Goal: Task Accomplishment & Management: Manage account settings

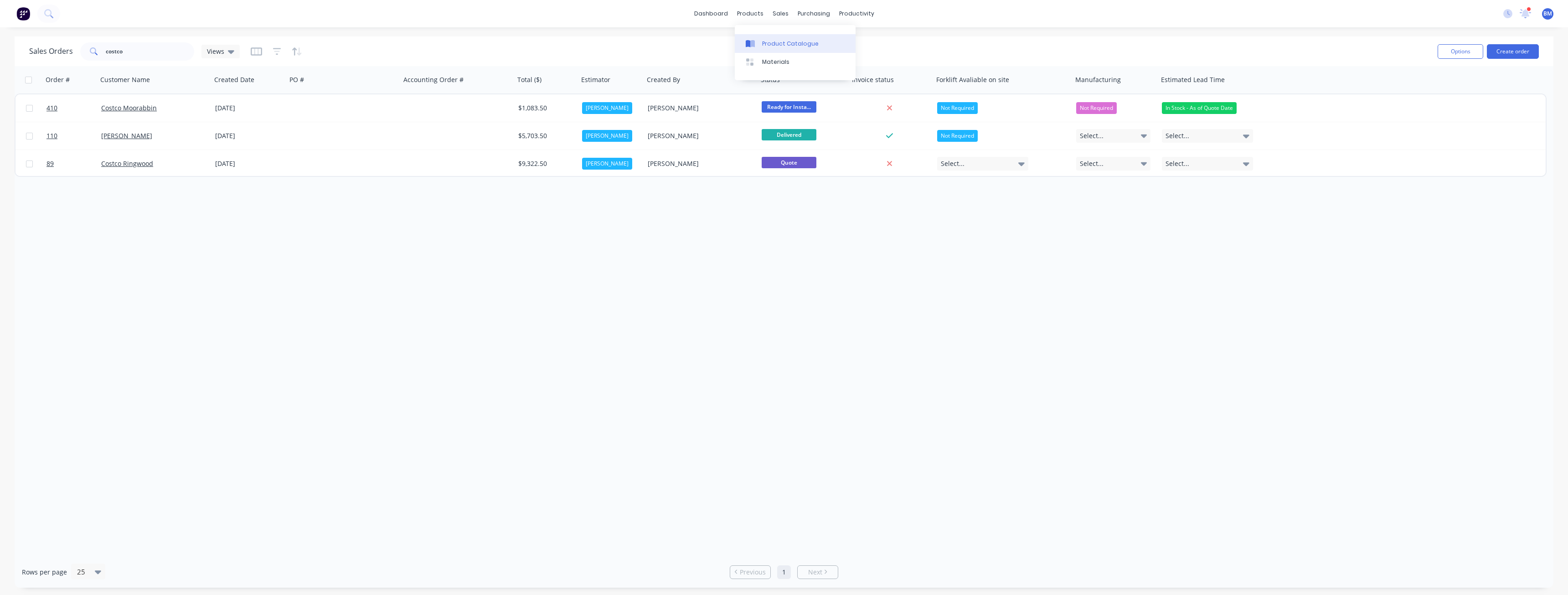
click at [771, 43] on div "Product Catalogue" at bounding box center [790, 43] width 57 height 8
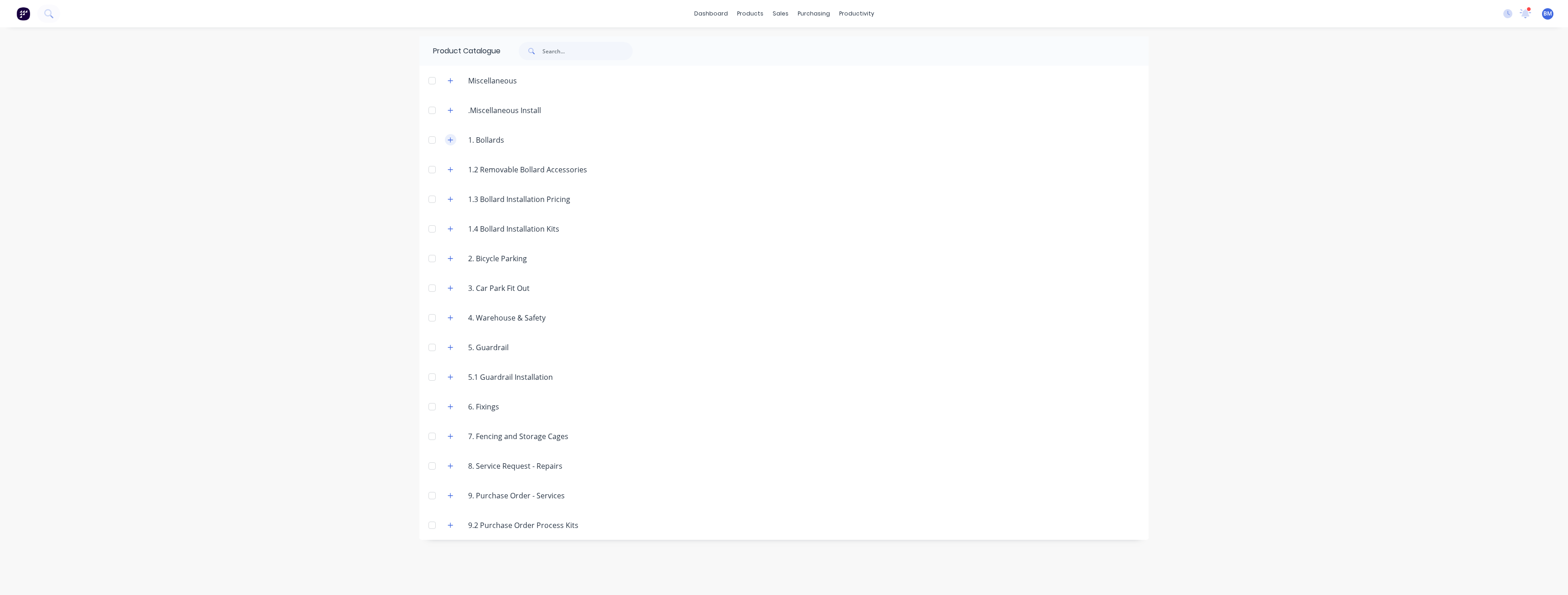
click at [447, 141] on button "button" at bounding box center [450, 139] width 12 height 12
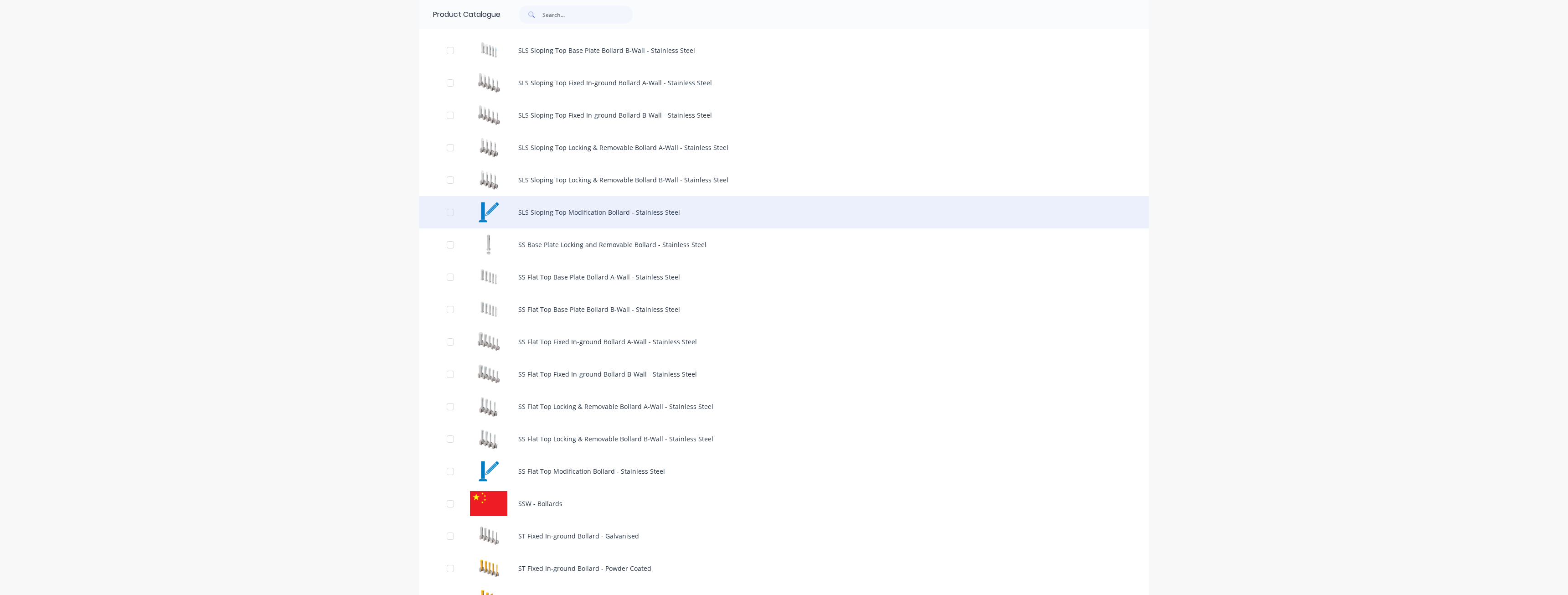
scroll to position [684, 0]
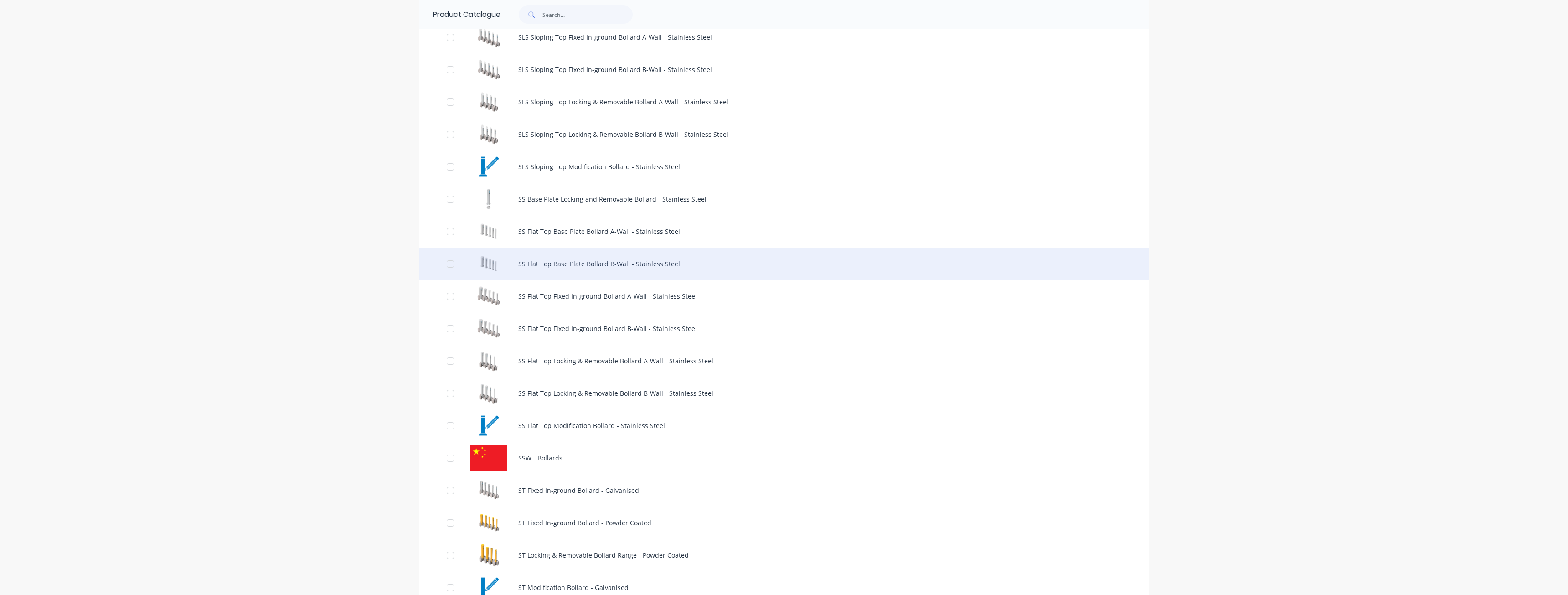
click at [578, 259] on div "SS Flat Top Base Plate Bollard B-Wall - Stainless Steel" at bounding box center [784, 264] width 729 height 32
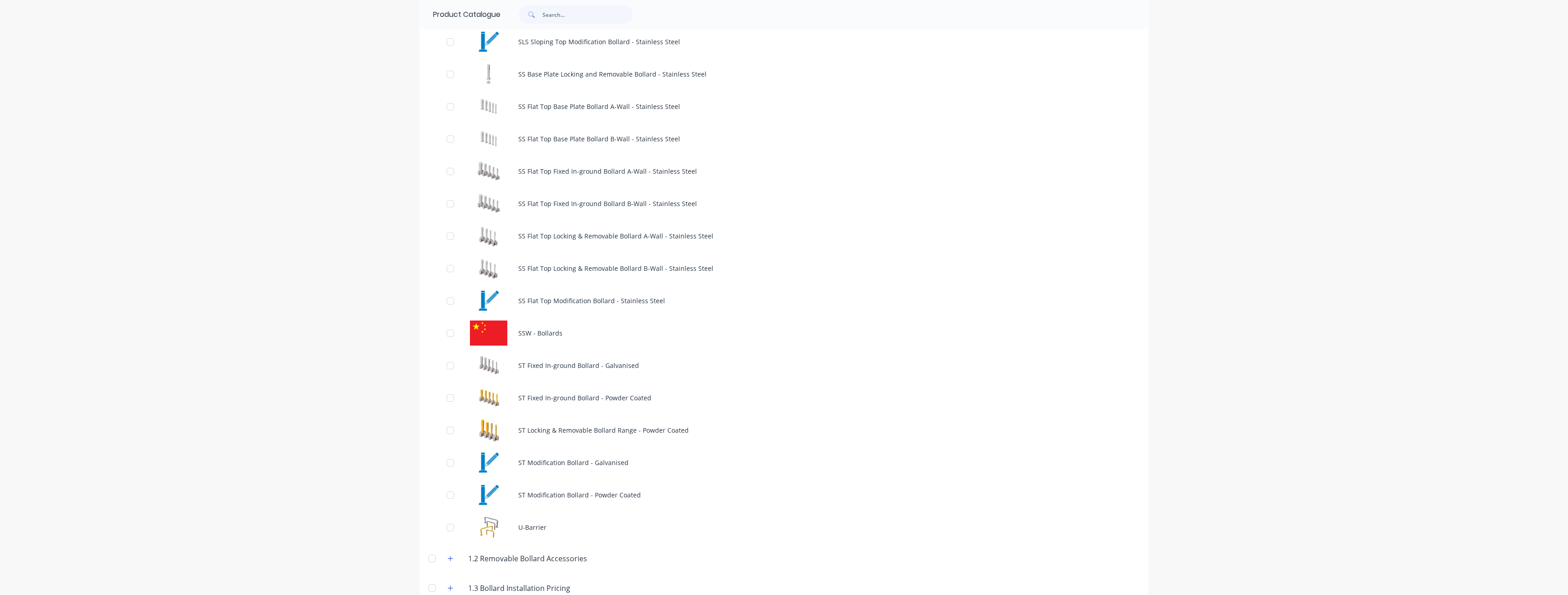
scroll to position [821, 0]
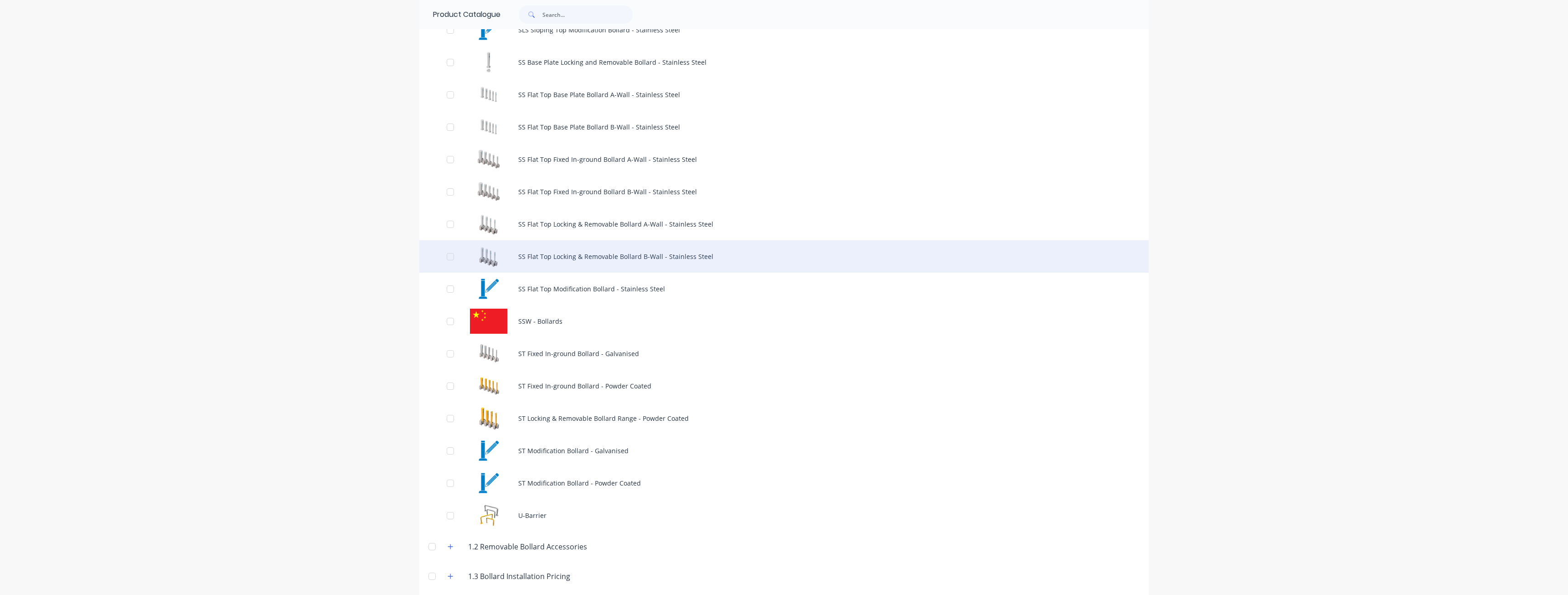
click at [586, 256] on div "SS Flat Top Locking & Removable Bollard B-Wall - Stainless Steel" at bounding box center [784, 256] width 729 height 32
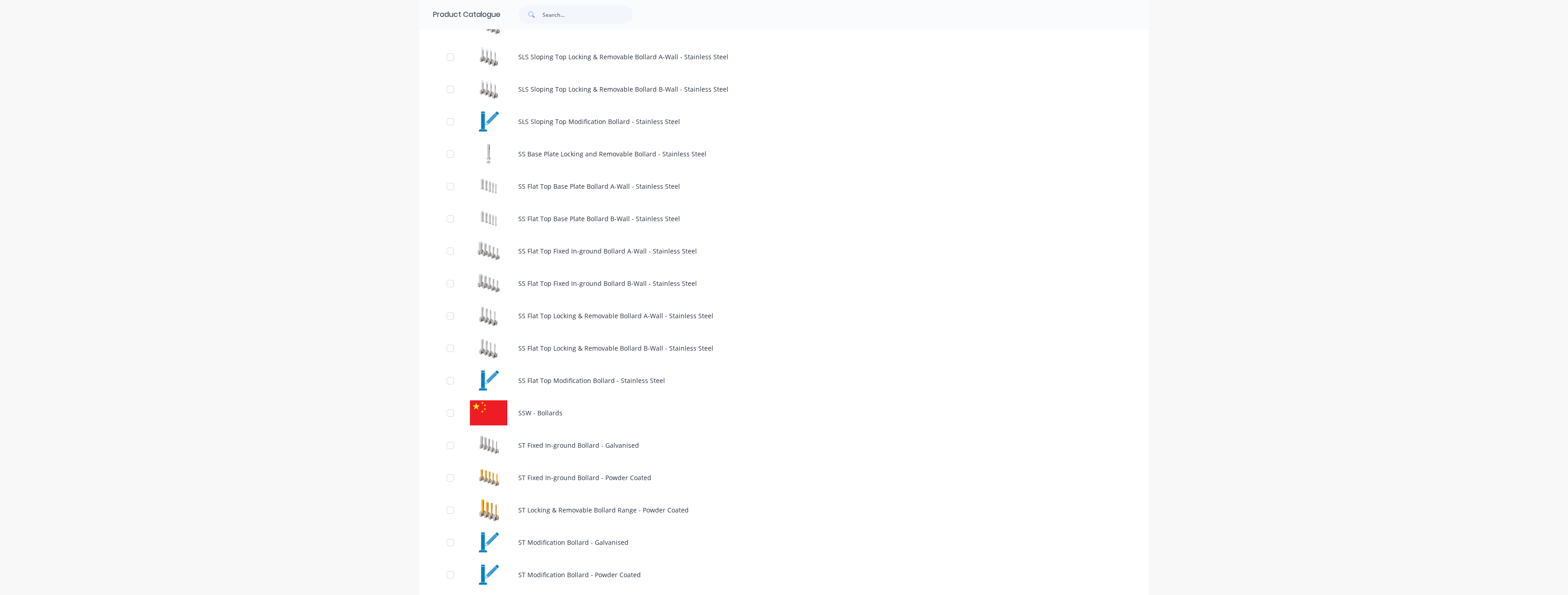
scroll to position [730, 0]
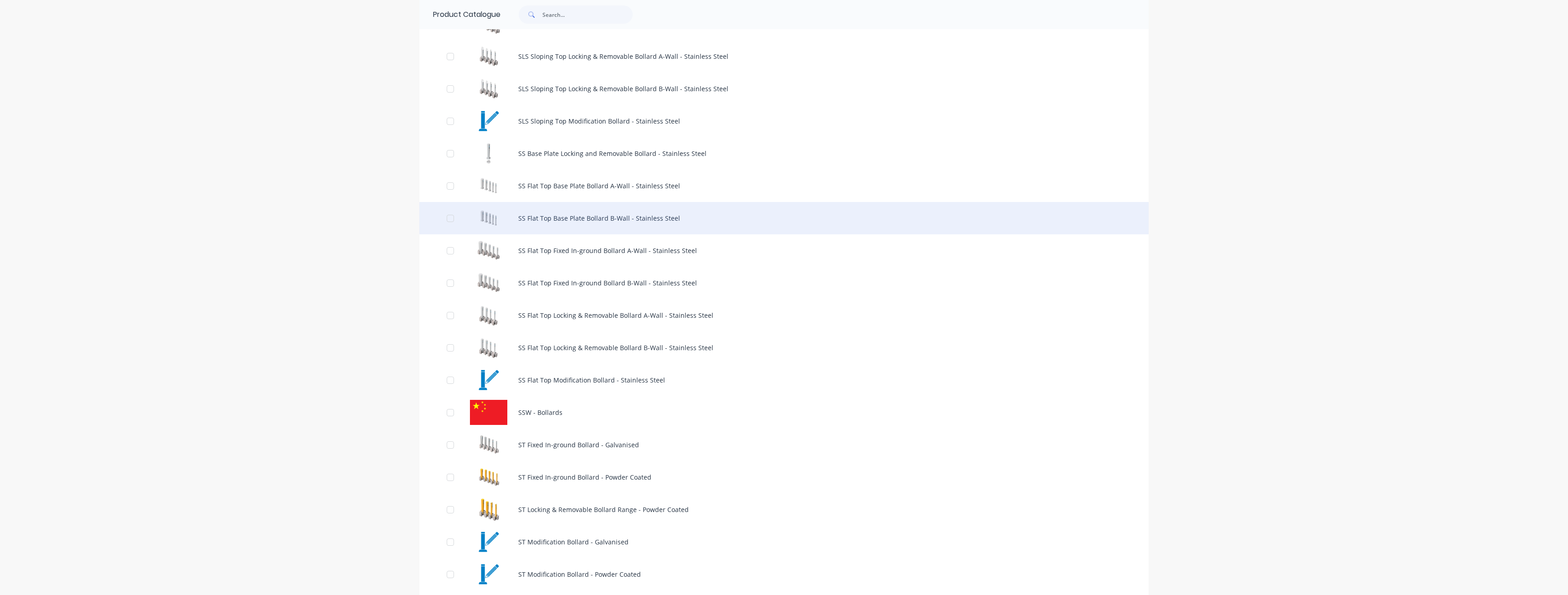
click at [587, 214] on div "SS Flat Top Base Plate Bollard B-Wall - Stainless Steel" at bounding box center [784, 218] width 729 height 32
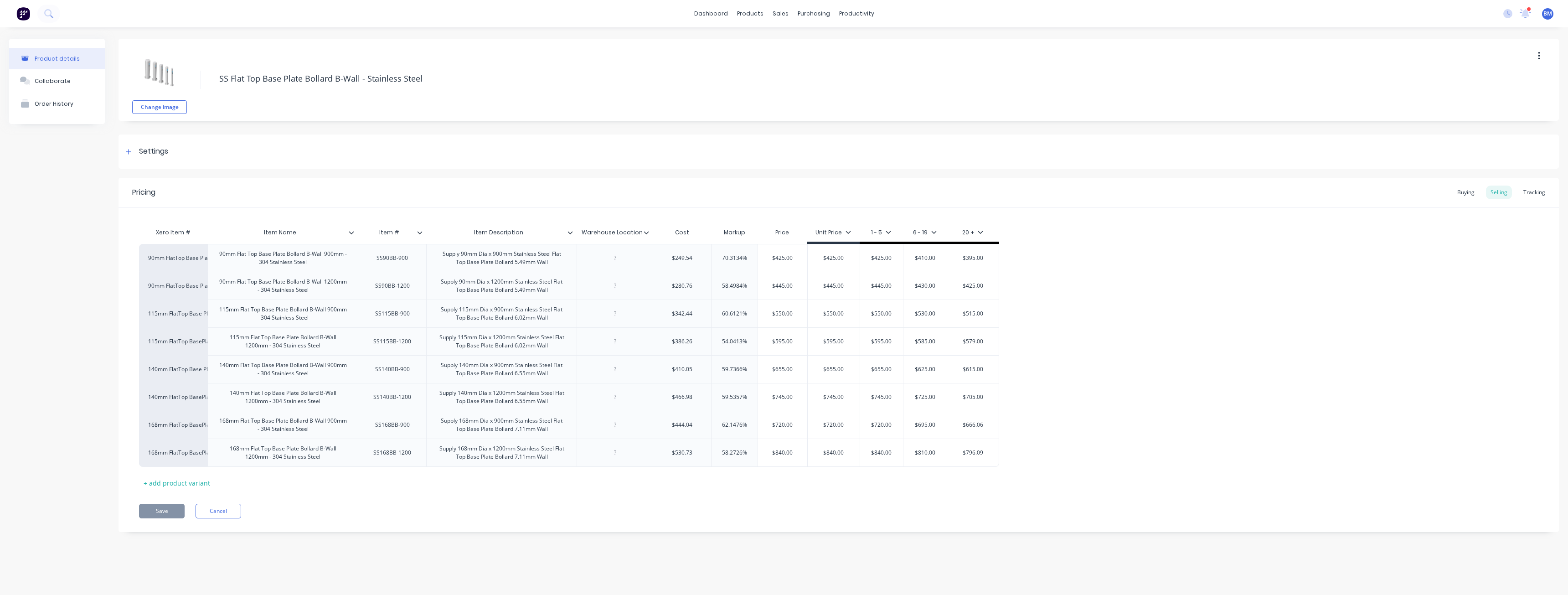
type textarea "x"
type input "$466.98"
click at [696, 396] on input "$466.98" at bounding box center [682, 396] width 58 height 8
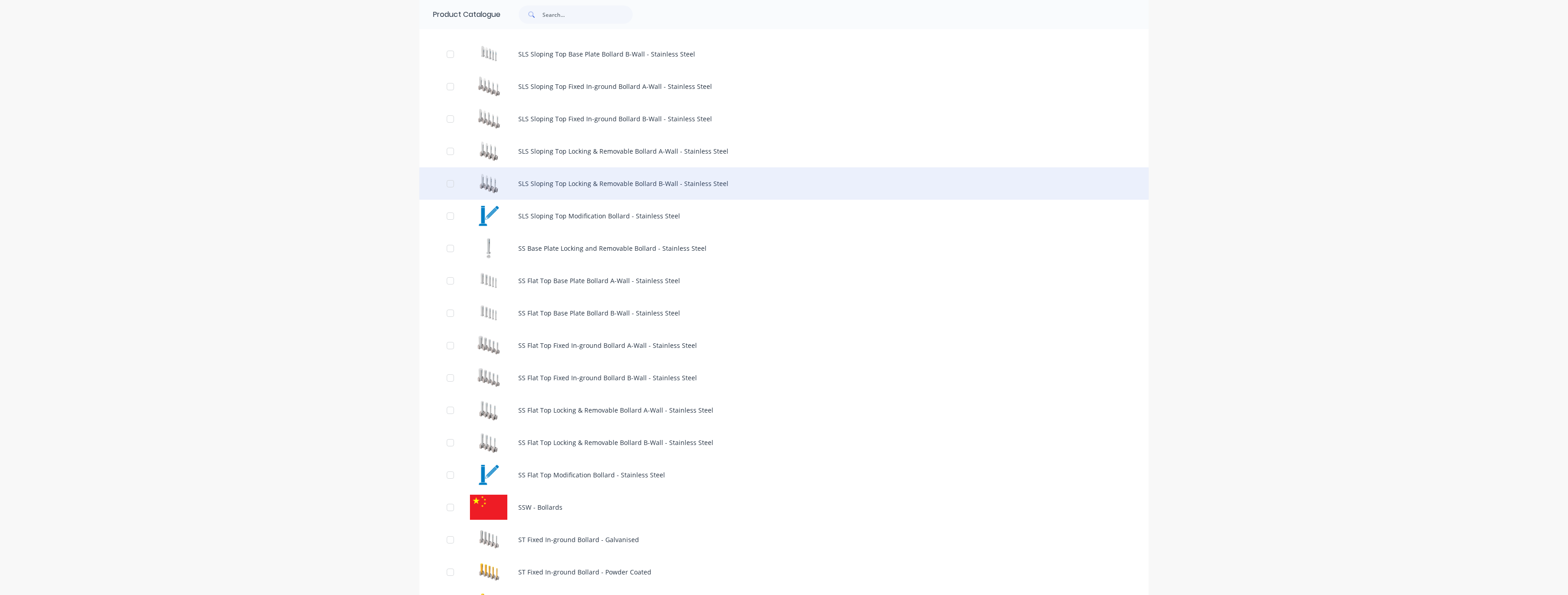
scroll to position [638, 0]
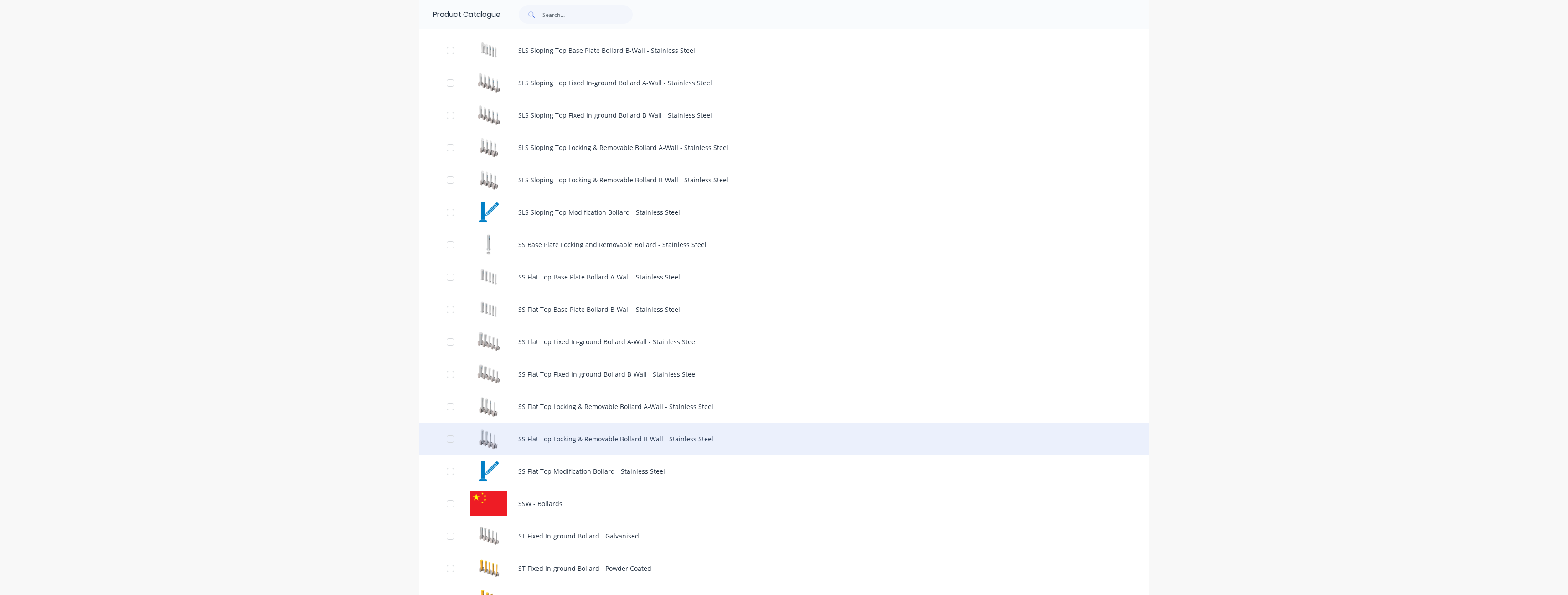
click at [571, 437] on div "SS Flat Top Locking & Removable Bollard B-Wall - Stainless Steel" at bounding box center [784, 438] width 729 height 32
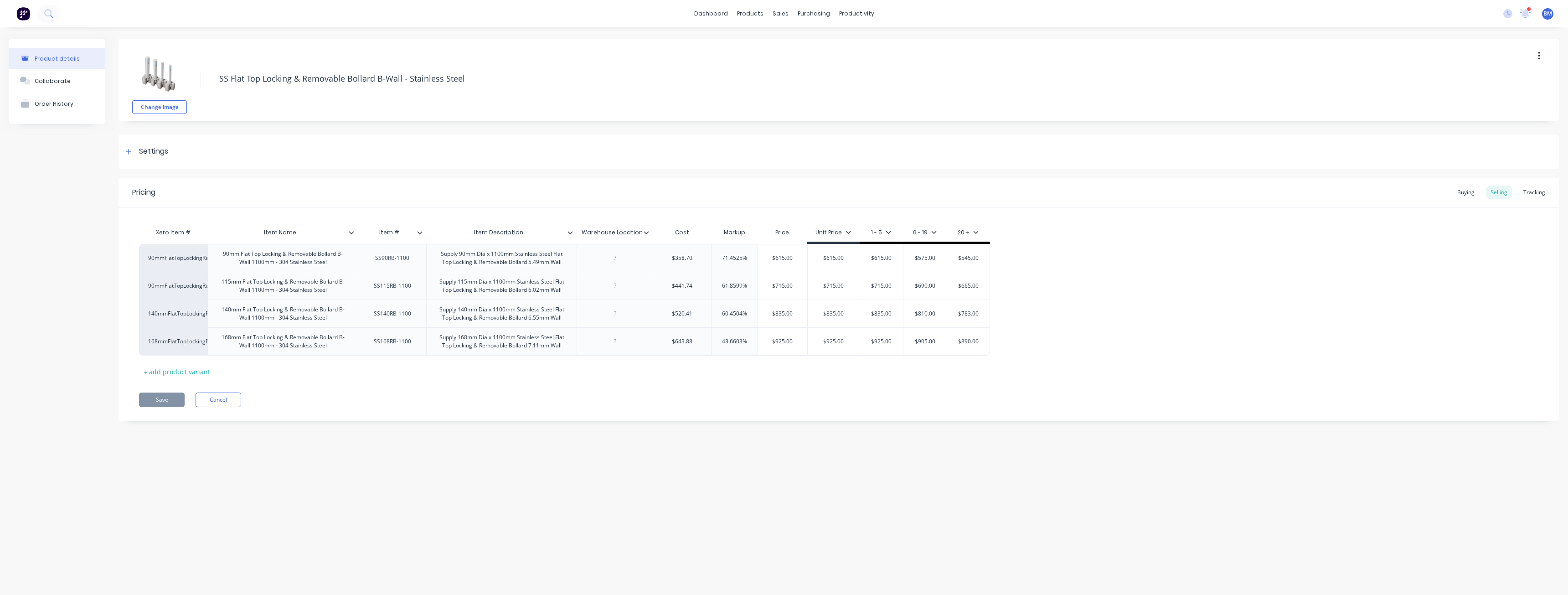
type textarea "x"
click at [83, 294] on div "Product details Collaborate Order History" at bounding box center [57, 237] width 96 height 396
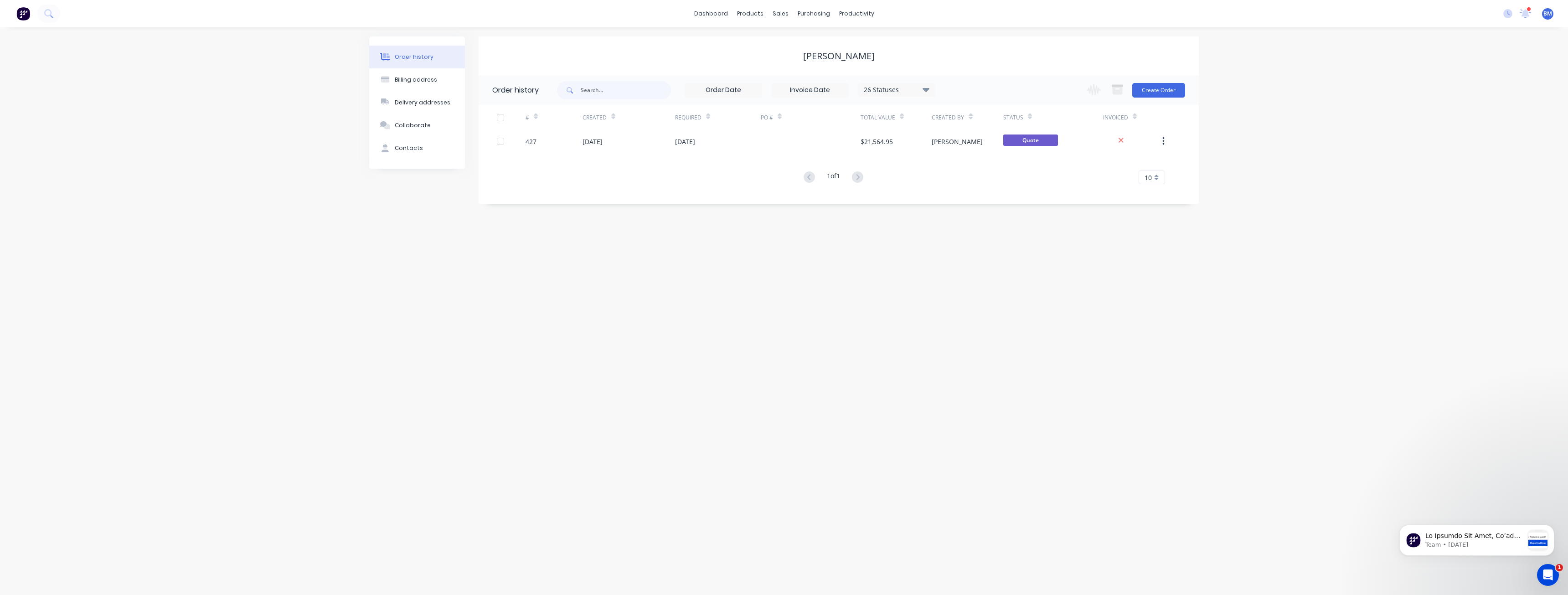
click at [22, 12] on img at bounding box center [23, 13] width 13 height 13
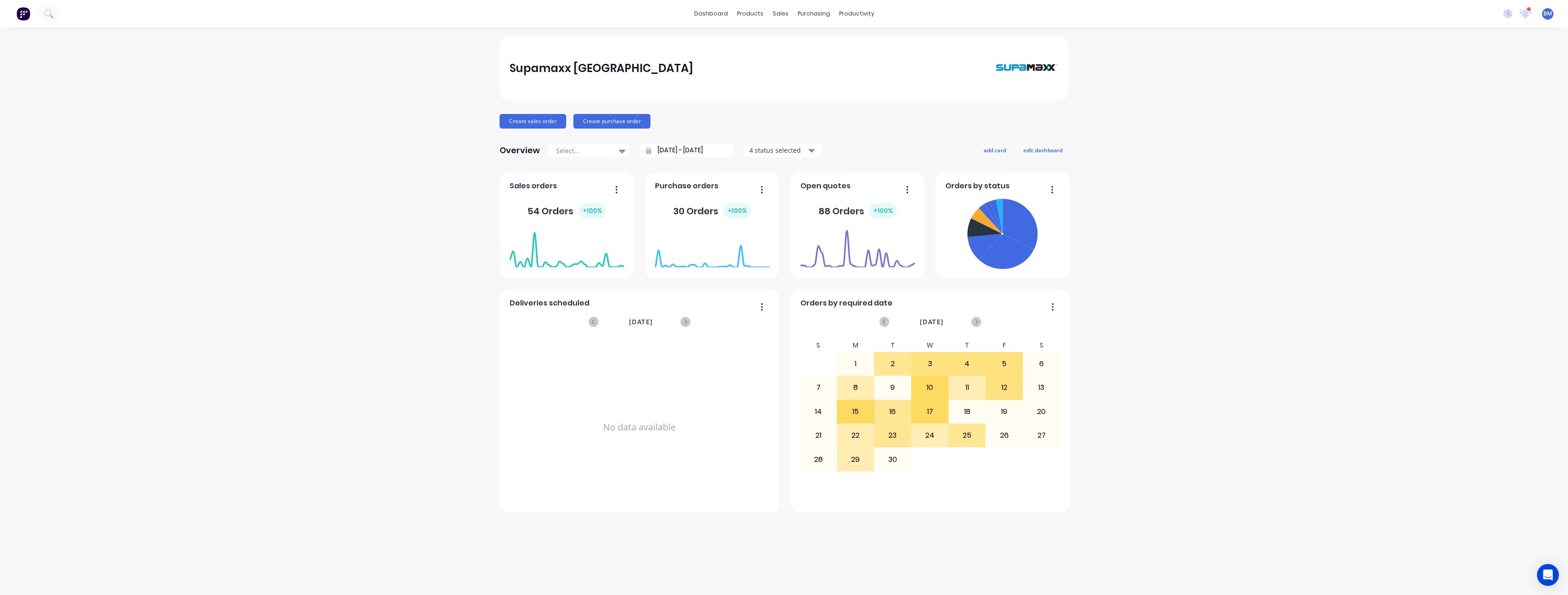
drag, startPoint x: 0, startPoint y: 0, endPoint x: 26, endPoint y: 13, distance: 29.1
click at [27, 17] on button at bounding box center [23, 13] width 19 height 18
click at [26, 13] on img at bounding box center [23, 13] width 13 height 13
click at [24, 8] on img at bounding box center [23, 13] width 13 height 13
click at [804, 41] on div "Sales Orders" at bounding box center [814, 43] width 37 height 8
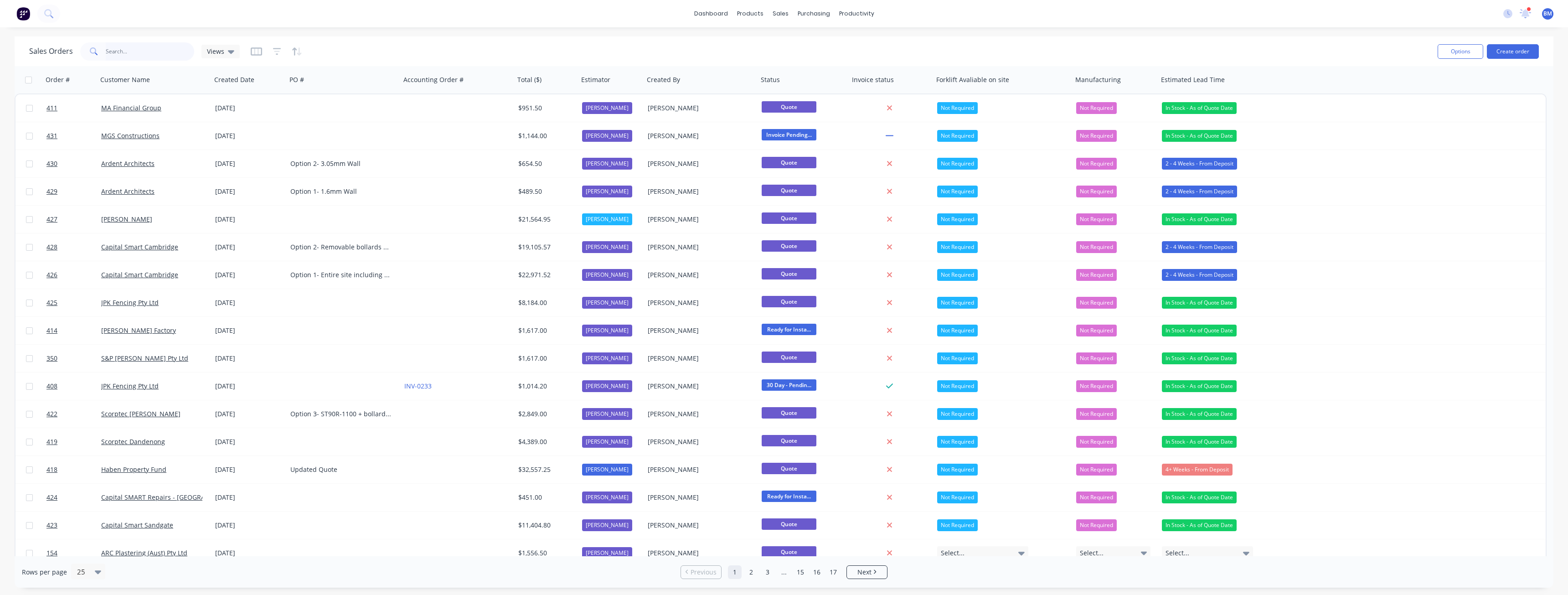
click at [133, 50] on input "text" at bounding box center [150, 52] width 89 height 18
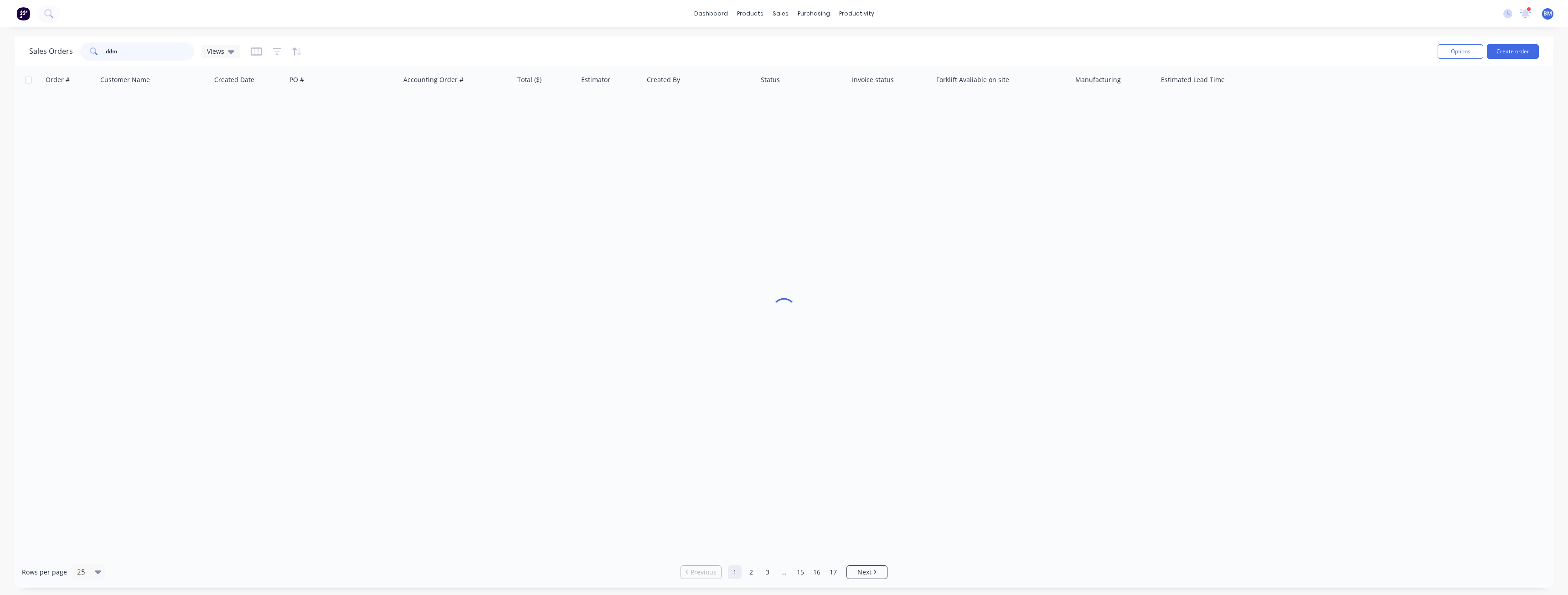
type input "ddm"
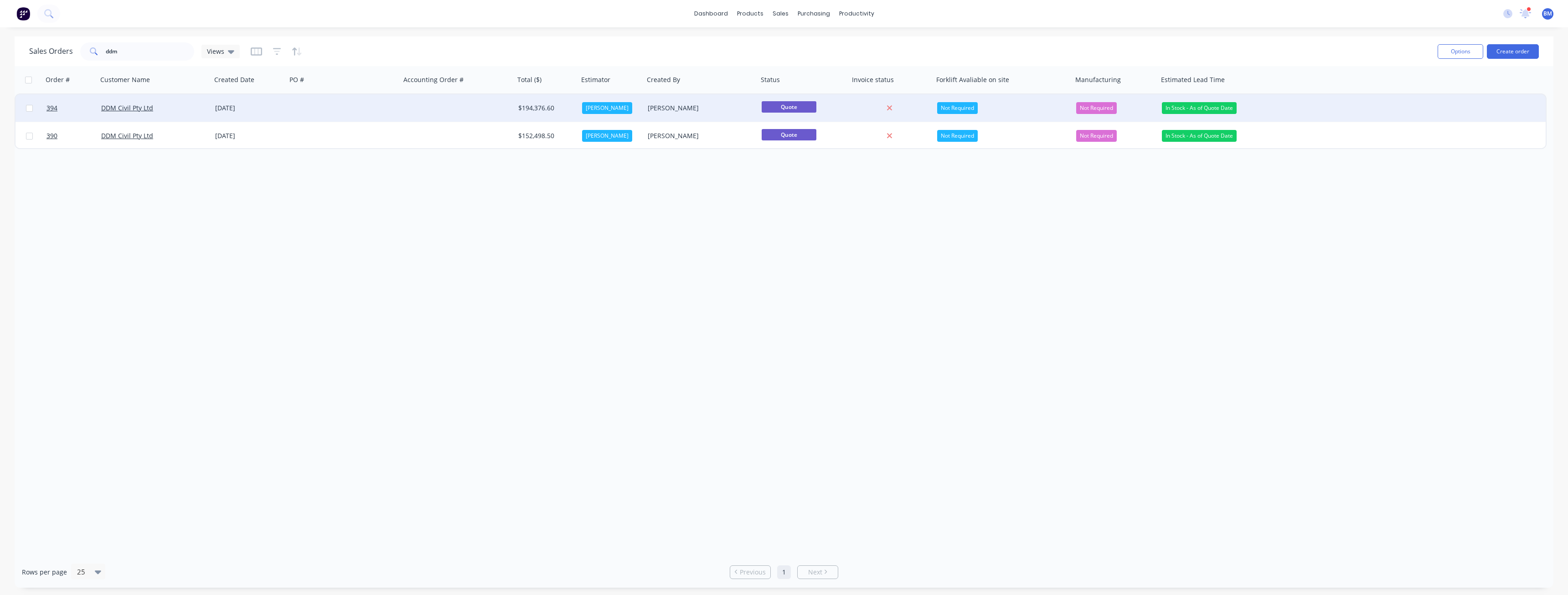
click at [369, 106] on div at bounding box center [343, 108] width 114 height 27
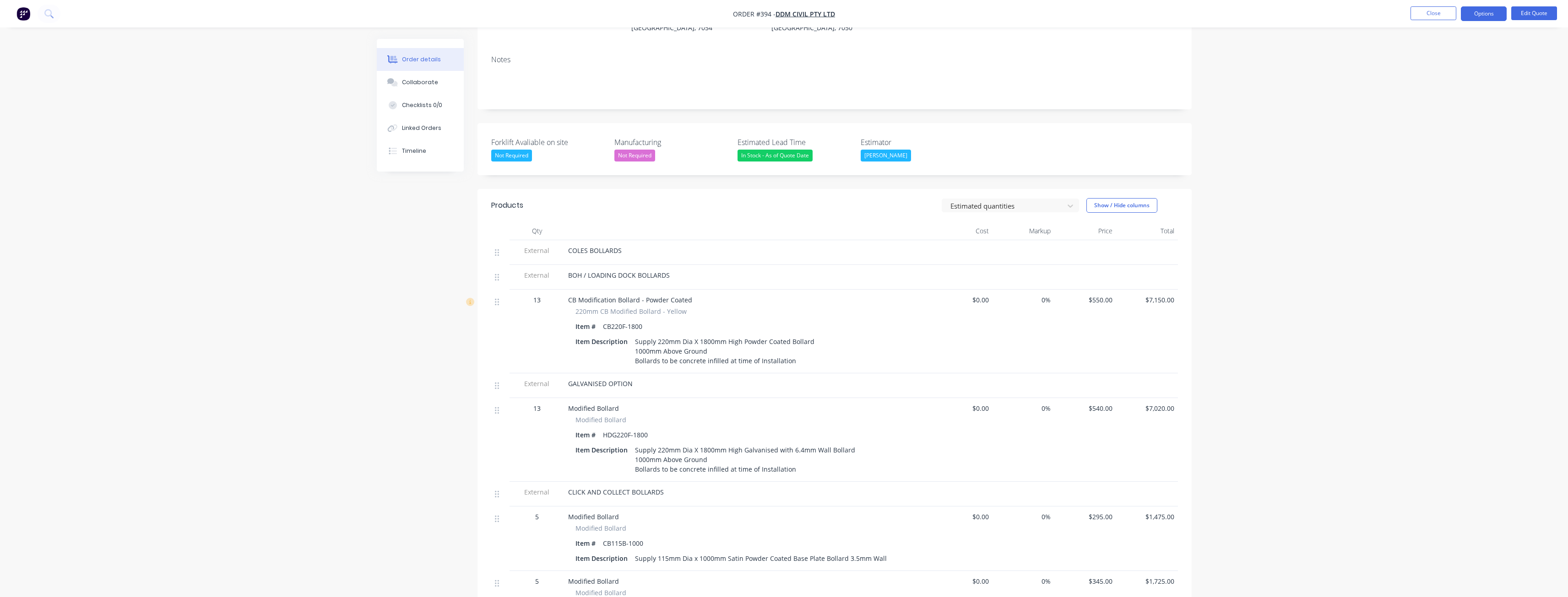
scroll to position [137, 0]
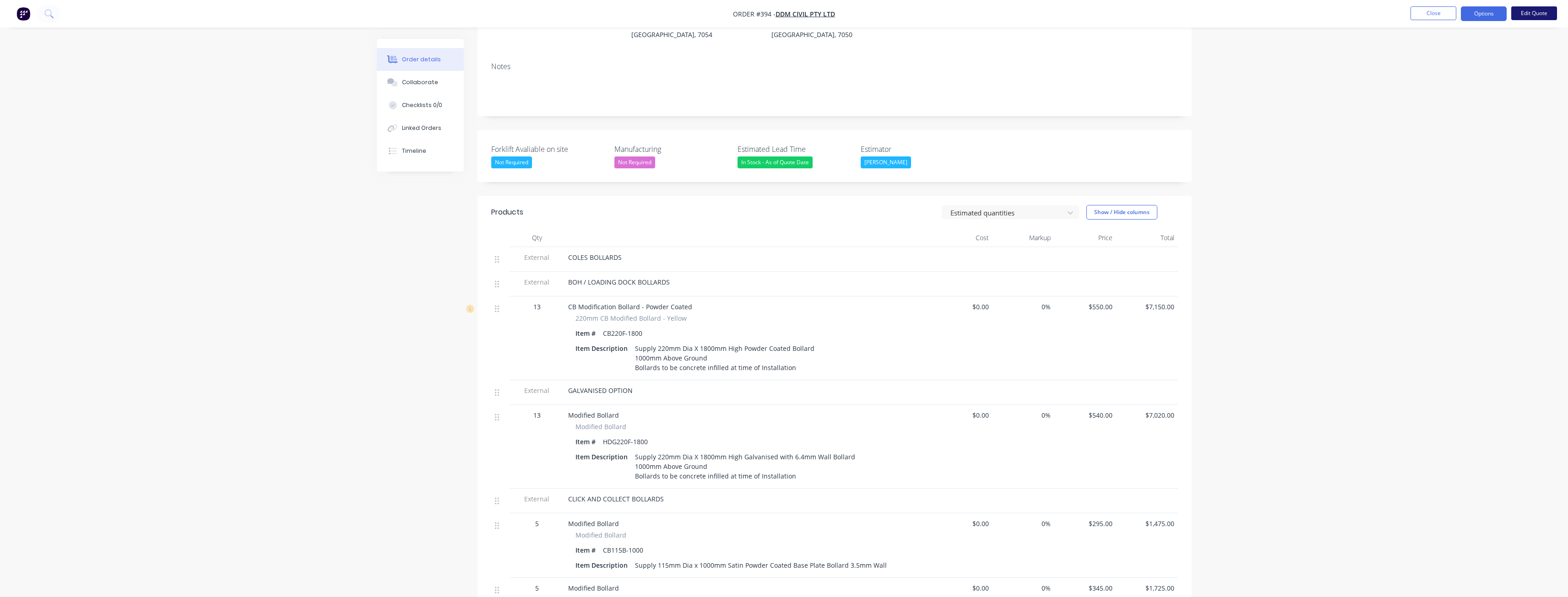
click at [1536, 9] on button "Edit Quote" at bounding box center [1534, 13] width 46 height 13
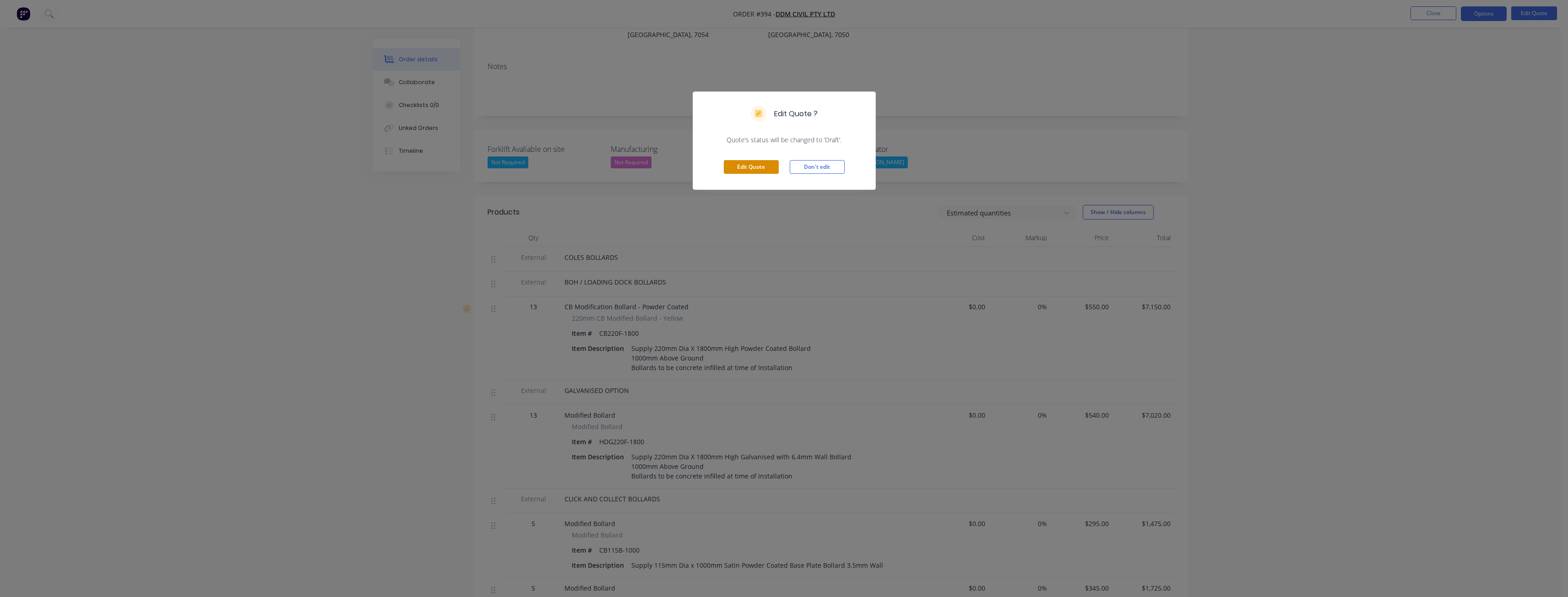
click at [757, 161] on button "Edit Quote" at bounding box center [751, 167] width 55 height 13
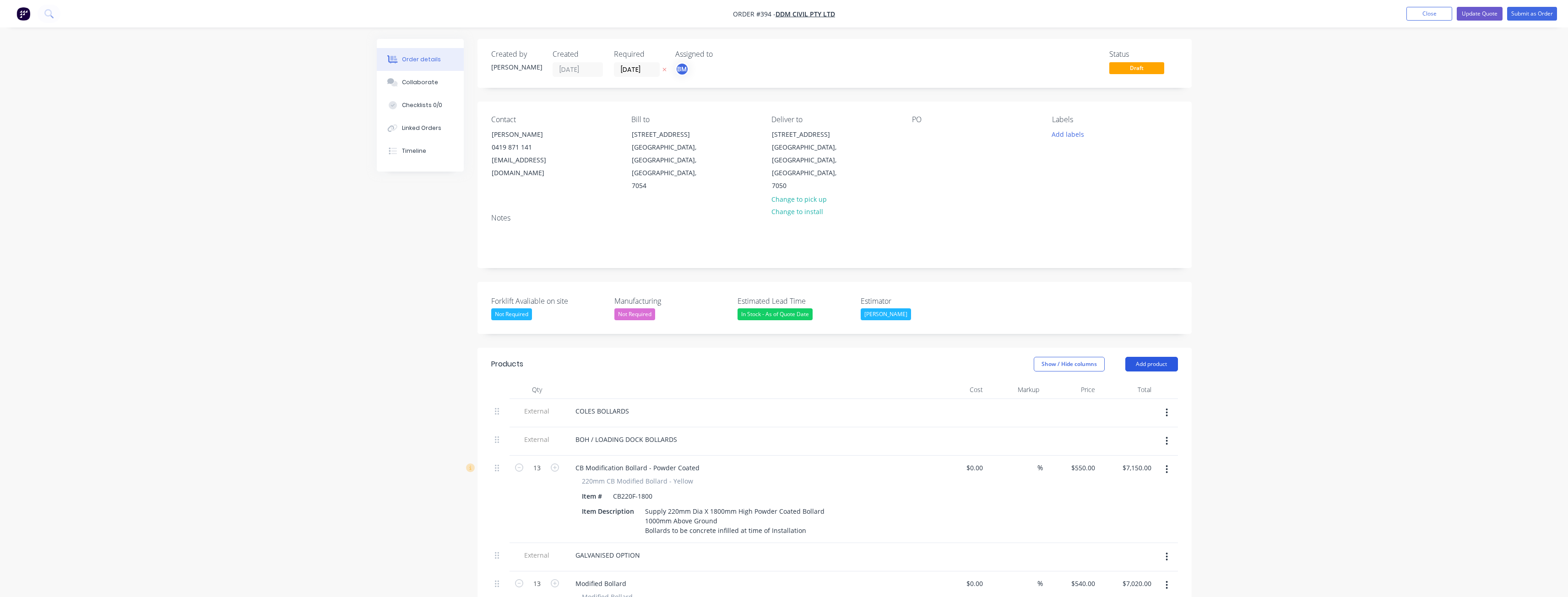
click at [1147, 357] on button "Add product" at bounding box center [1152, 364] width 53 height 15
click at [1133, 381] on div "Product catalogue" at bounding box center [1134, 387] width 70 height 13
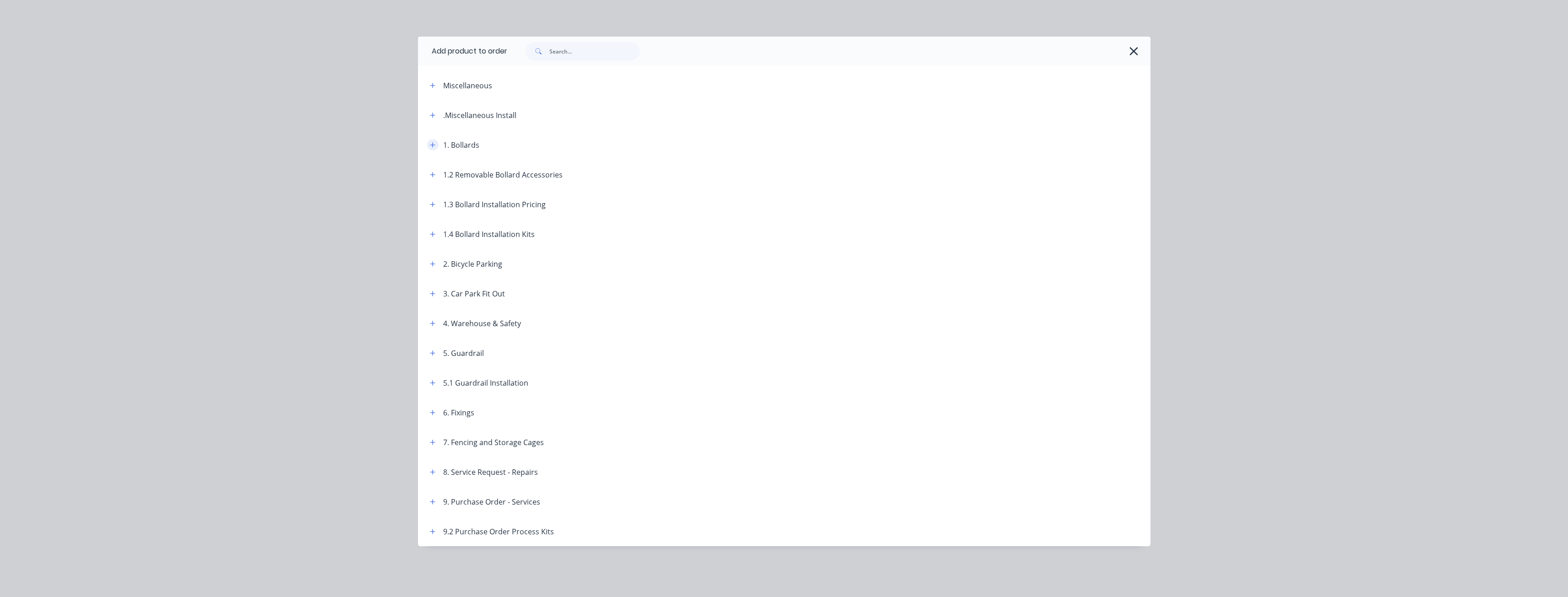
click at [430, 139] on button "button" at bounding box center [433, 145] width 12 height 12
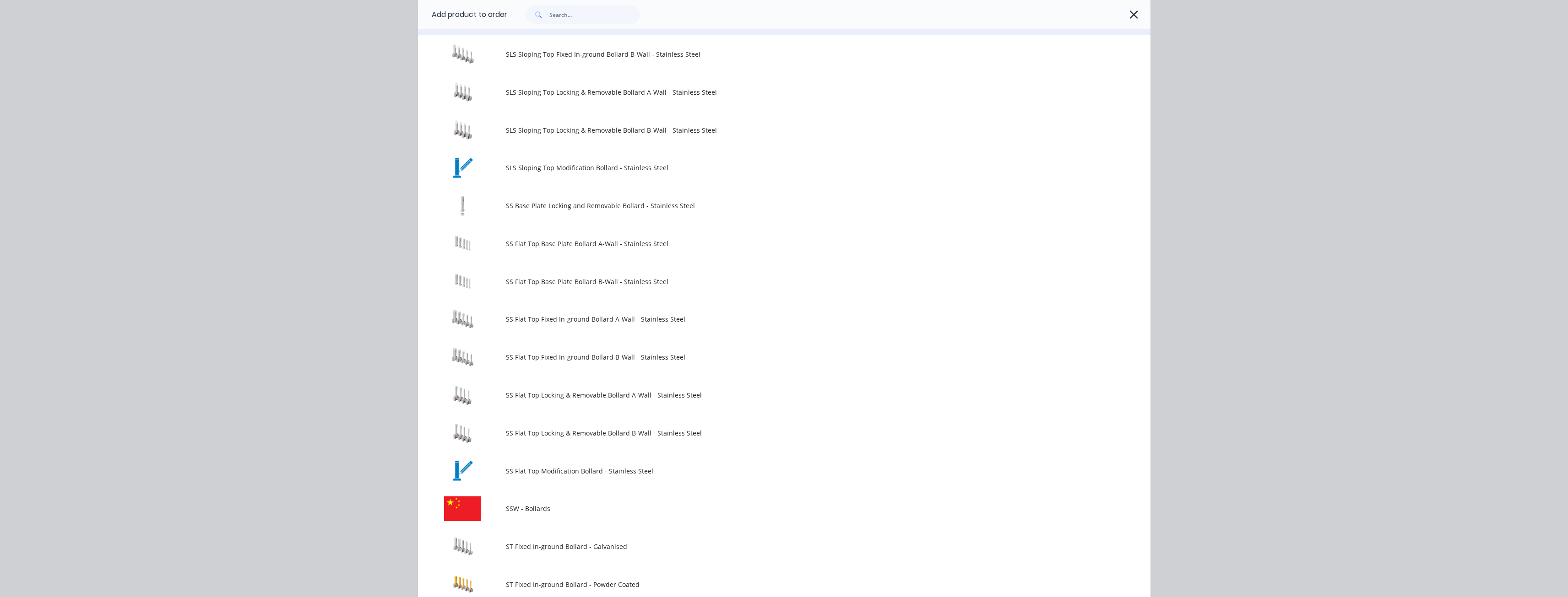
scroll to position [824, 0]
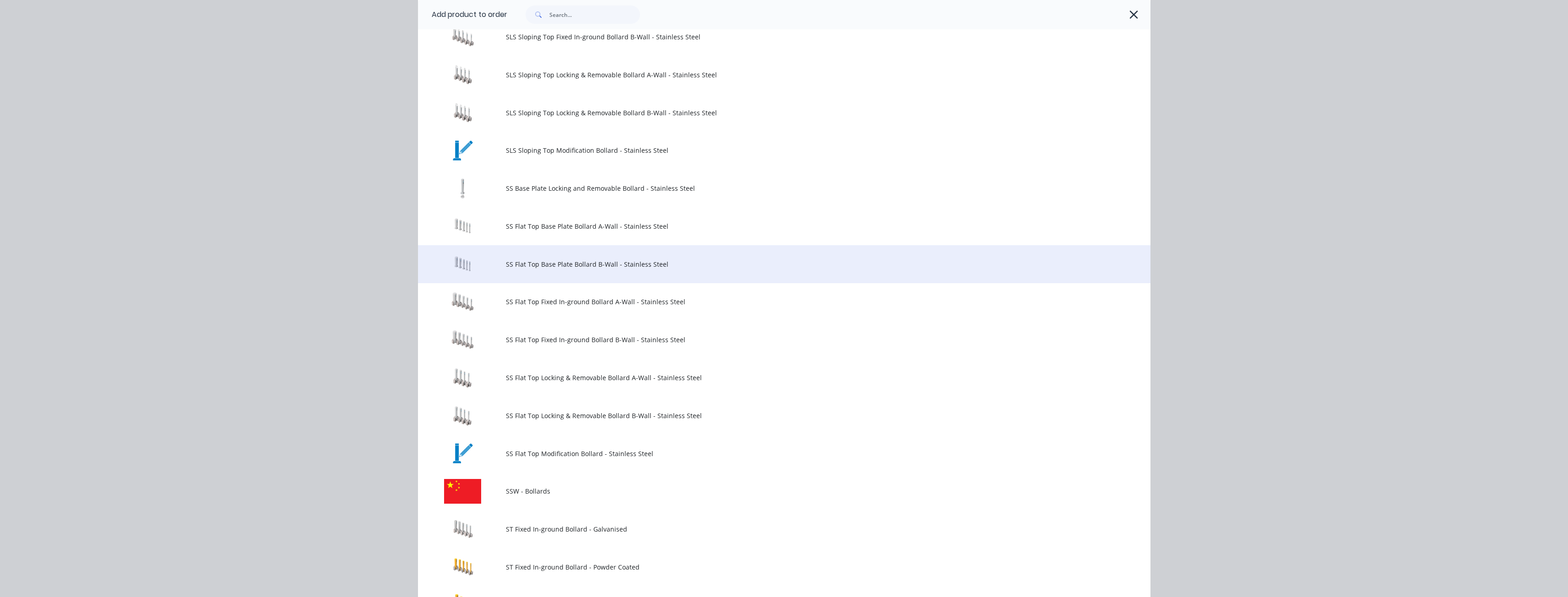
click at [556, 263] on span "SS Flat Top Base Plate Bollard B-Wall - Stainless Steel" at bounding box center [763, 265] width 515 height 10
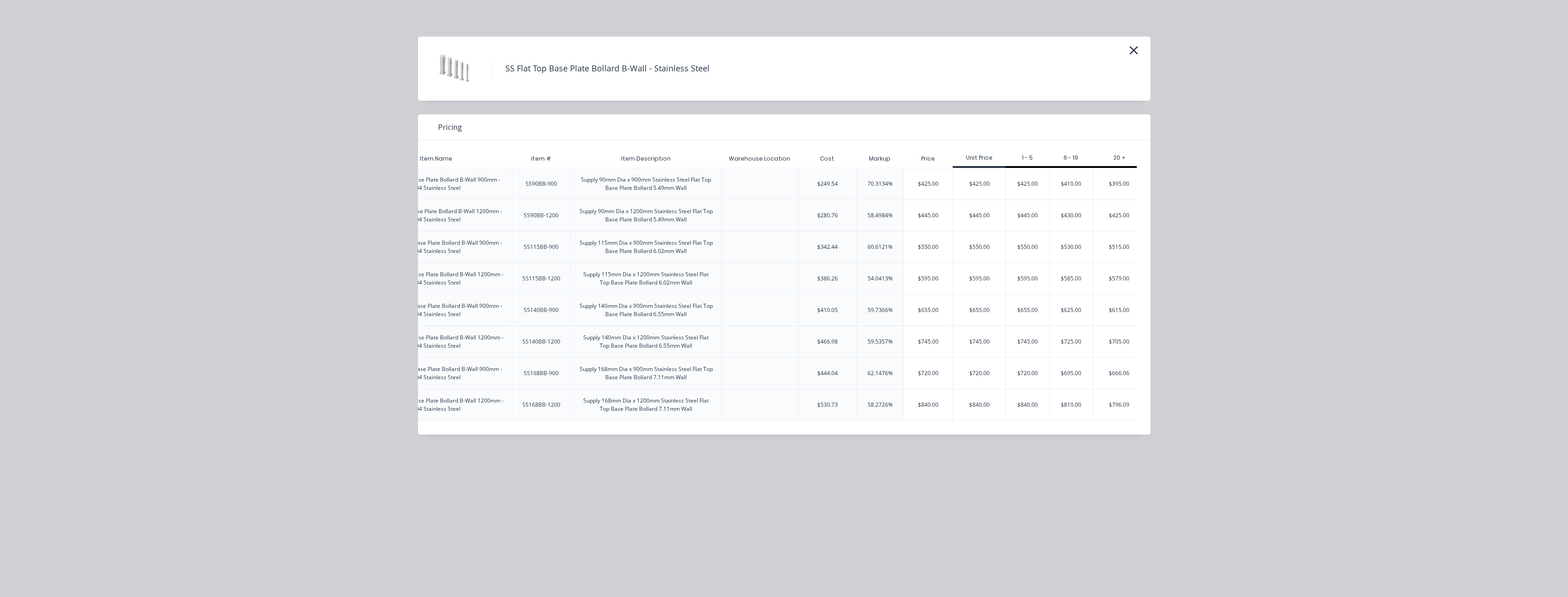
scroll to position [0, 141]
click at [1112, 339] on div "$705.00" at bounding box center [1110, 342] width 52 height 31
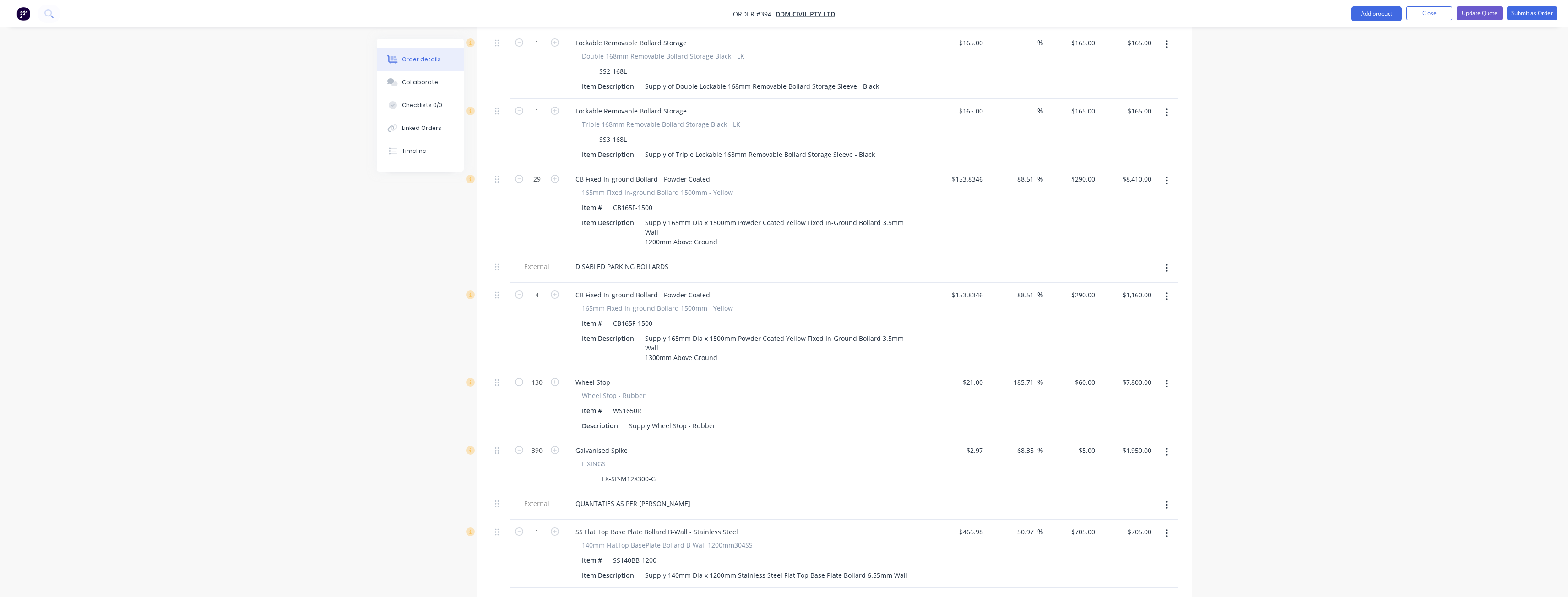
scroll to position [1833, 0]
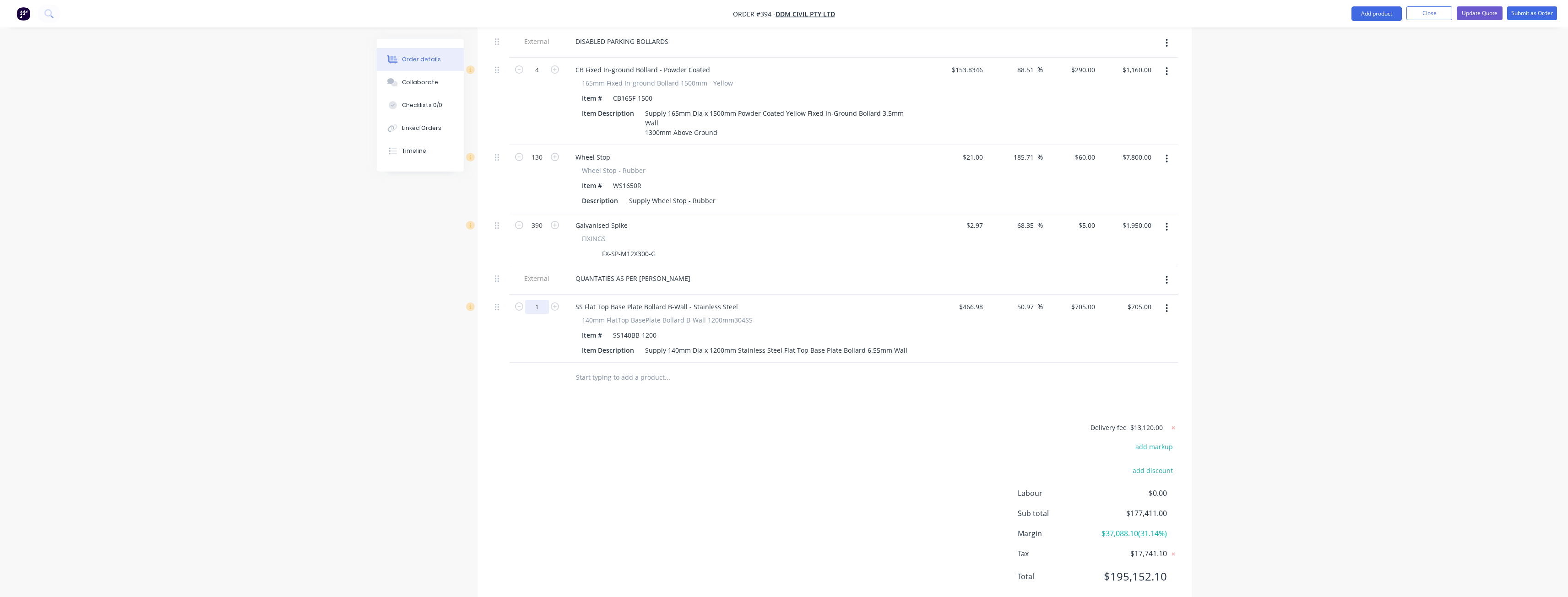
click at [539, 300] on input "1" at bounding box center [537, 307] width 24 height 13
type input "125"
type input "$88,125.00"
click at [583, 453] on div "Delivery fee $13,120.00 add markup add discount Labour $0.00 Sub total $177,411…" at bounding box center [834, 508] width 686 height 172
click at [1087, 300] on input "705" at bounding box center [1091, 307] width 15 height 13
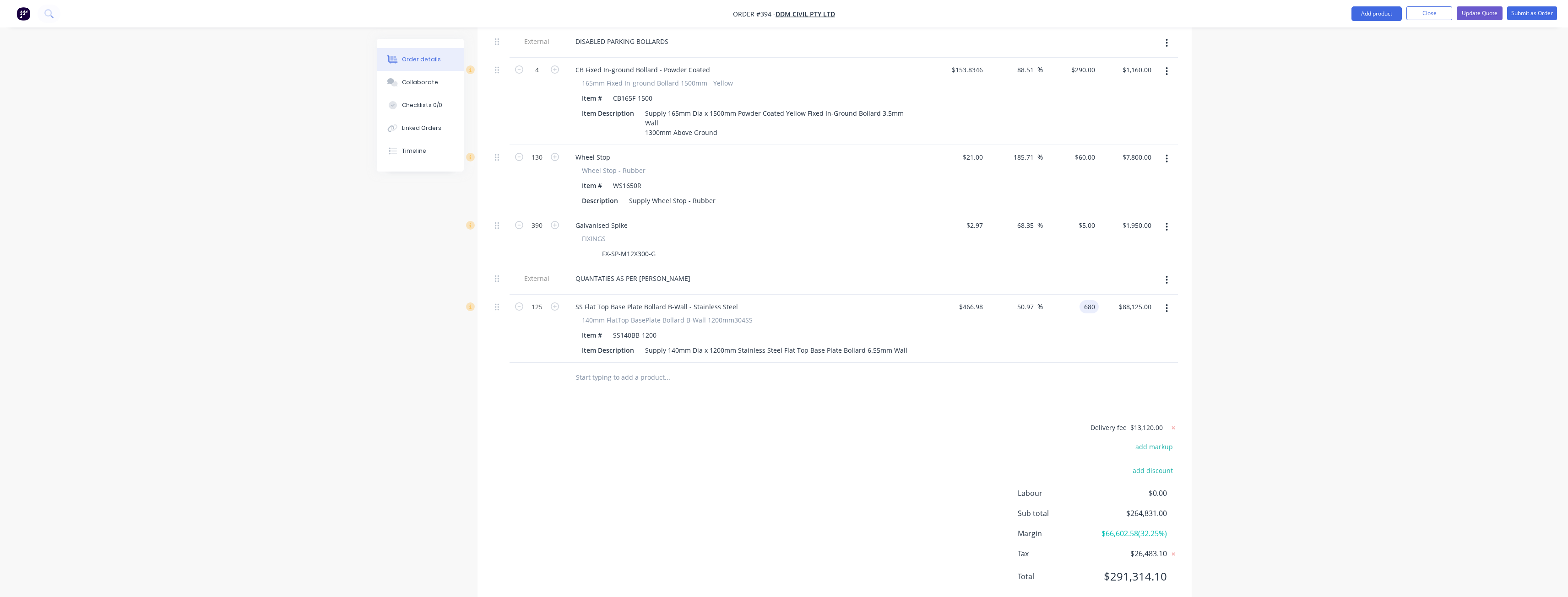
type input "680"
type input "45.62"
type input "$680.00"
type input "$85,000.00"
click at [905, 422] on div "Delivery fee $13,120.00 add markup add discount Labour $0.00 Sub total $264,831…" at bounding box center [834, 508] width 686 height 172
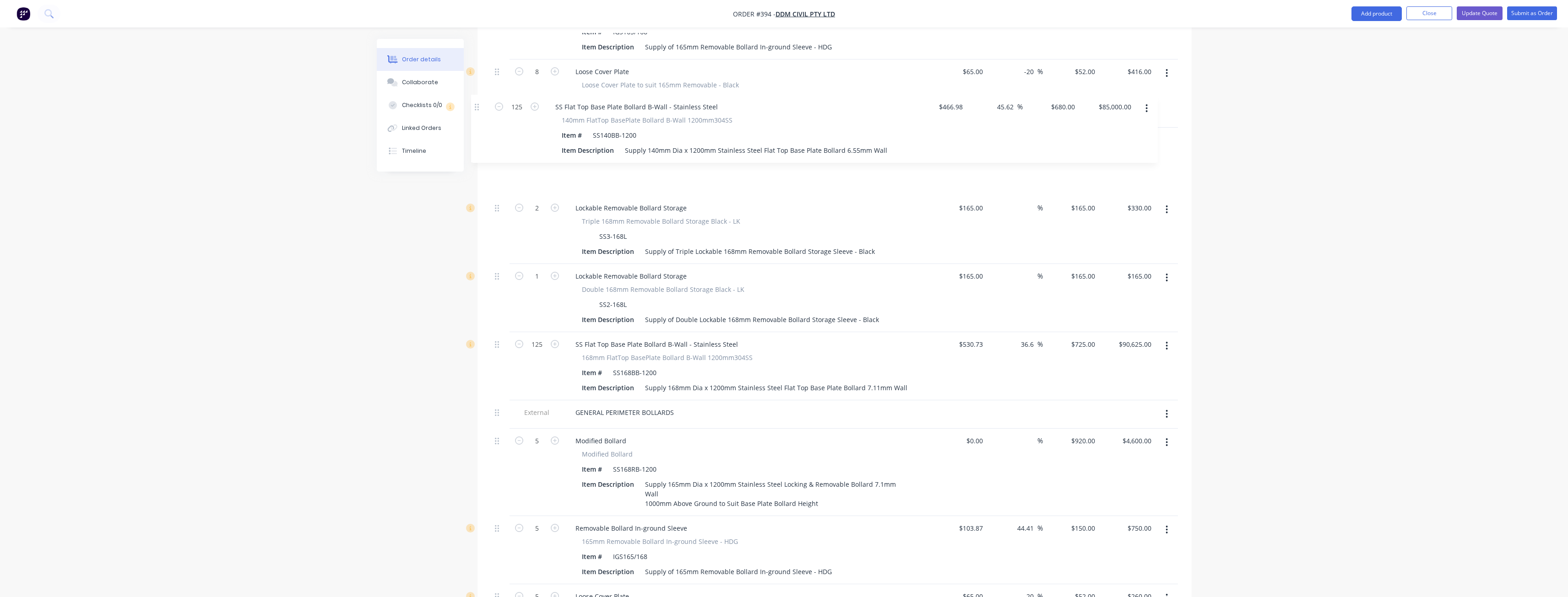
scroll to position [1052, 0]
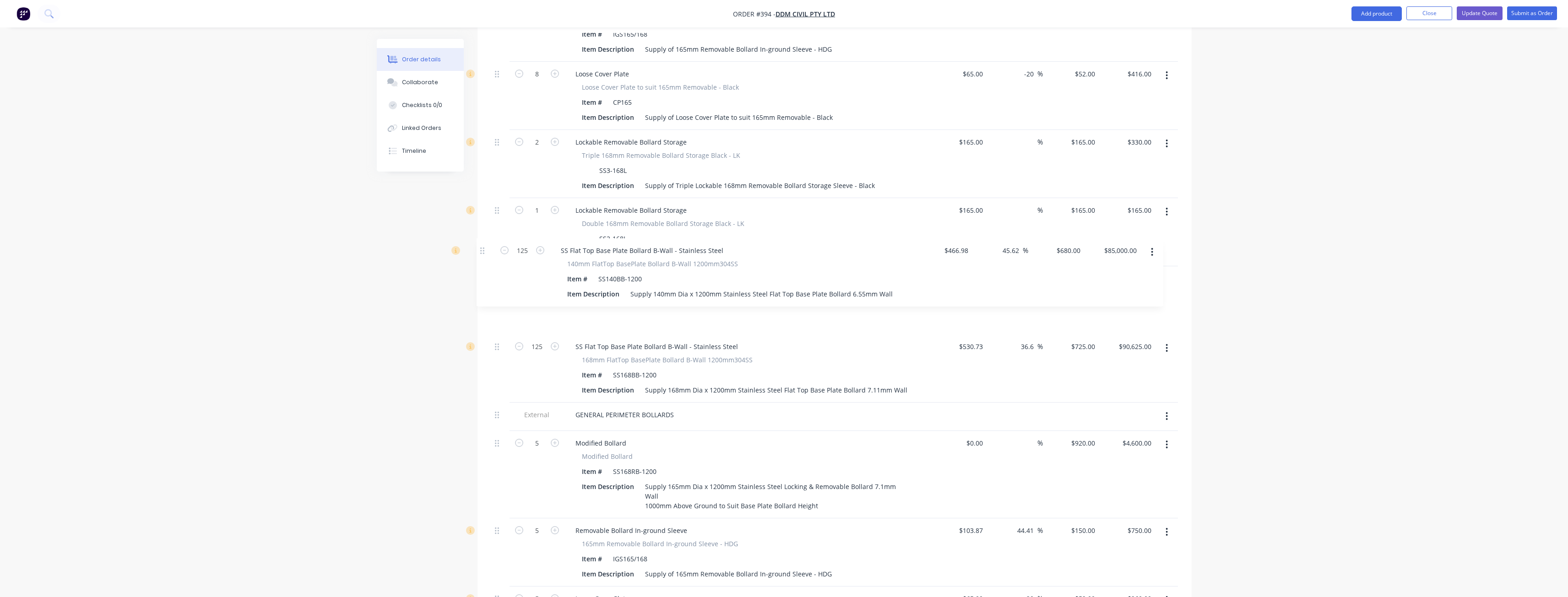
drag, startPoint x: 498, startPoint y: 271, endPoint x: 485, endPoint y: 247, distance: 27.3
click at [485, 247] on div "Qty Cost Markup Price Total External COLES BOLLARDS External BOH / LOADING DOCK…" at bounding box center [834, 251] width 714 height 1845
click at [1165, 340] on button "button" at bounding box center [1166, 348] width 21 height 16
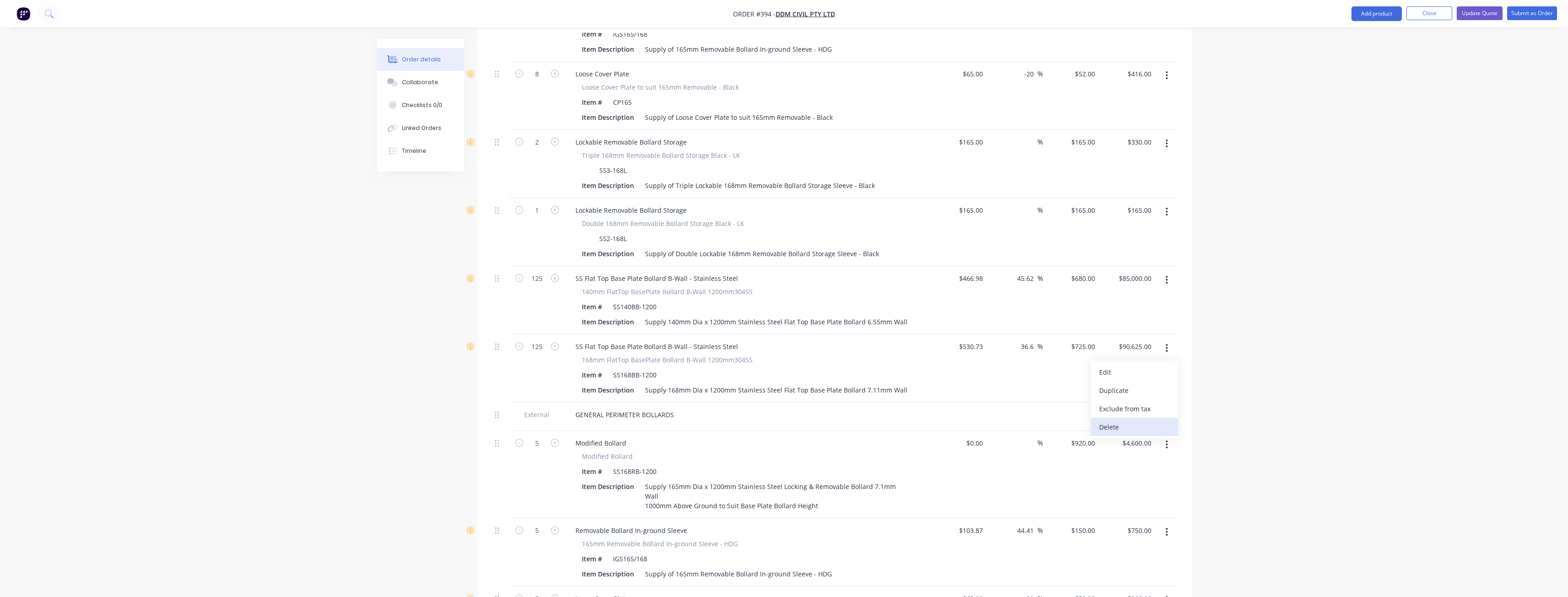
click at [1111, 420] on div "Delete" at bounding box center [1134, 427] width 70 height 13
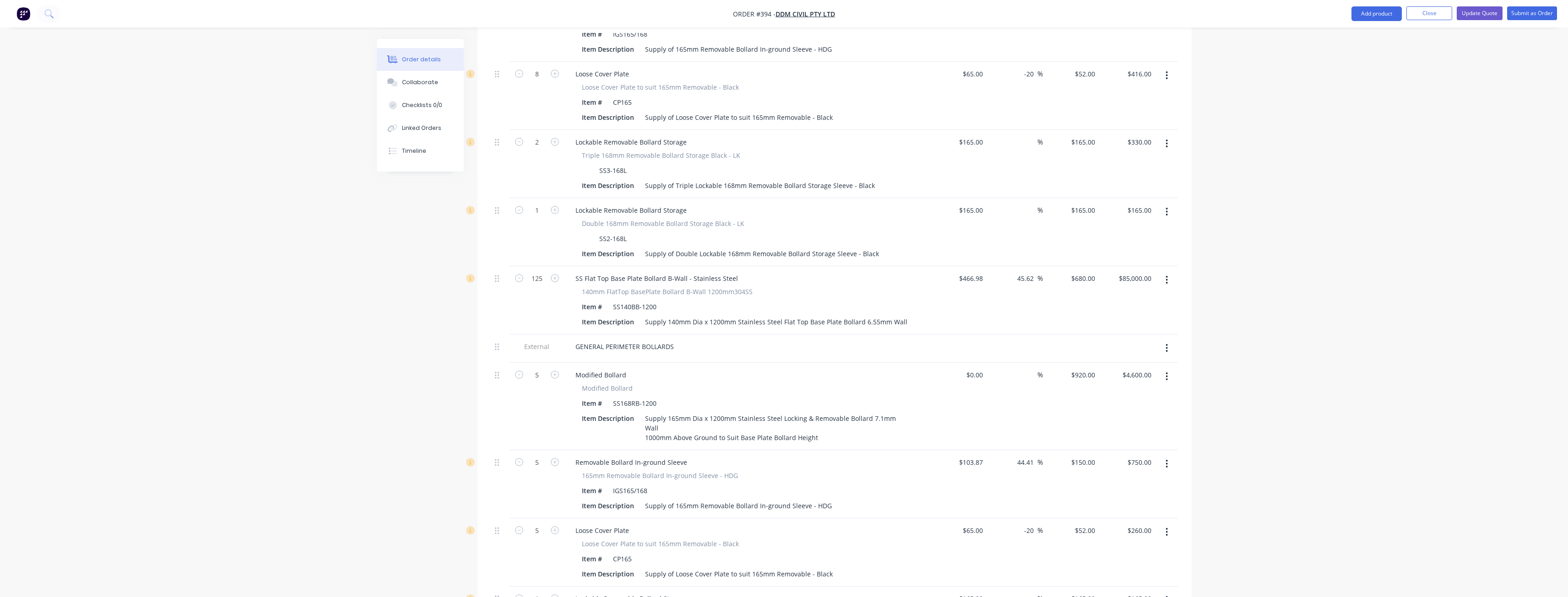
click at [404, 315] on div "Created by Budd Created 19/09/25 Required 17/09/25 Assigned to BM Status Draft …" at bounding box center [784, 161] width 815 height 2348
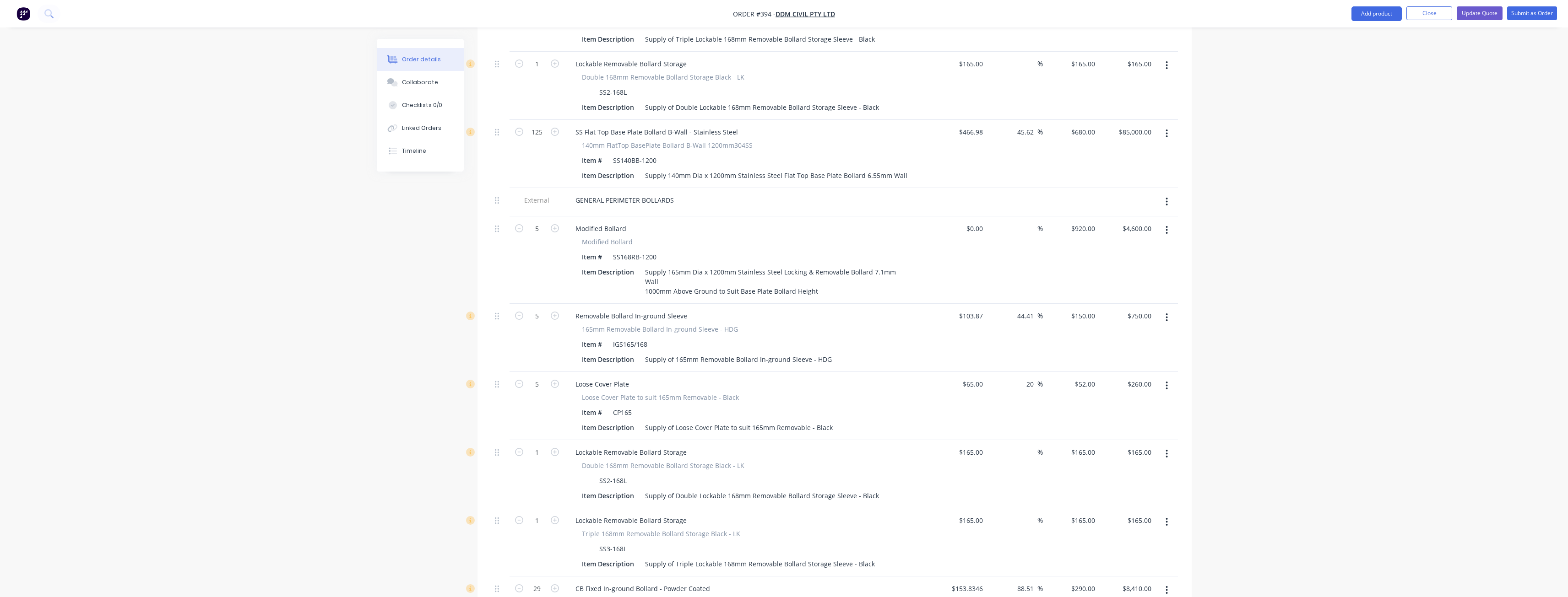
scroll to position [1235, 0]
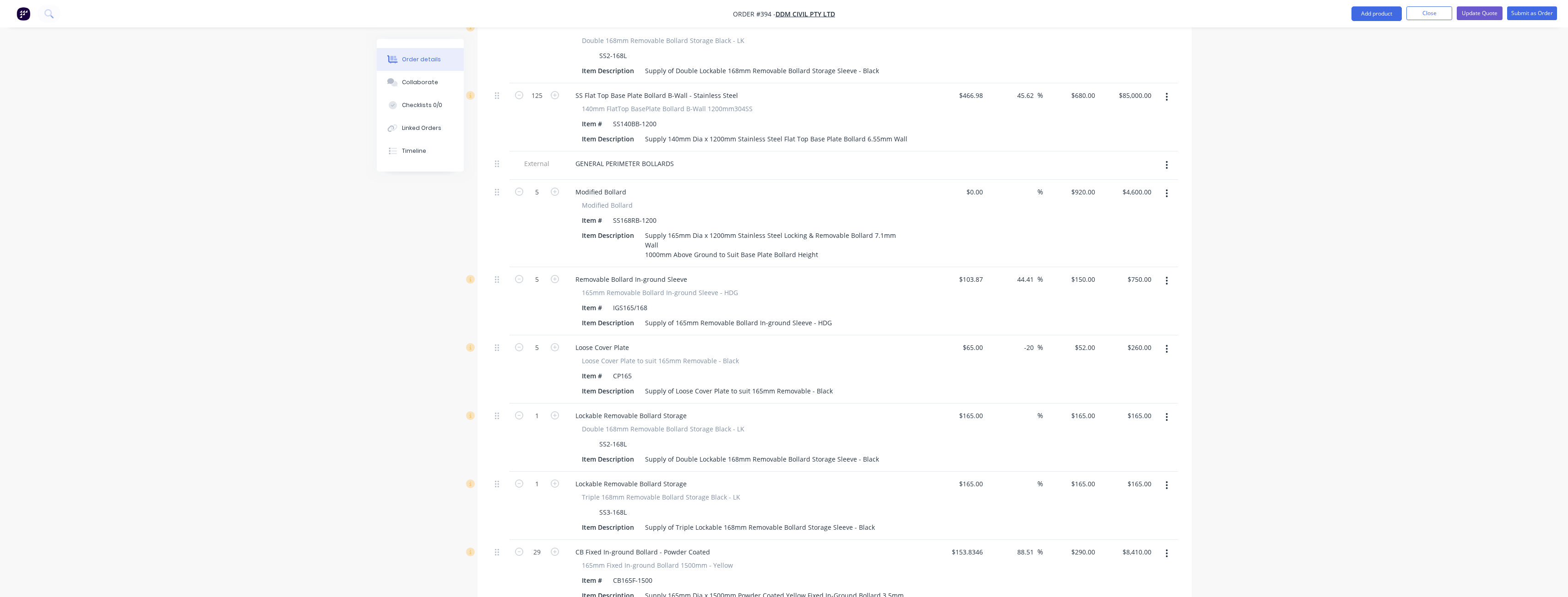
click at [1166, 189] on icon "button" at bounding box center [1167, 194] width 2 height 10
click at [1113, 266] on div "Delete" at bounding box center [1134, 273] width 70 height 13
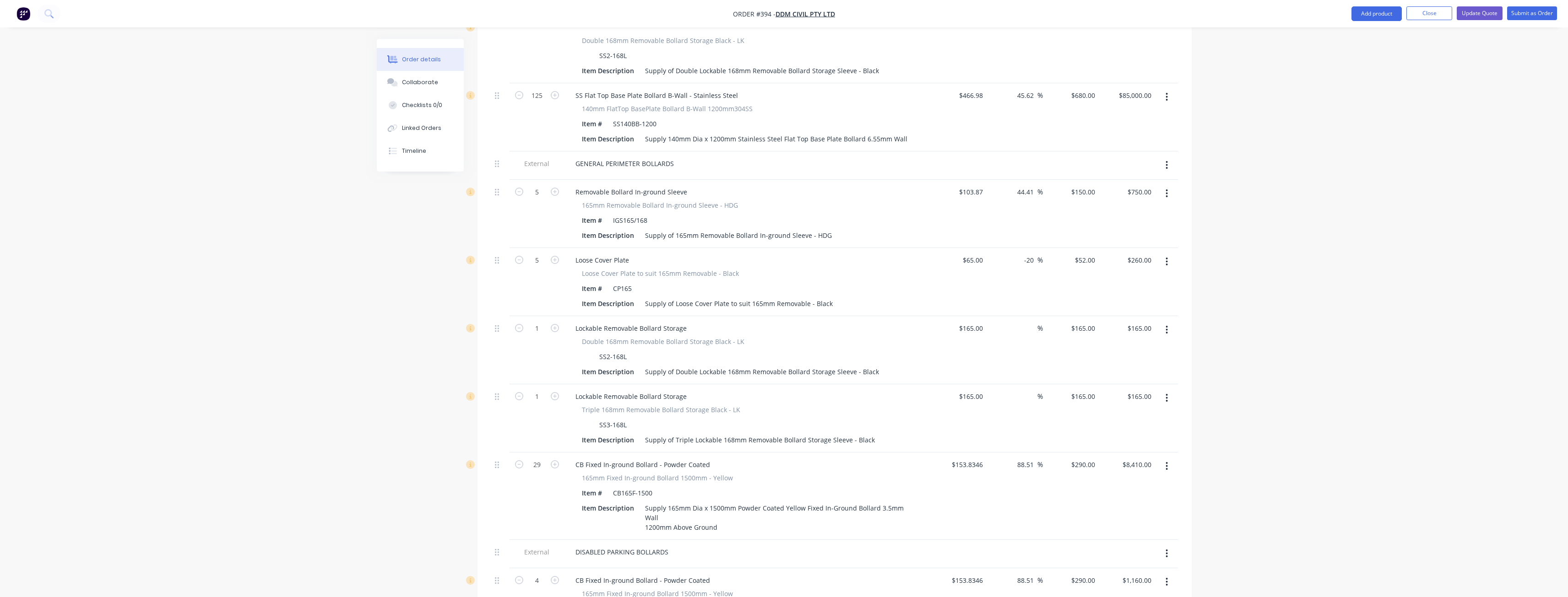
click at [1168, 189] on icon "button" at bounding box center [1167, 194] width 2 height 10
click at [1112, 266] on div "Delete" at bounding box center [1134, 273] width 70 height 13
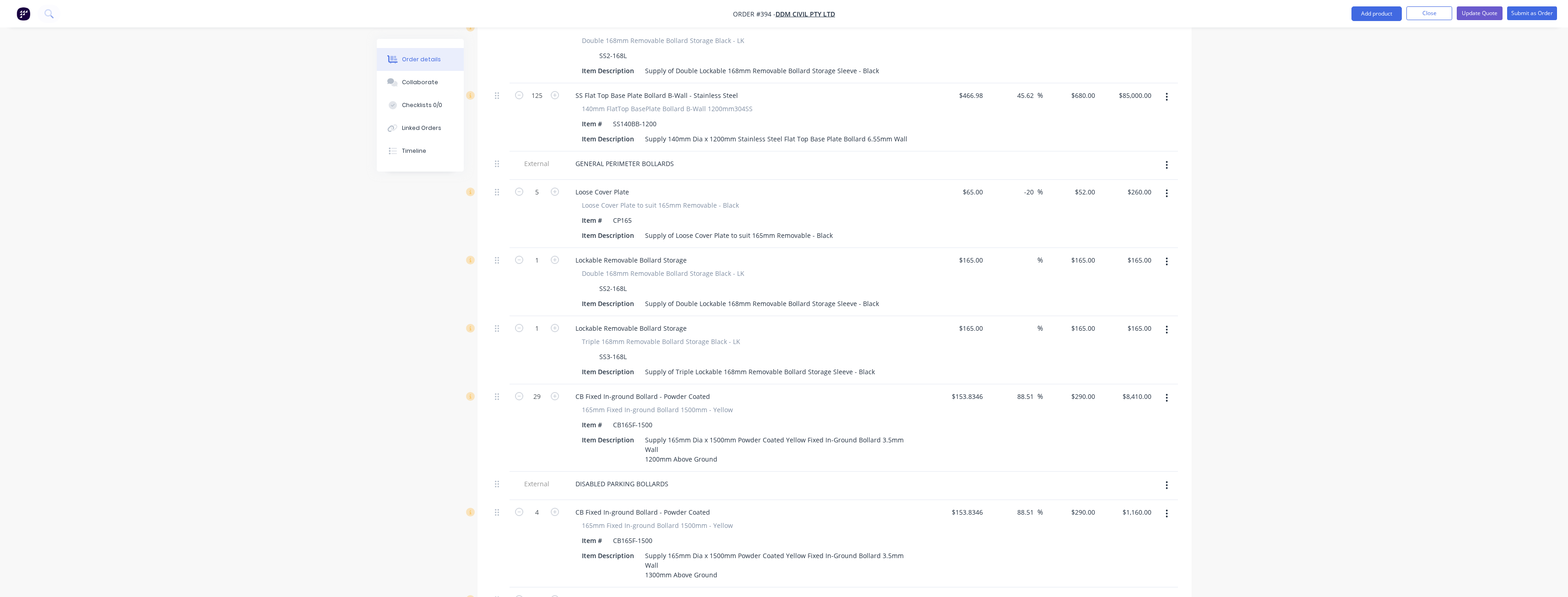
click at [1166, 189] on icon "button" at bounding box center [1167, 194] width 2 height 10
click at [1120, 266] on div "Delete" at bounding box center [1134, 273] width 70 height 13
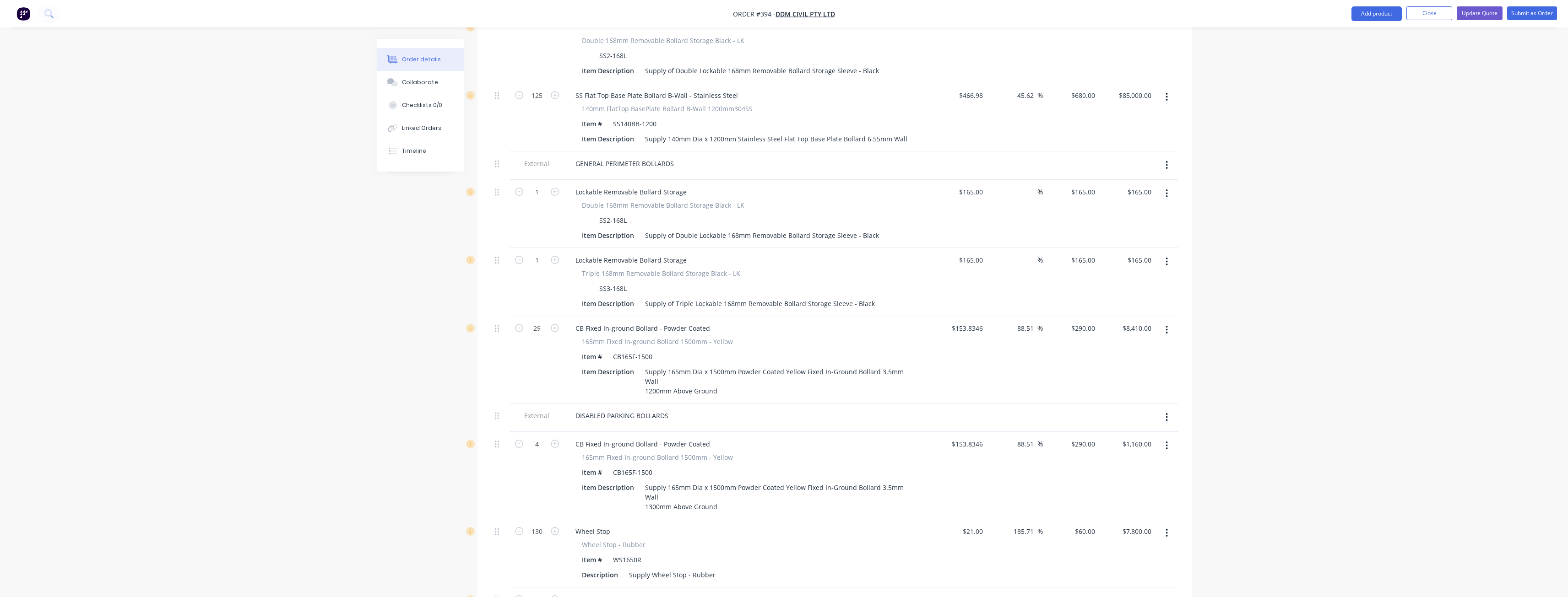
click at [1167, 189] on icon "button" at bounding box center [1166, 193] width 2 height 8
click at [1116, 266] on div "Delete" at bounding box center [1134, 273] width 70 height 13
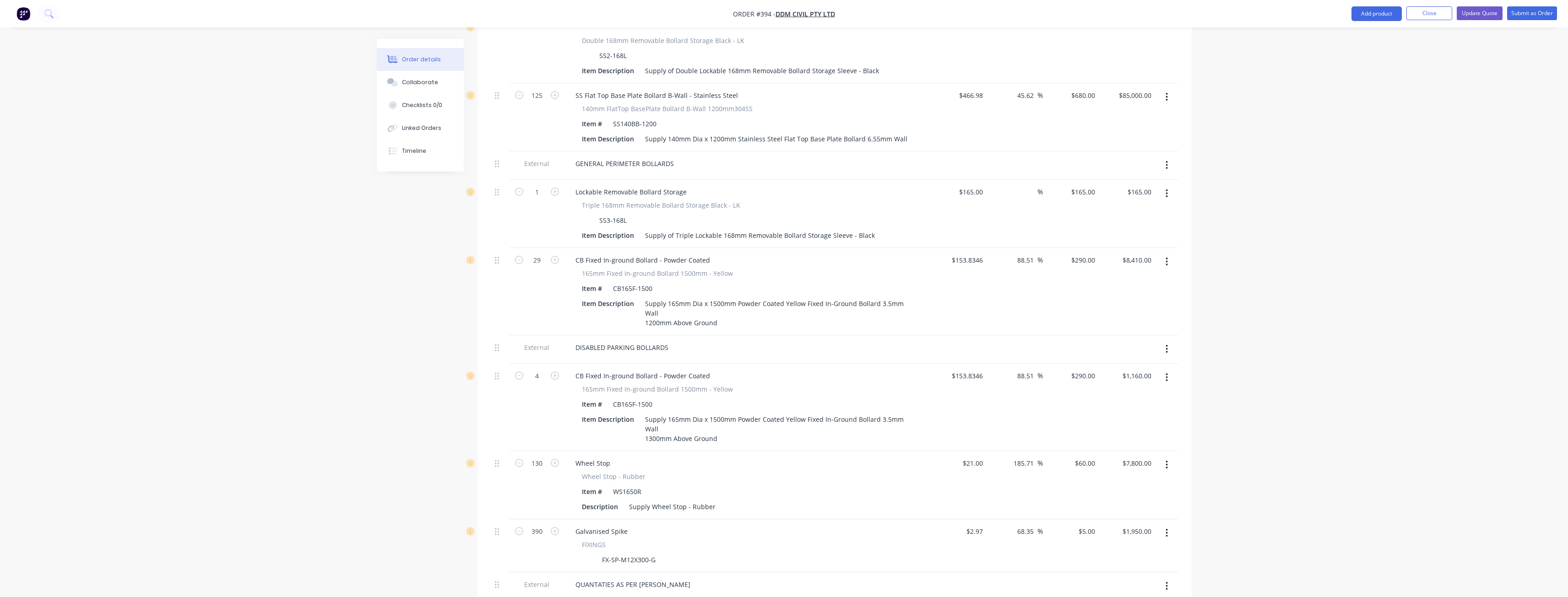
click at [1167, 189] on icon "button" at bounding box center [1167, 194] width 2 height 10
click at [1114, 266] on div "Delete" at bounding box center [1134, 273] width 70 height 13
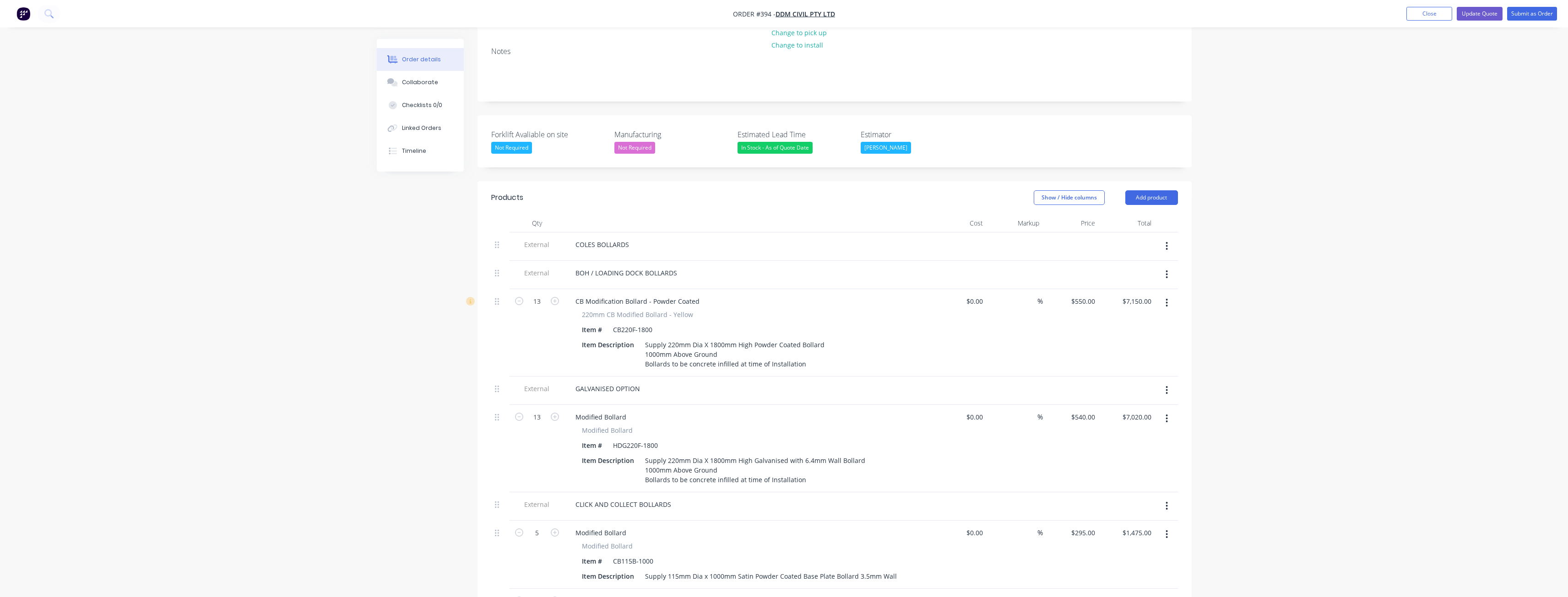
scroll to position [137, 0]
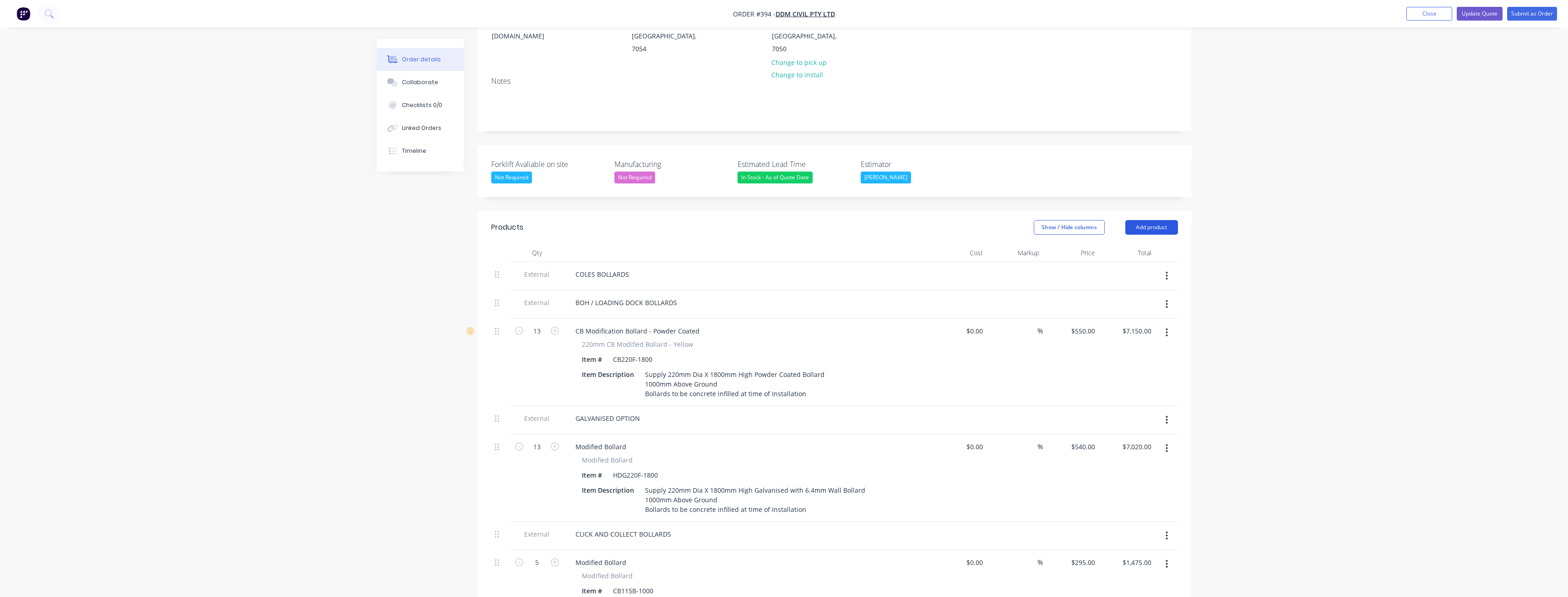
click at [1155, 220] on button "Add product" at bounding box center [1152, 227] width 53 height 15
click at [1134, 244] on div "Product catalogue" at bounding box center [1134, 251] width 70 height 13
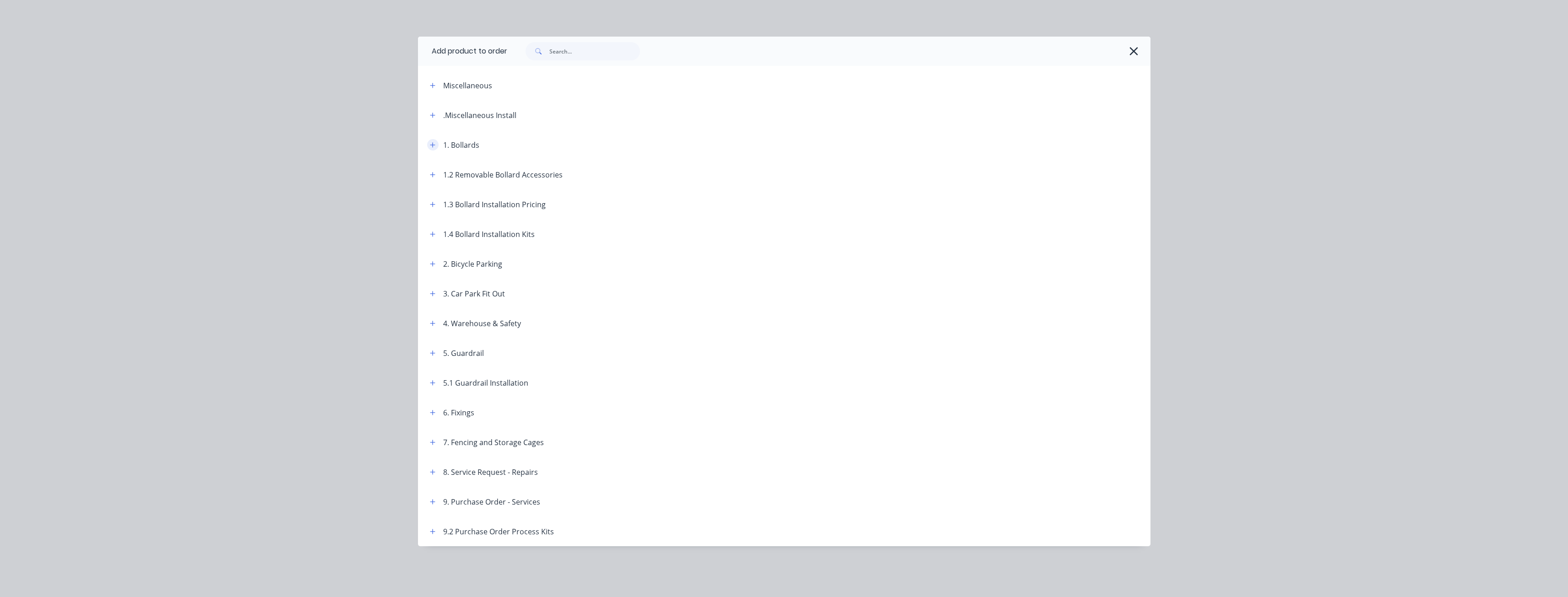
click at [435, 143] on icon "button" at bounding box center [432, 145] width 6 height 6
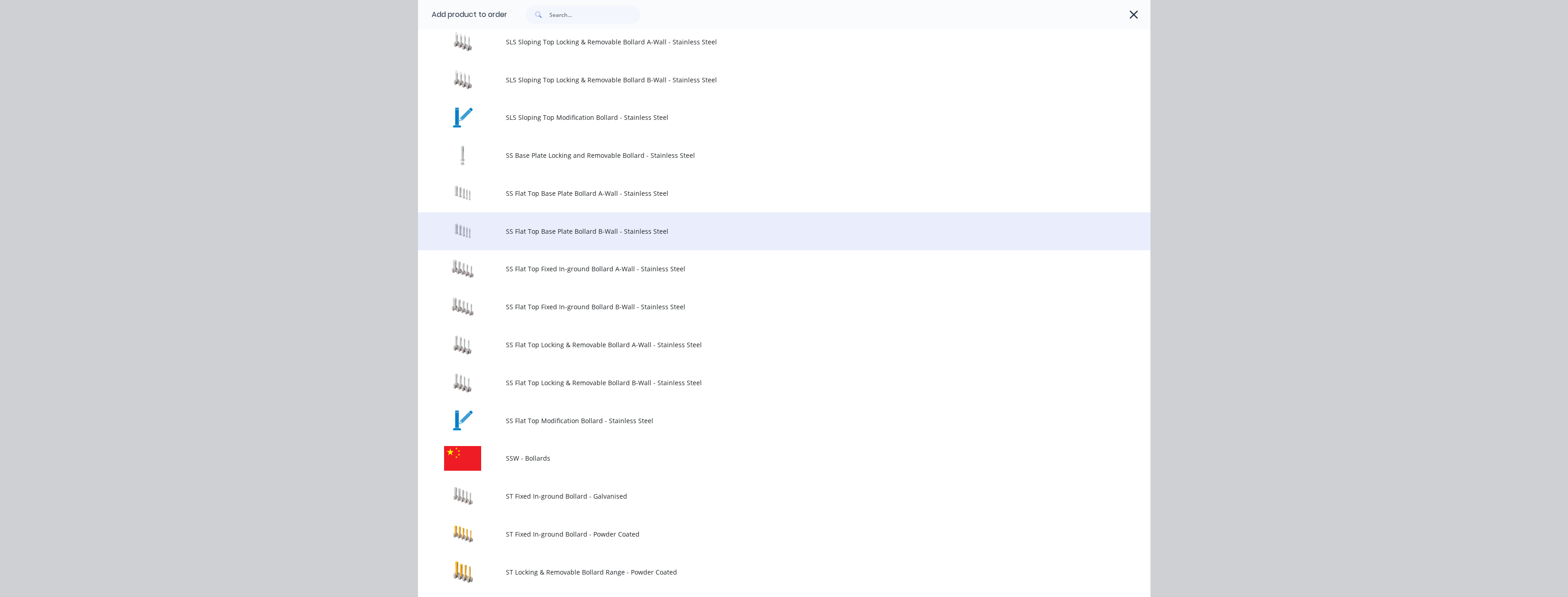
scroll to position [870, 0]
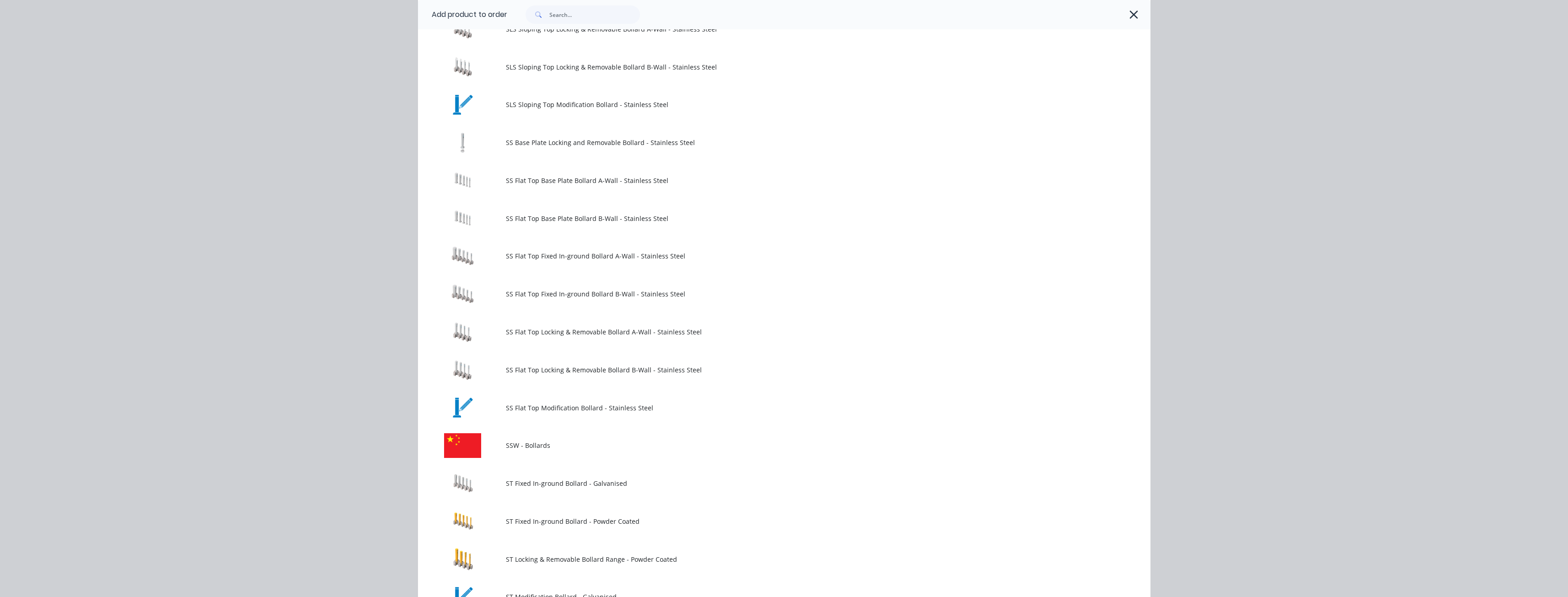
click at [622, 368] on span "SS Flat Top Locking & Removable Bollard B-Wall - Stainless Steel" at bounding box center [763, 370] width 515 height 10
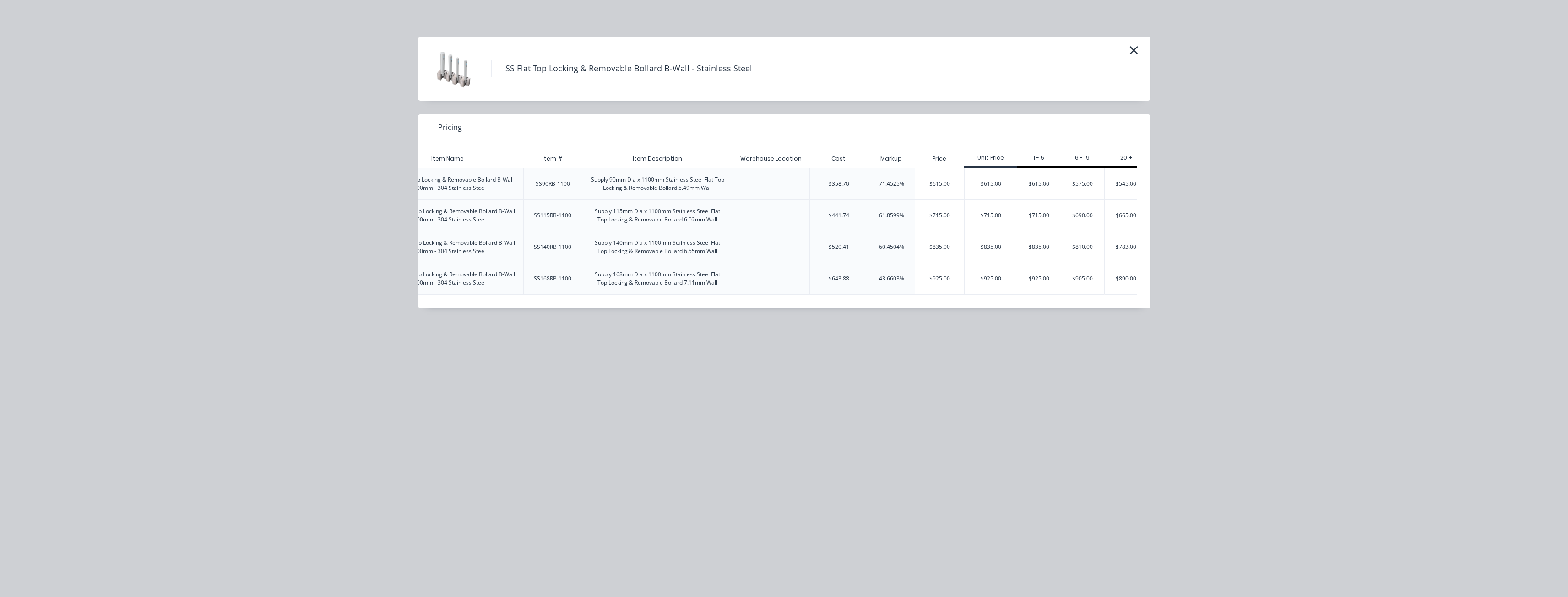
scroll to position [0, 133]
click at [976, 243] on div "$835.00" at bounding box center [979, 247] width 52 height 31
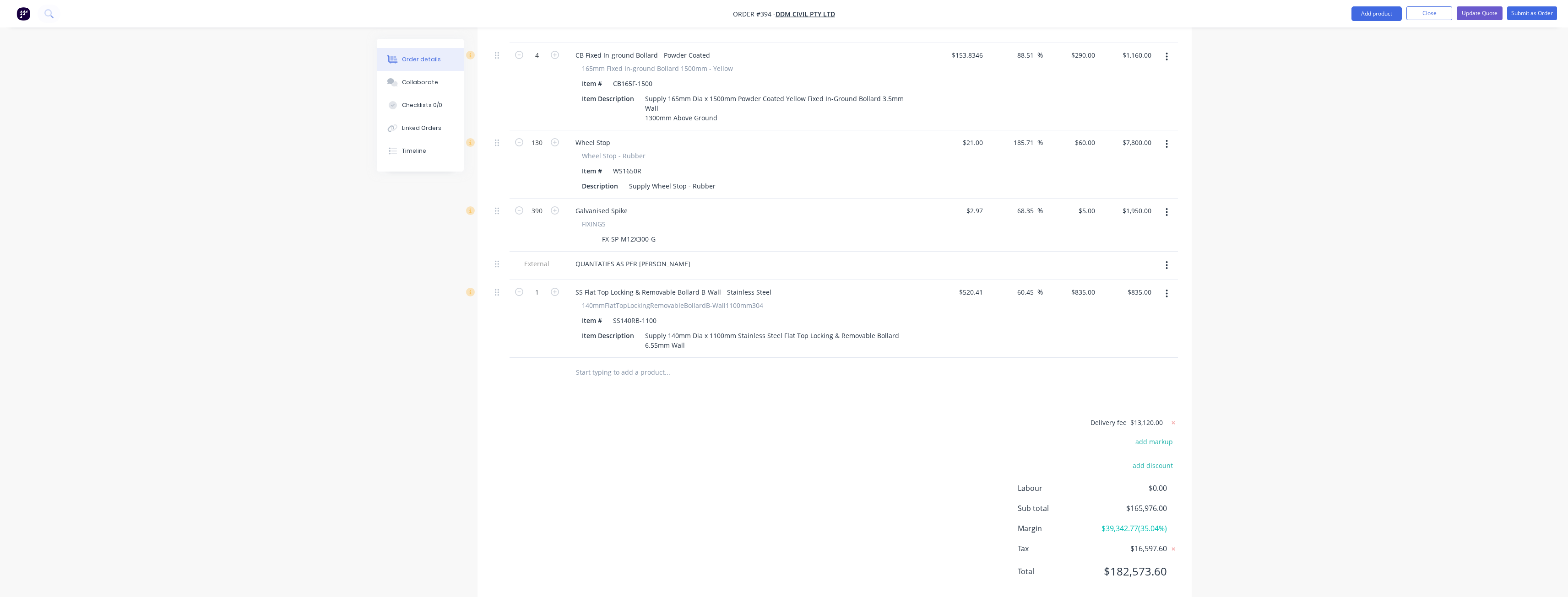
scroll to position [1492, 0]
click at [1092, 281] on input "835" at bounding box center [1084, 288] width 28 height 13
type input "870"
type input "67.18"
type input "$870.00"
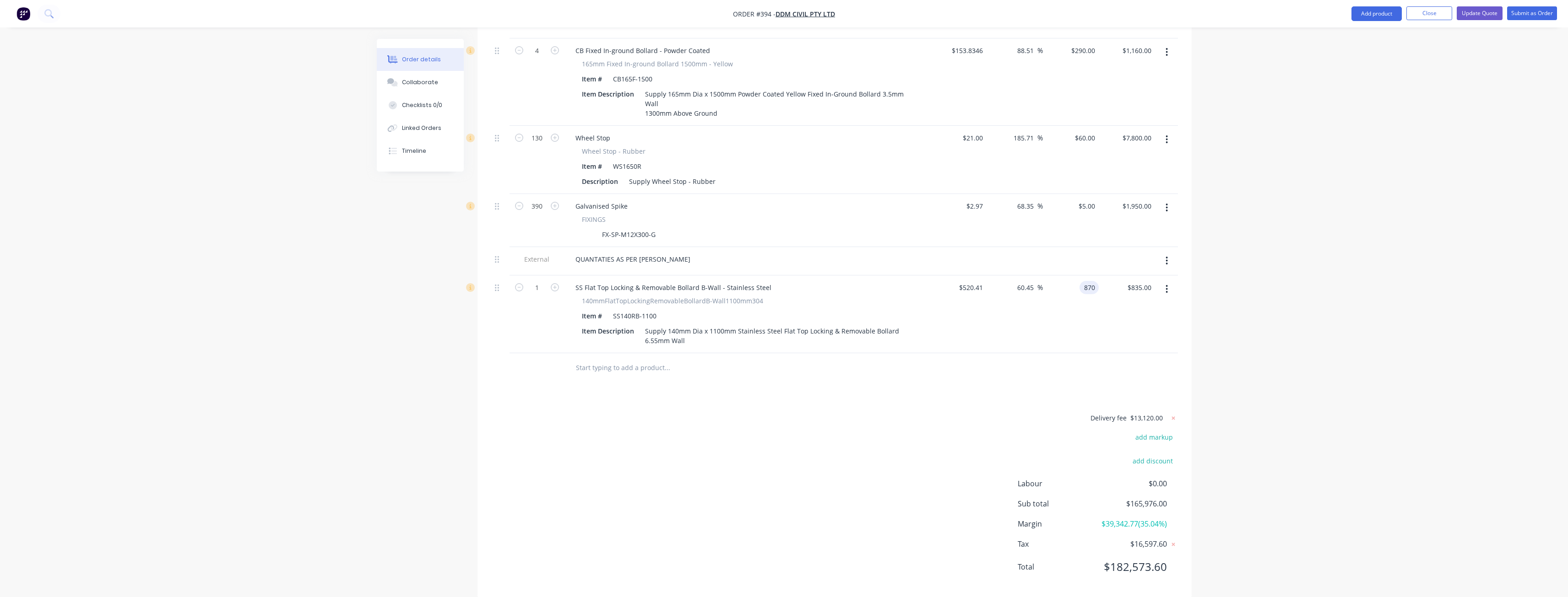
type input "$870.00"
drag, startPoint x: 457, startPoint y: 304, endPoint x: 462, endPoint y: 304, distance: 5.0
click at [539, 281] on input "1" at bounding box center [537, 288] width 24 height 13
type input "5"
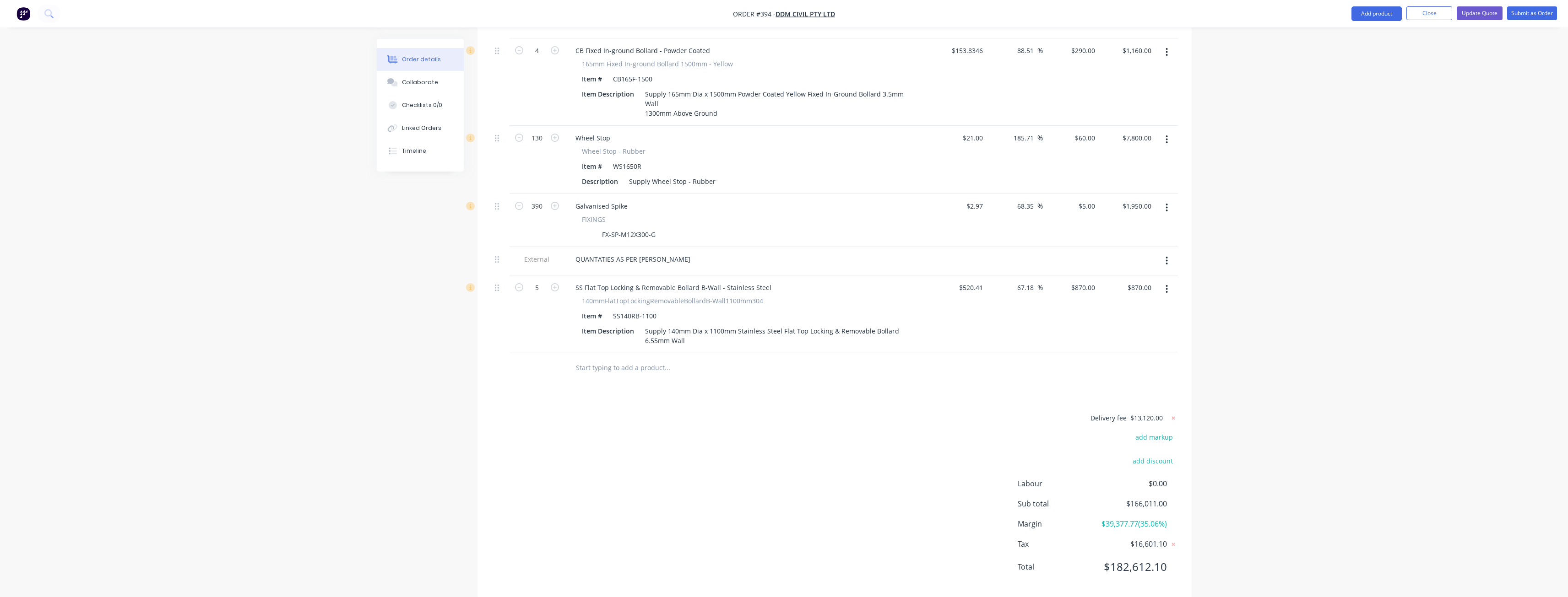
type input "$4,350.00"
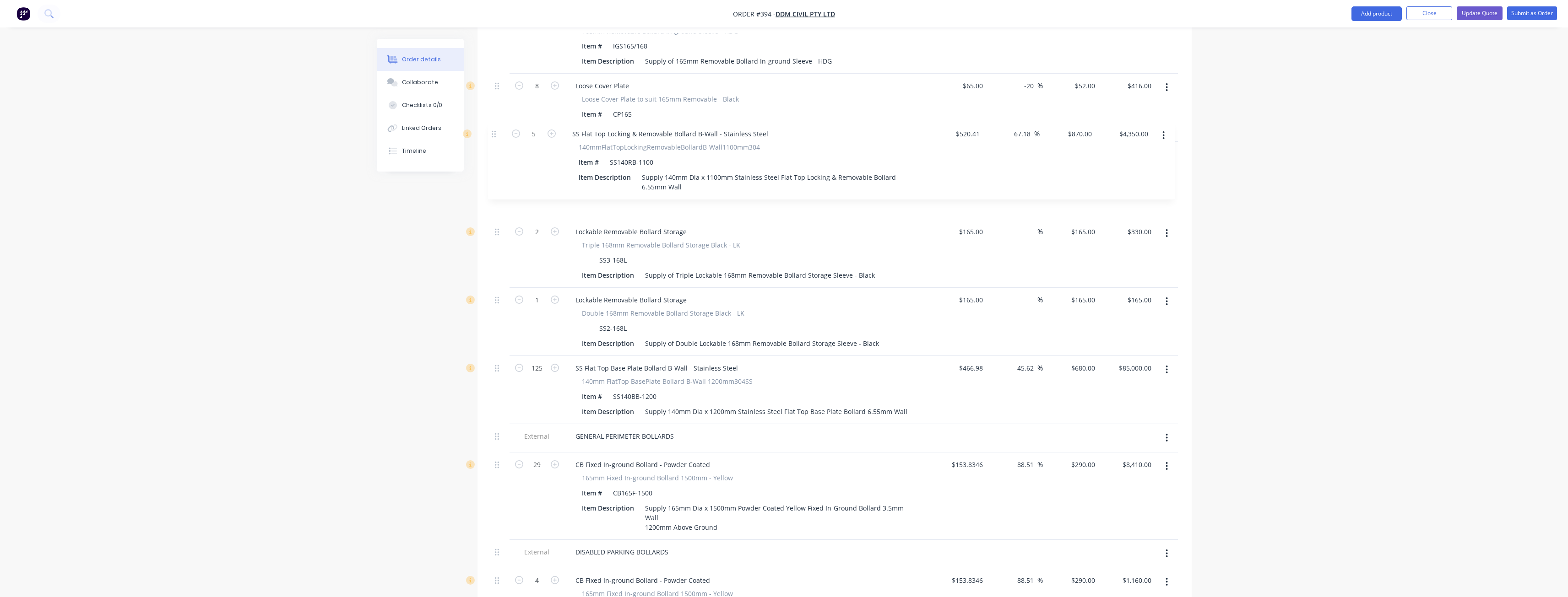
scroll to position [1039, 0]
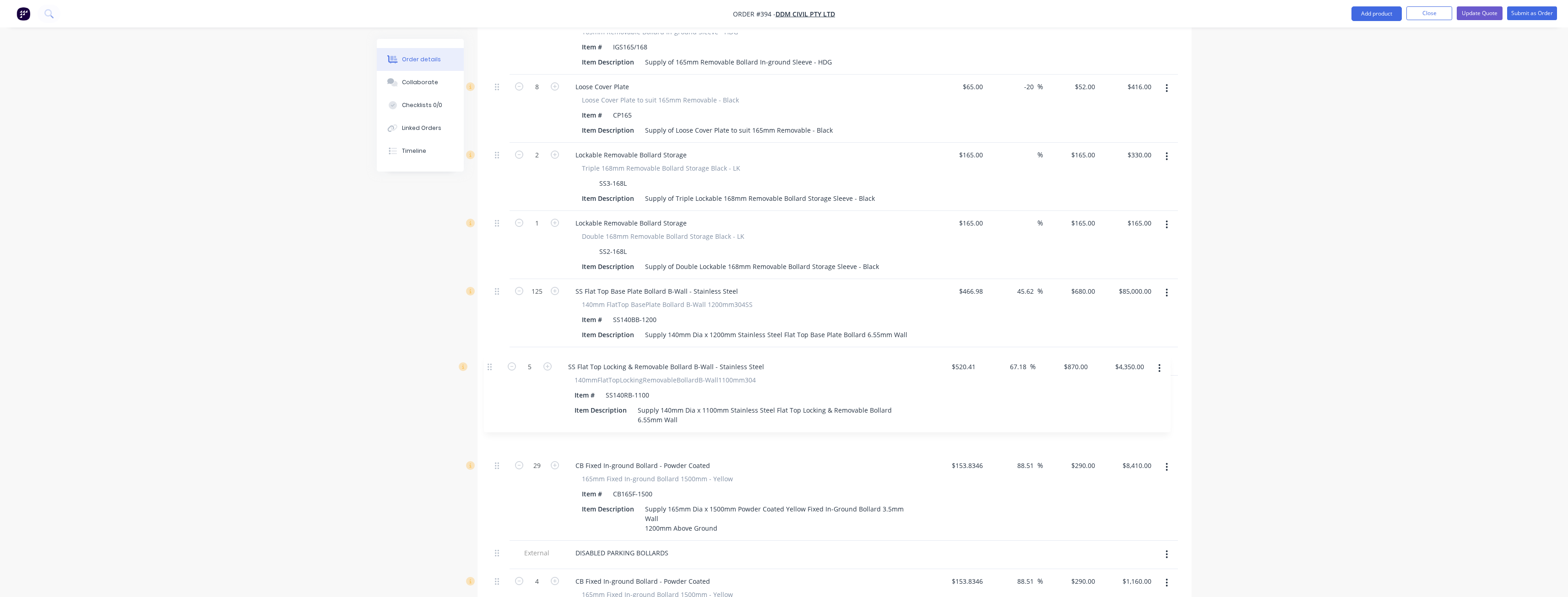
drag, startPoint x: 498, startPoint y: 264, endPoint x: 491, endPoint y: 367, distance: 103.2
click at [491, 367] on div "External COLES BOLLARDS External BOH / LOADING DOCK BOLLARDS 13 CB Modification…" at bounding box center [834, 82] width 686 height 1446
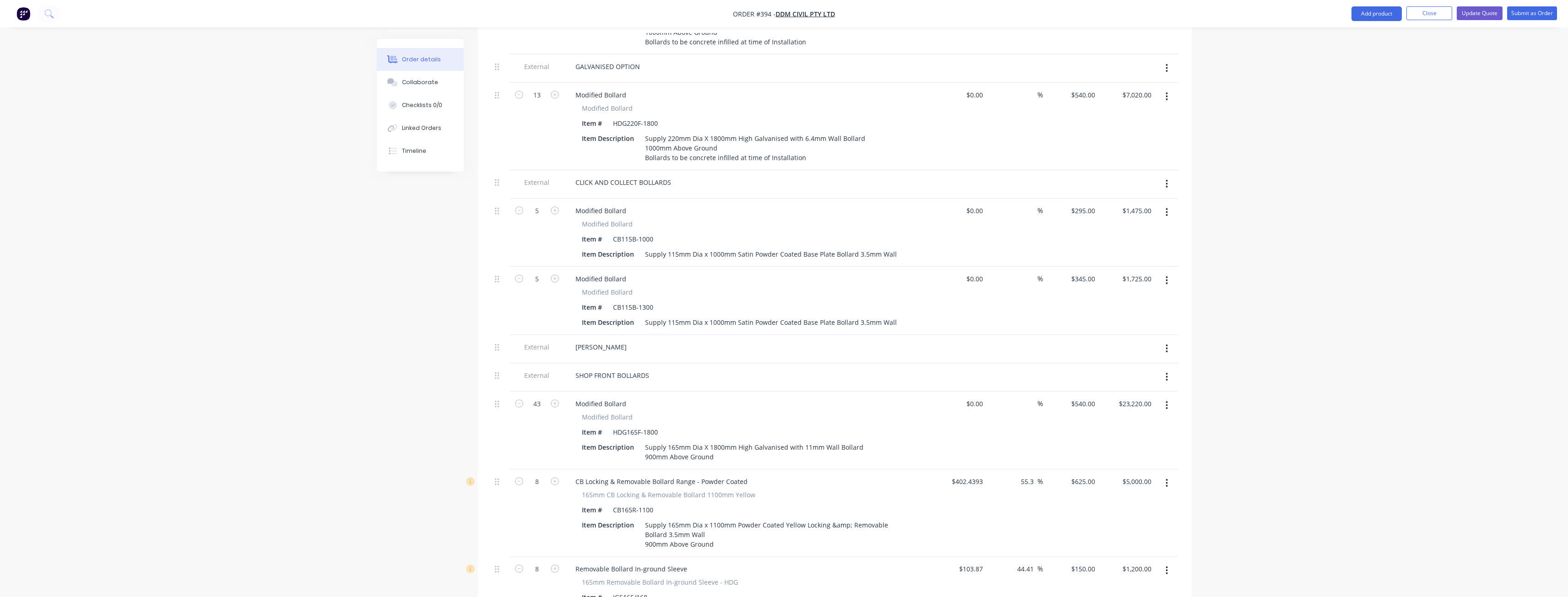
scroll to position [170, 0]
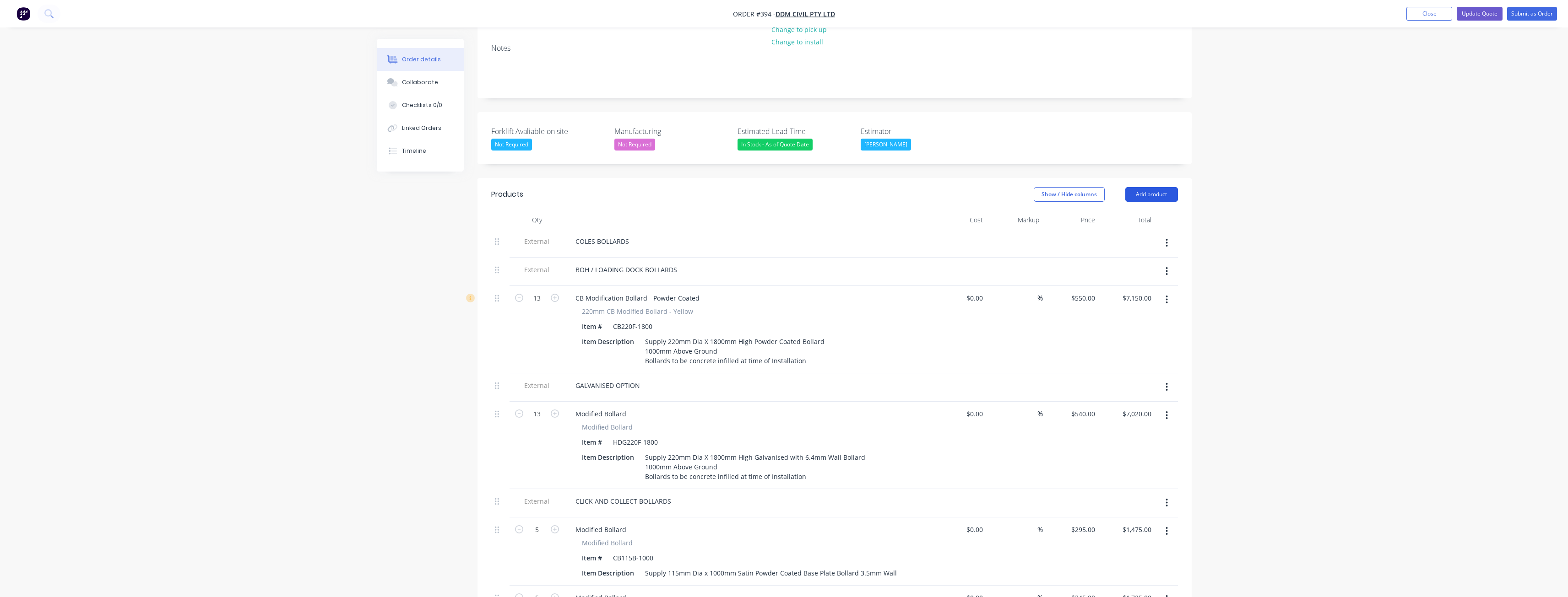
click at [1150, 187] on button "Add product" at bounding box center [1152, 194] width 53 height 15
click at [1130, 211] on div "Product catalogue" at bounding box center [1134, 218] width 70 height 13
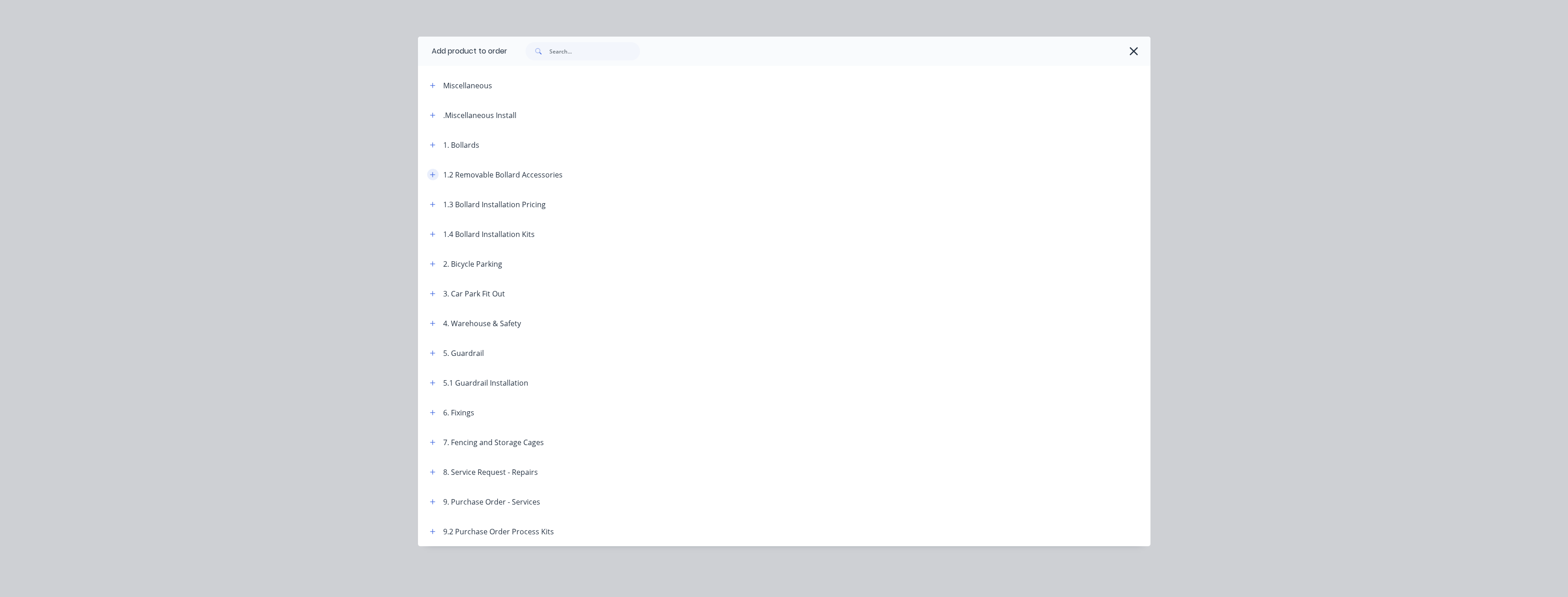
click at [432, 173] on icon "button" at bounding box center [432, 175] width 6 height 6
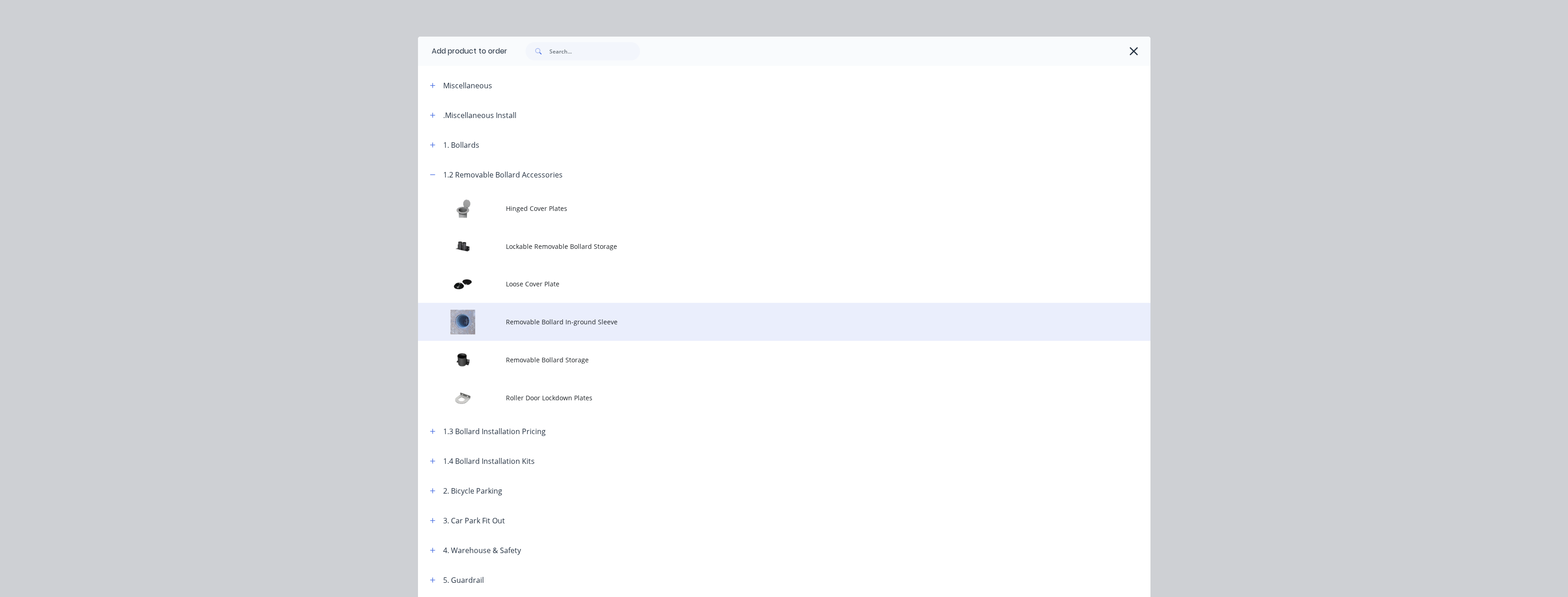
click at [524, 310] on td "Removable Bollard In-ground Sleeve" at bounding box center [828, 322] width 644 height 38
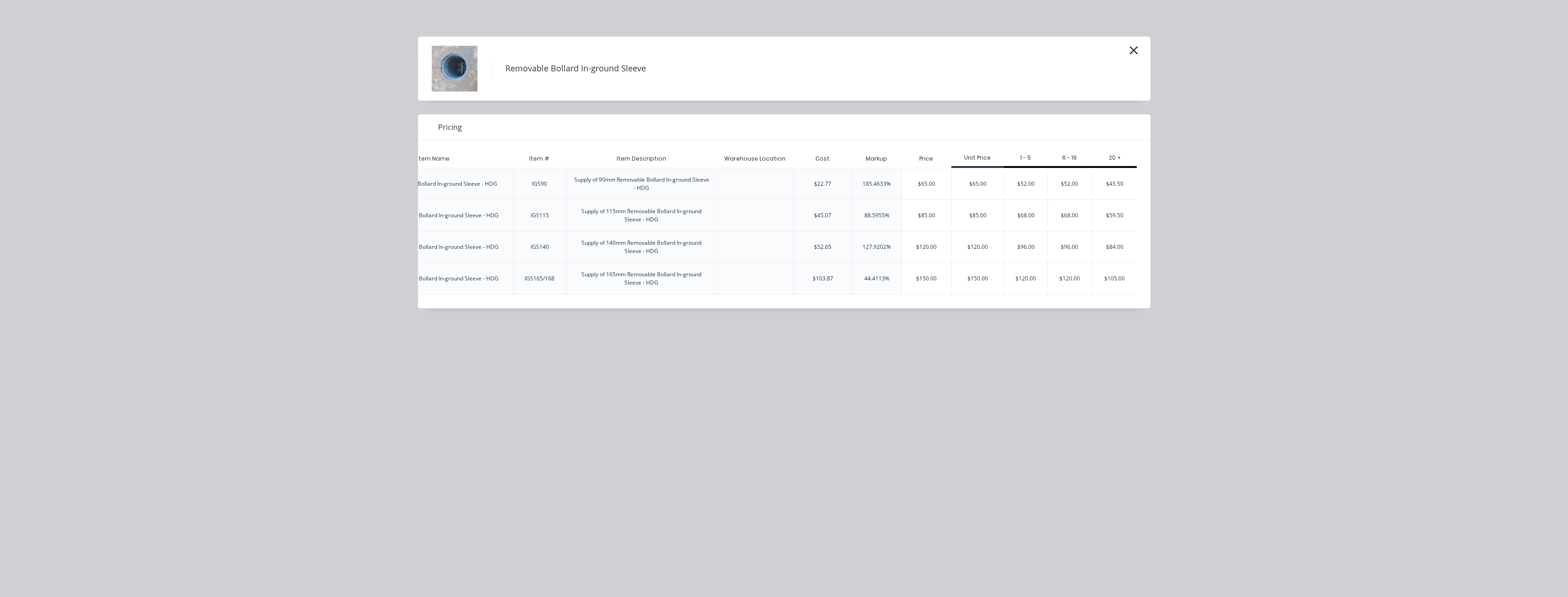
scroll to position [0, 141]
click at [1012, 247] on div "$96.00" at bounding box center [1025, 247] width 43 height 31
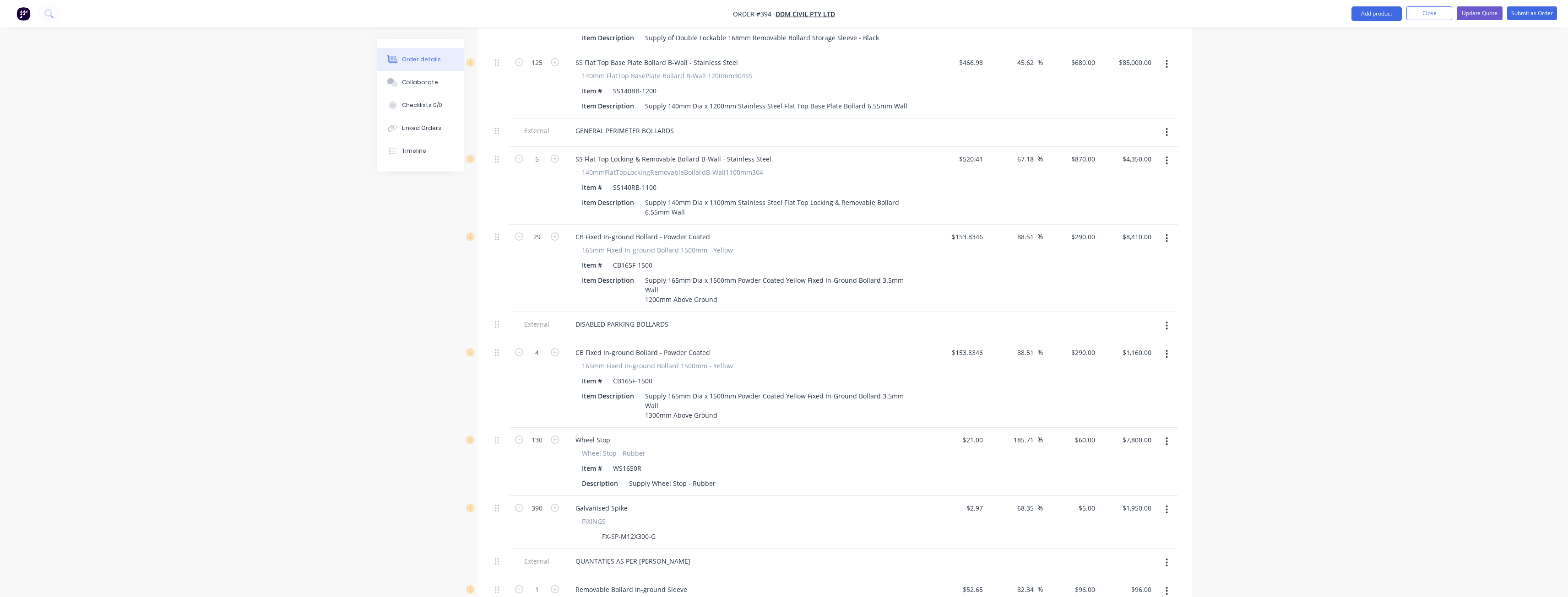
scroll to position [1314, 0]
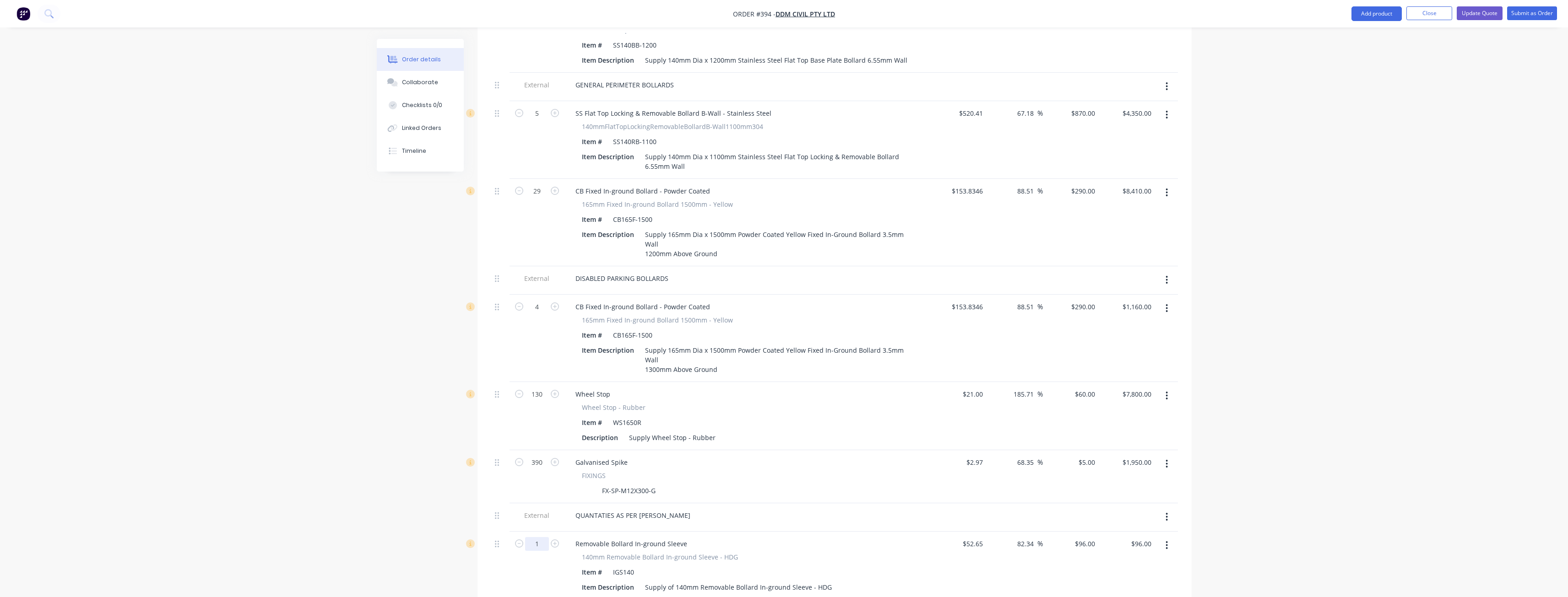
click at [544, 537] on input "1" at bounding box center [537, 544] width 24 height 13
type input "5"
type input "$480.00"
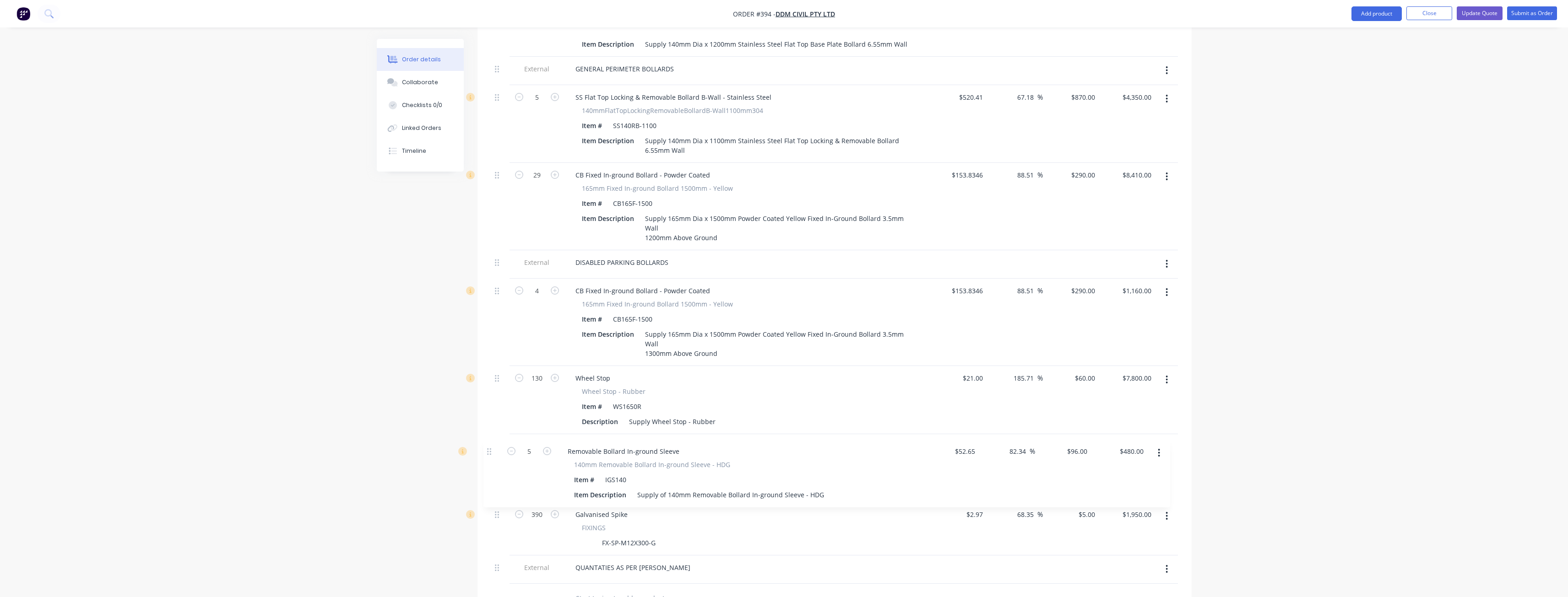
scroll to position [1330, 0]
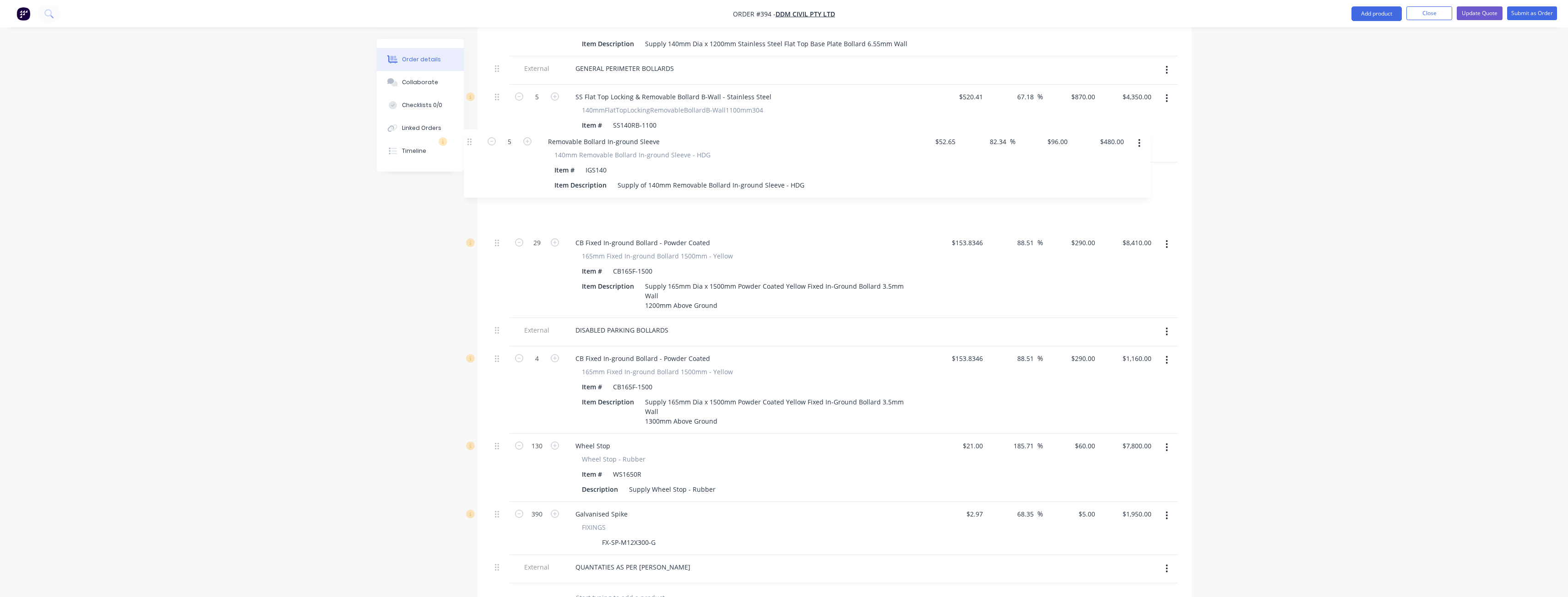
drag, startPoint x: 496, startPoint y: 519, endPoint x: 469, endPoint y: 141, distance: 379.0
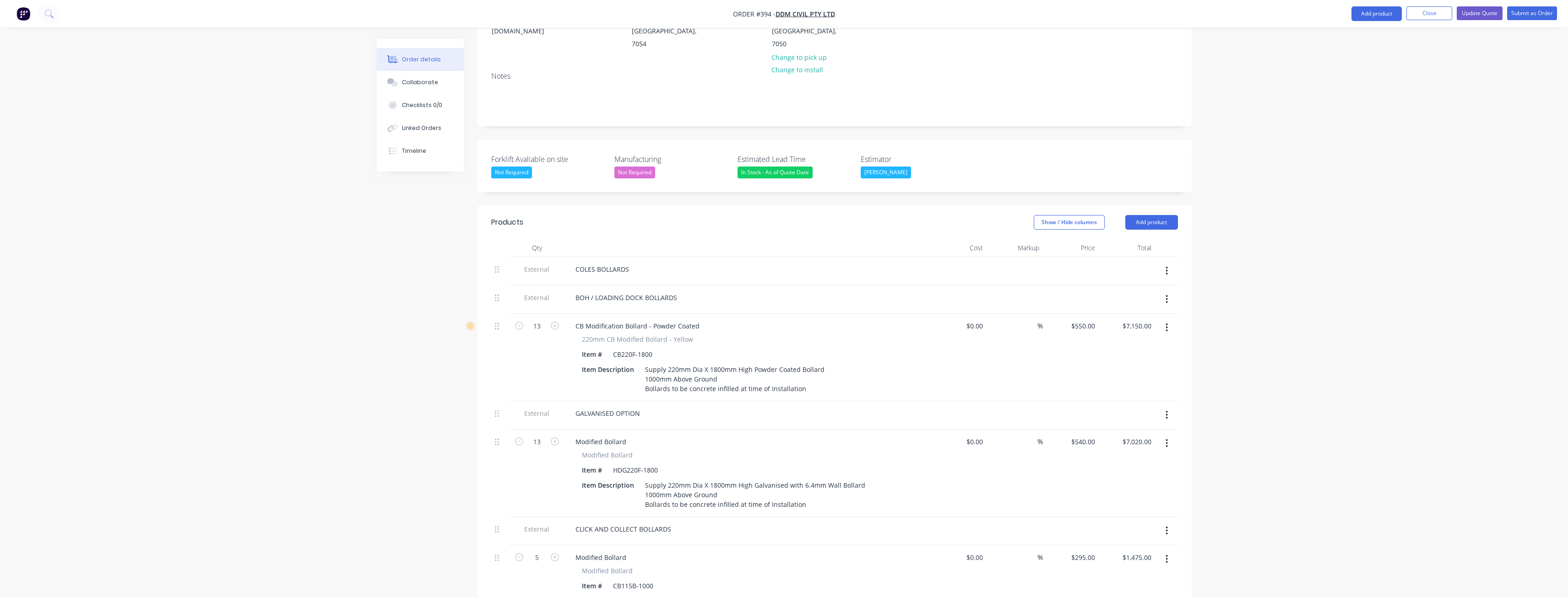
scroll to position [141, 0]
click at [1148, 216] on button "Add product" at bounding box center [1152, 224] width 53 height 15
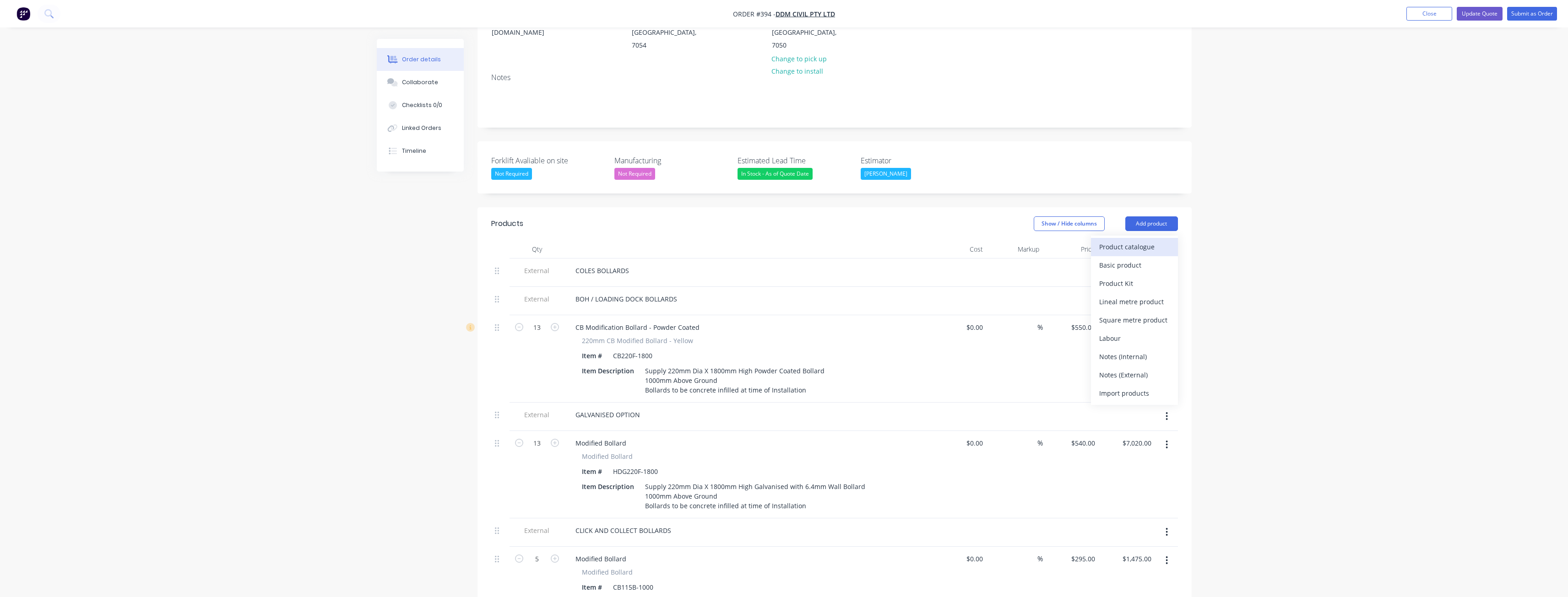
click at [1124, 240] on div "Product catalogue" at bounding box center [1134, 247] width 70 height 13
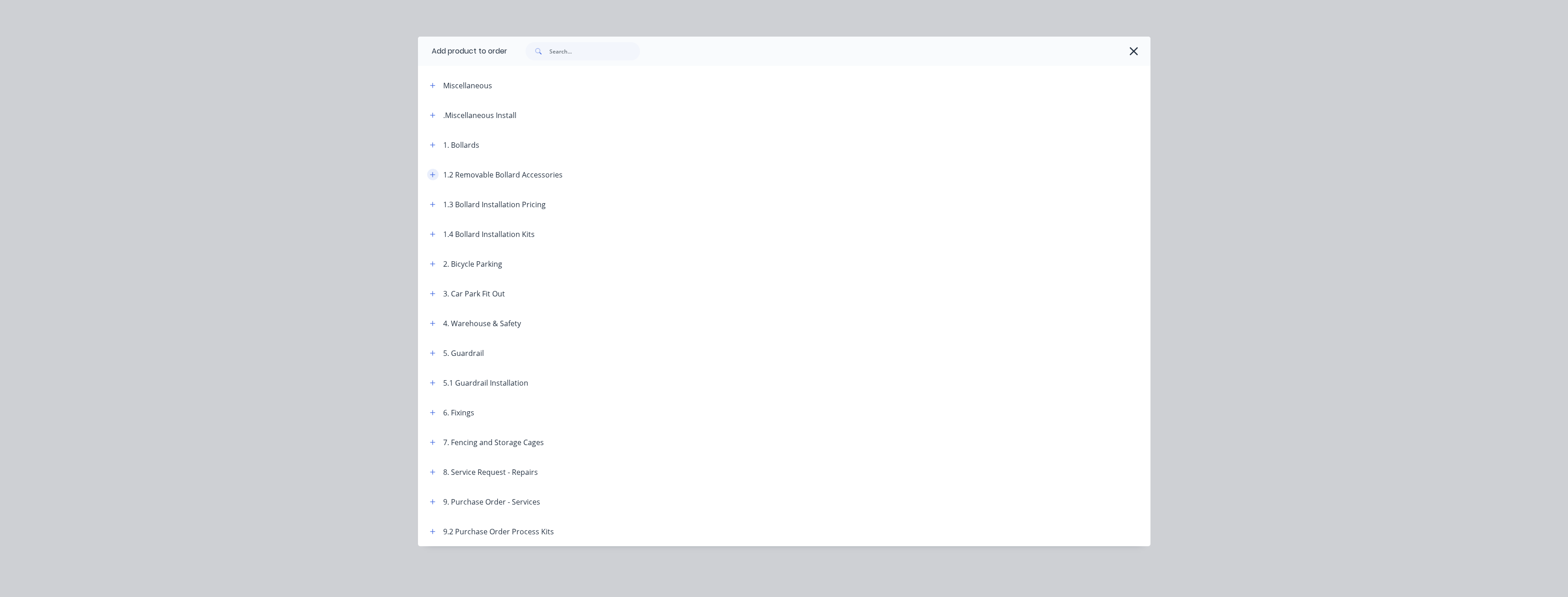
click at [432, 170] on button "button" at bounding box center [433, 174] width 12 height 12
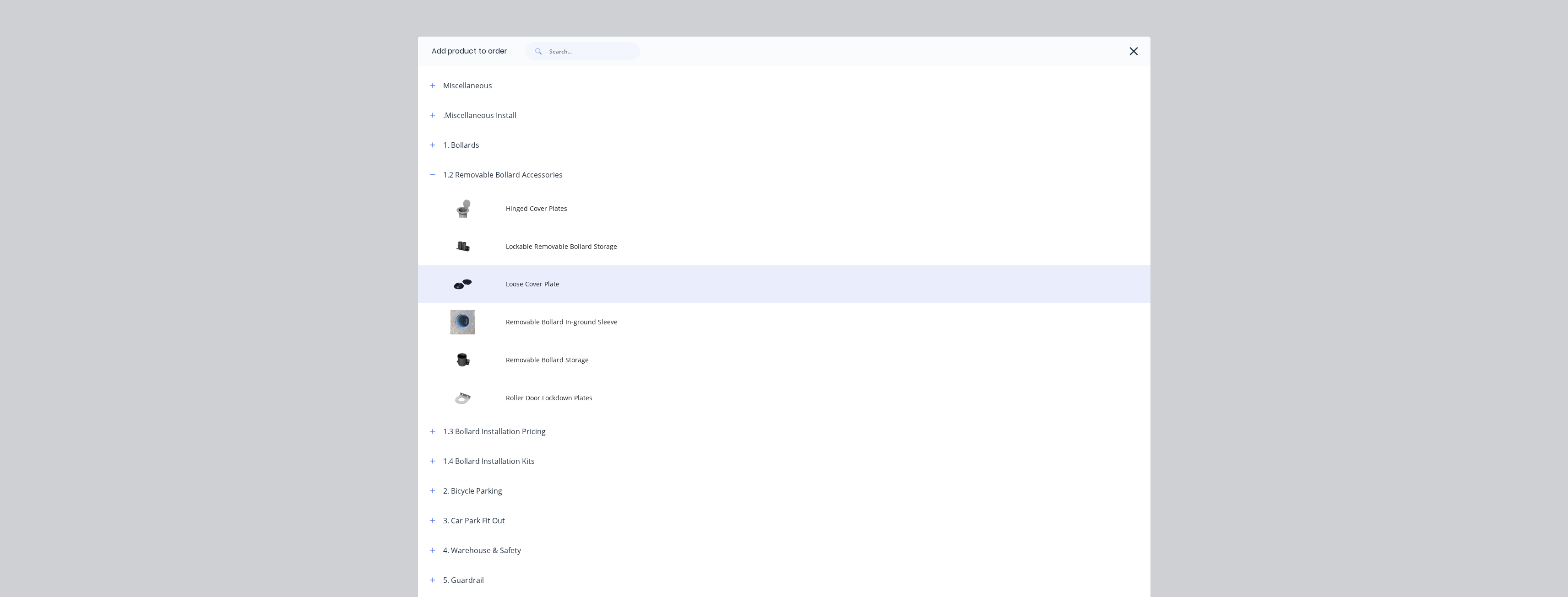
click at [526, 287] on span "Loose Cover Plate" at bounding box center [763, 284] width 515 height 10
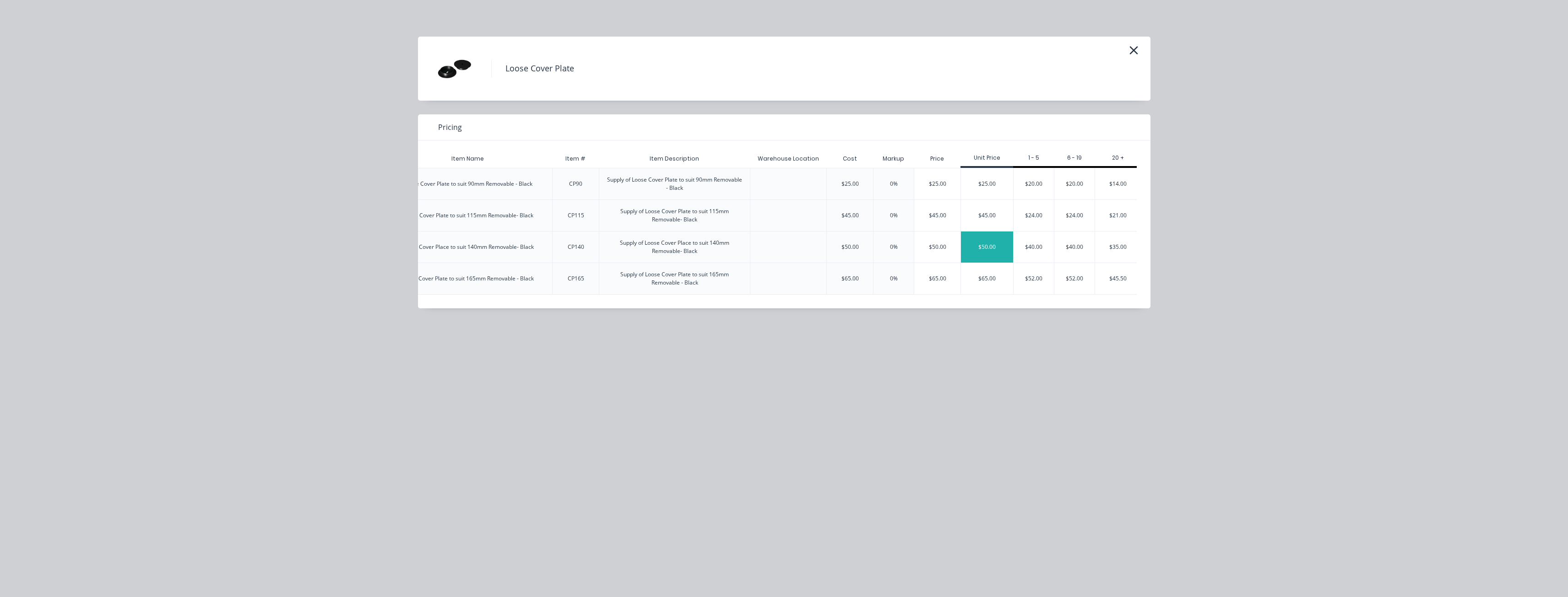
scroll to position [0, 114]
click at [1034, 240] on div "$40.00" at bounding box center [1029, 247] width 40 height 31
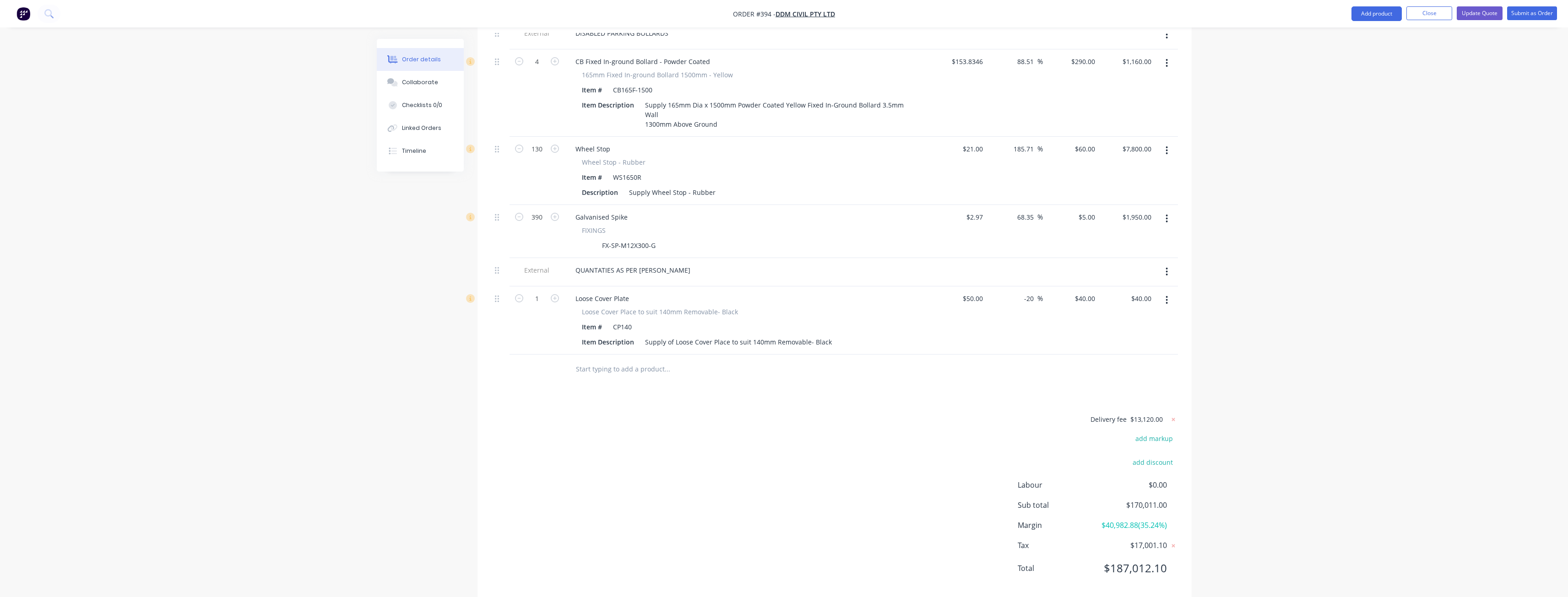
scroll to position [1628, 0]
click at [544, 291] on input "1" at bounding box center [537, 298] width 24 height 13
type input "5"
type input "$200.00"
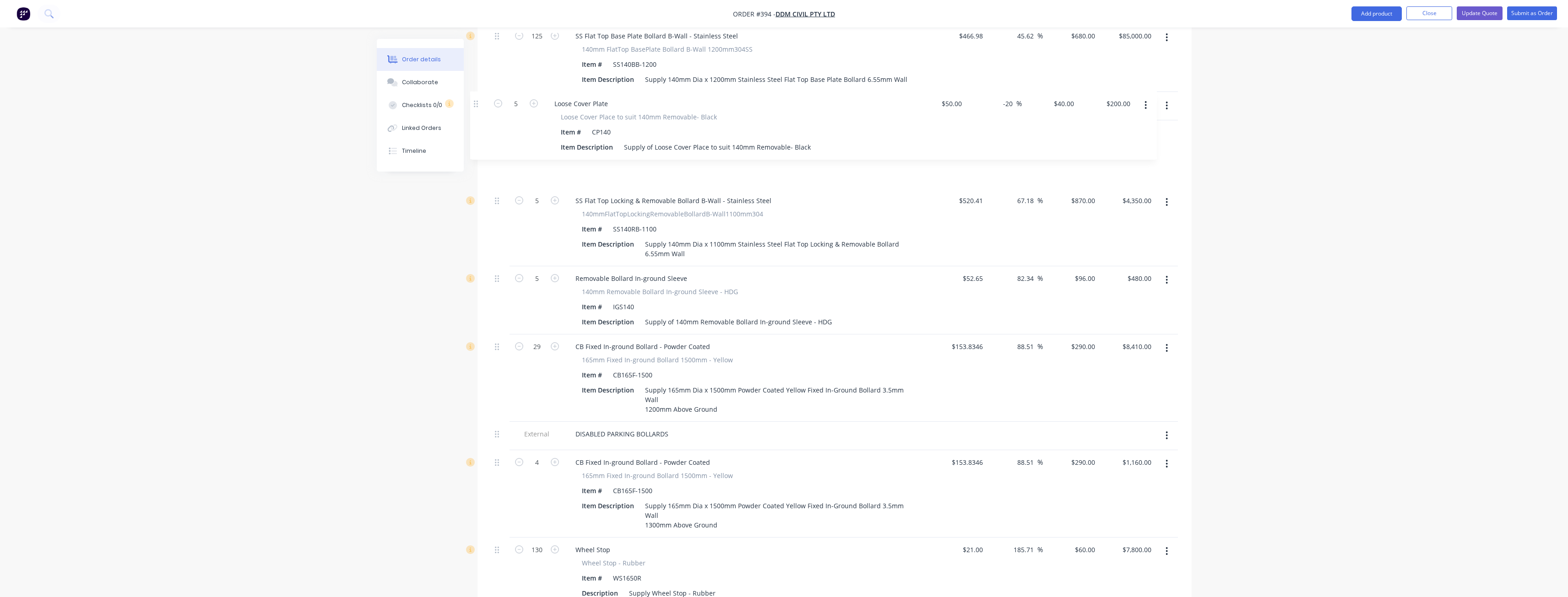
scroll to position [1286, 0]
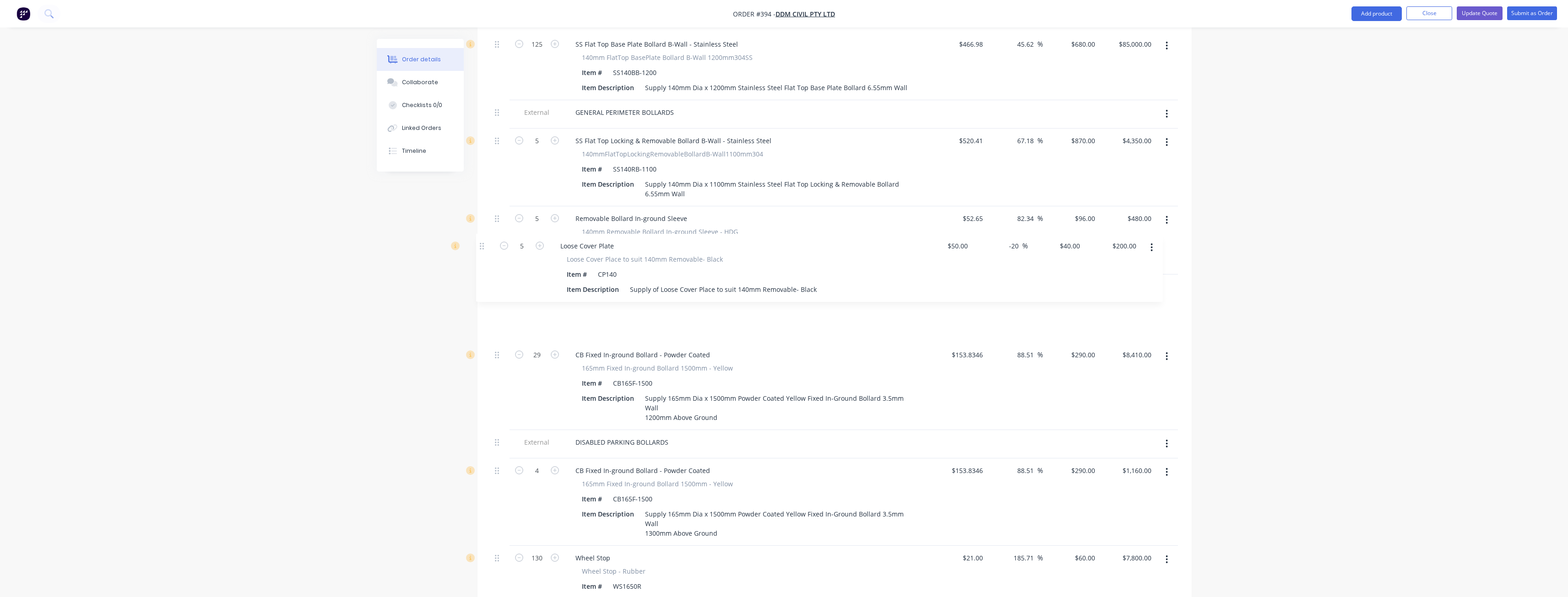
drag, startPoint x: 496, startPoint y: 273, endPoint x: 482, endPoint y: 244, distance: 32.2
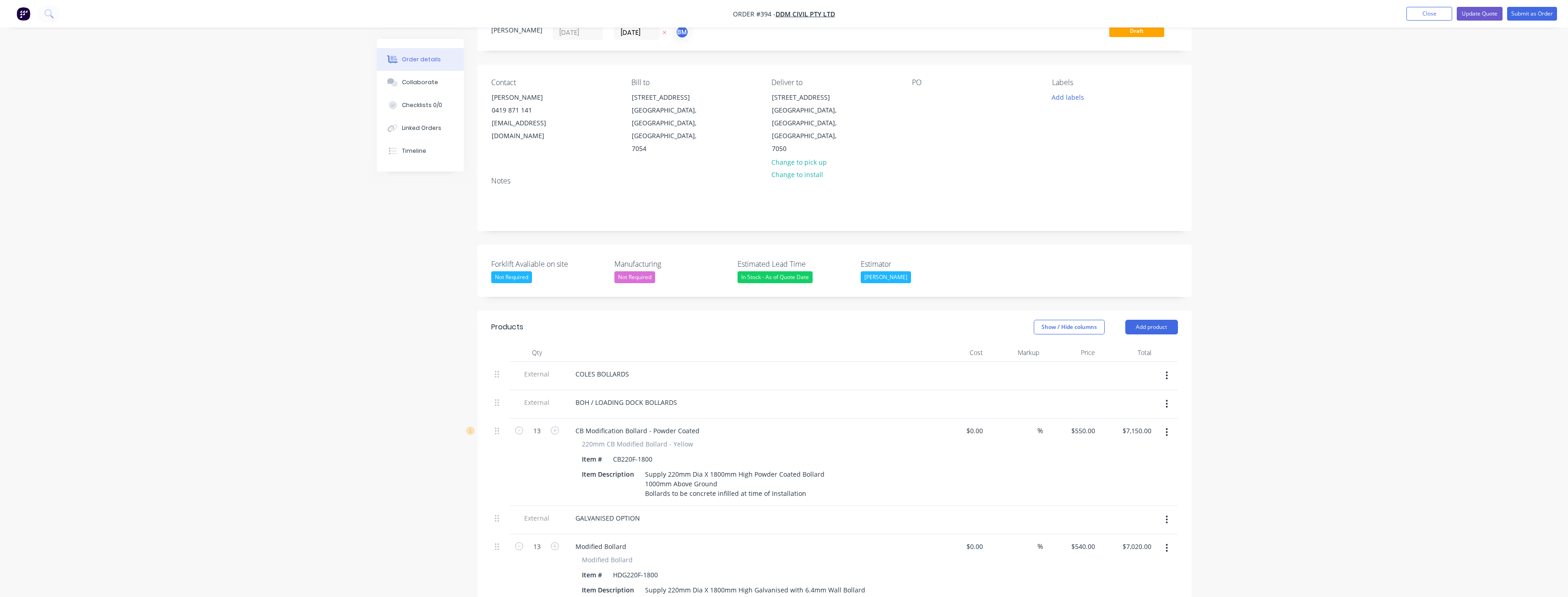
scroll to position [5, 0]
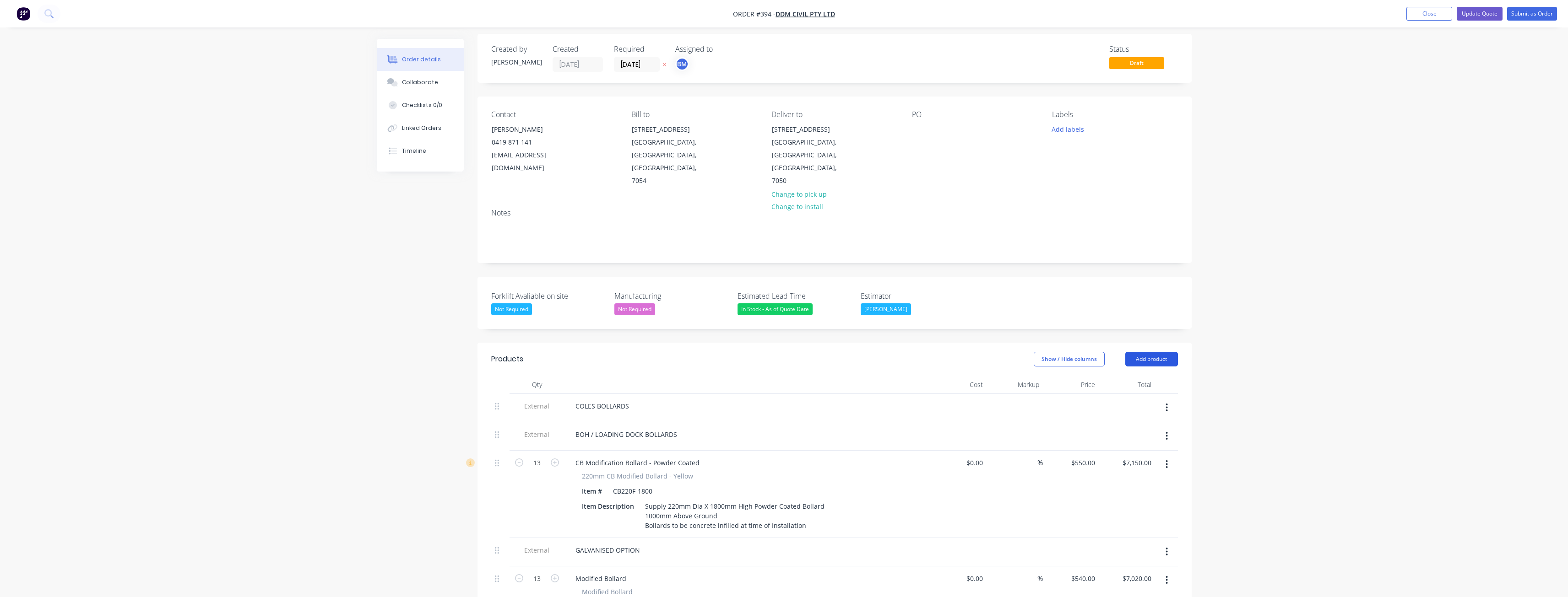
click at [1146, 352] on button "Add product" at bounding box center [1152, 359] width 53 height 15
click at [1130, 376] on div "Product catalogue" at bounding box center [1134, 383] width 70 height 13
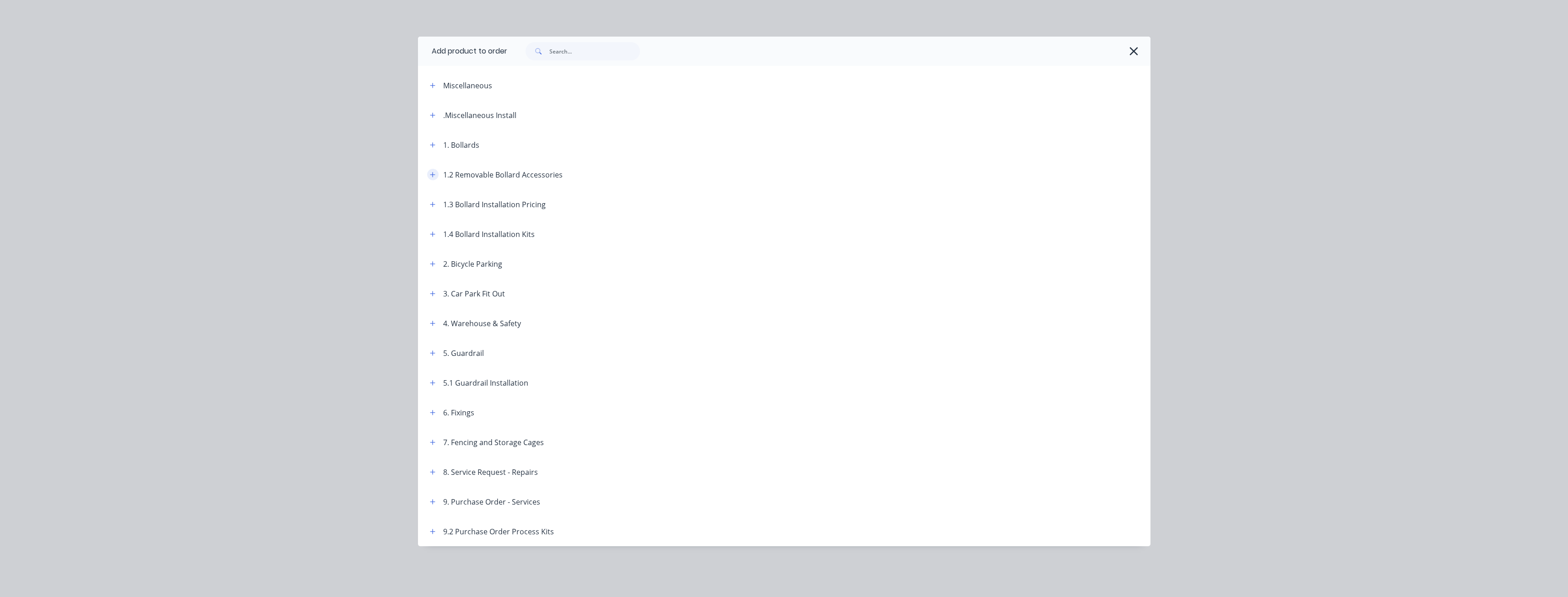
click at [431, 172] on icon "button" at bounding box center [432, 175] width 6 height 6
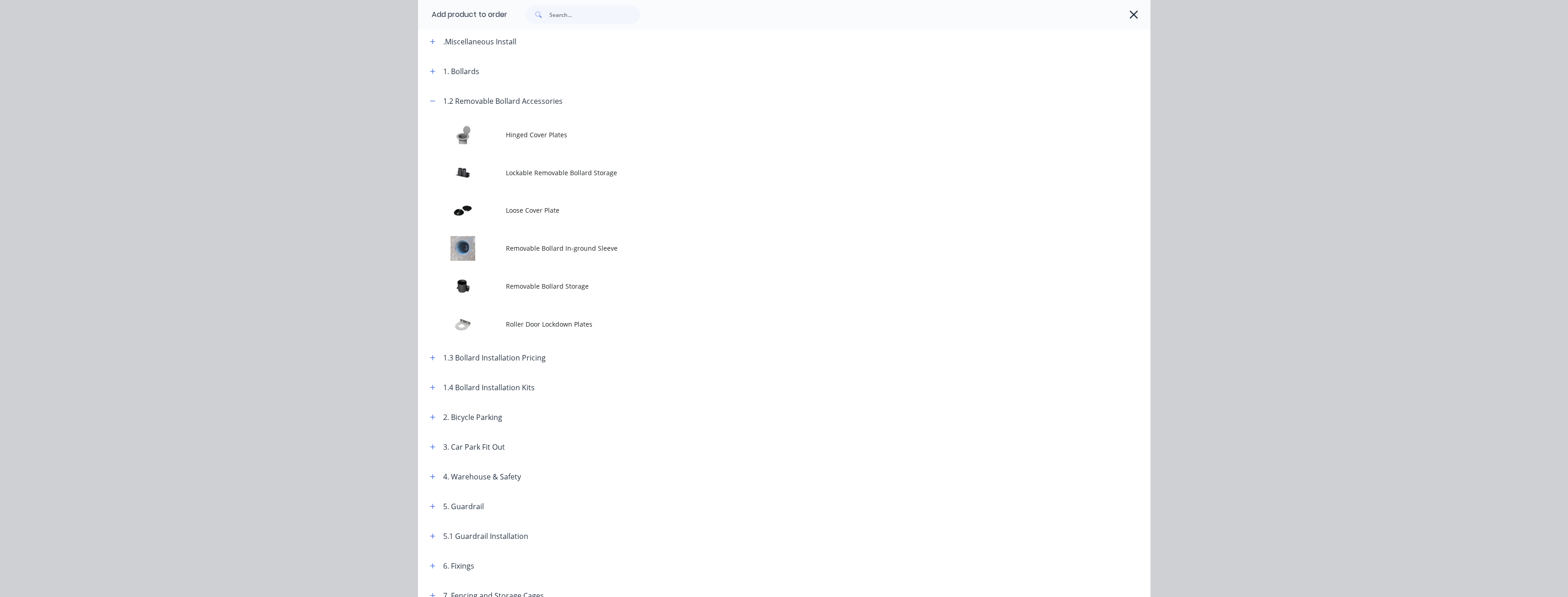
scroll to position [92, 0]
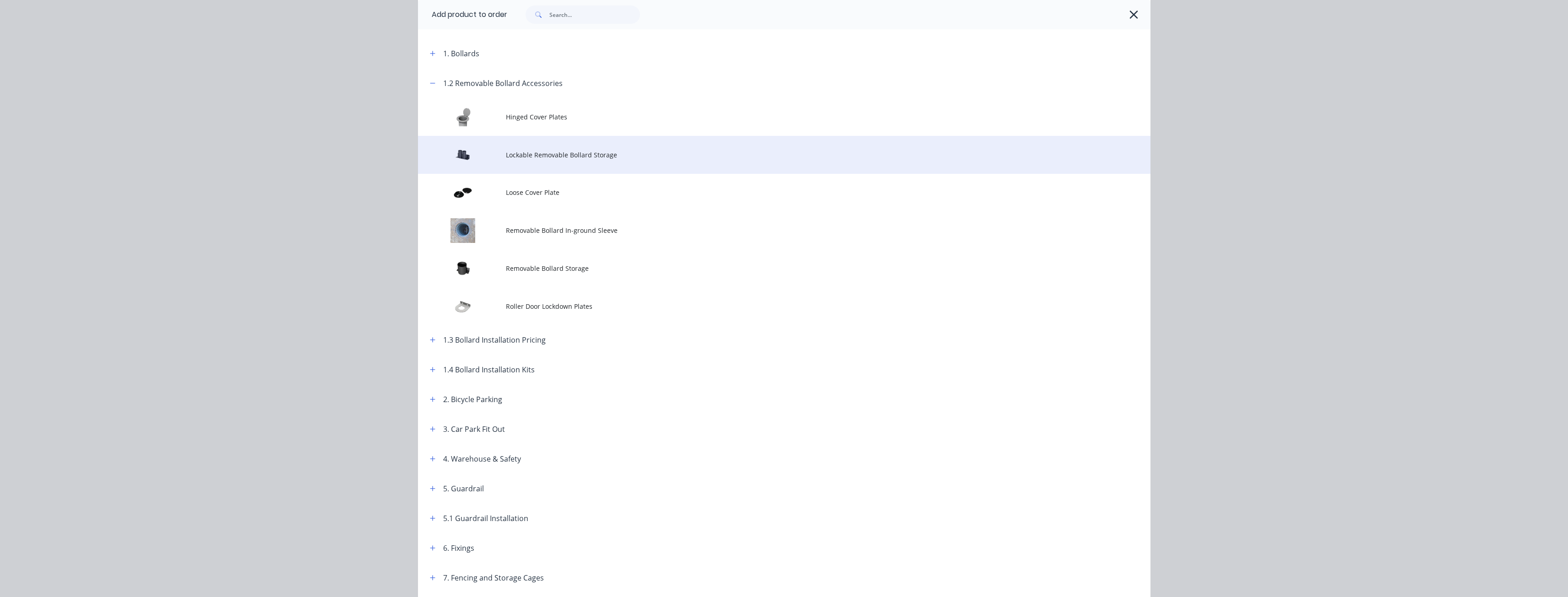
click at [524, 151] on span "Lockable Removable Bollard Storage" at bounding box center [763, 155] width 515 height 10
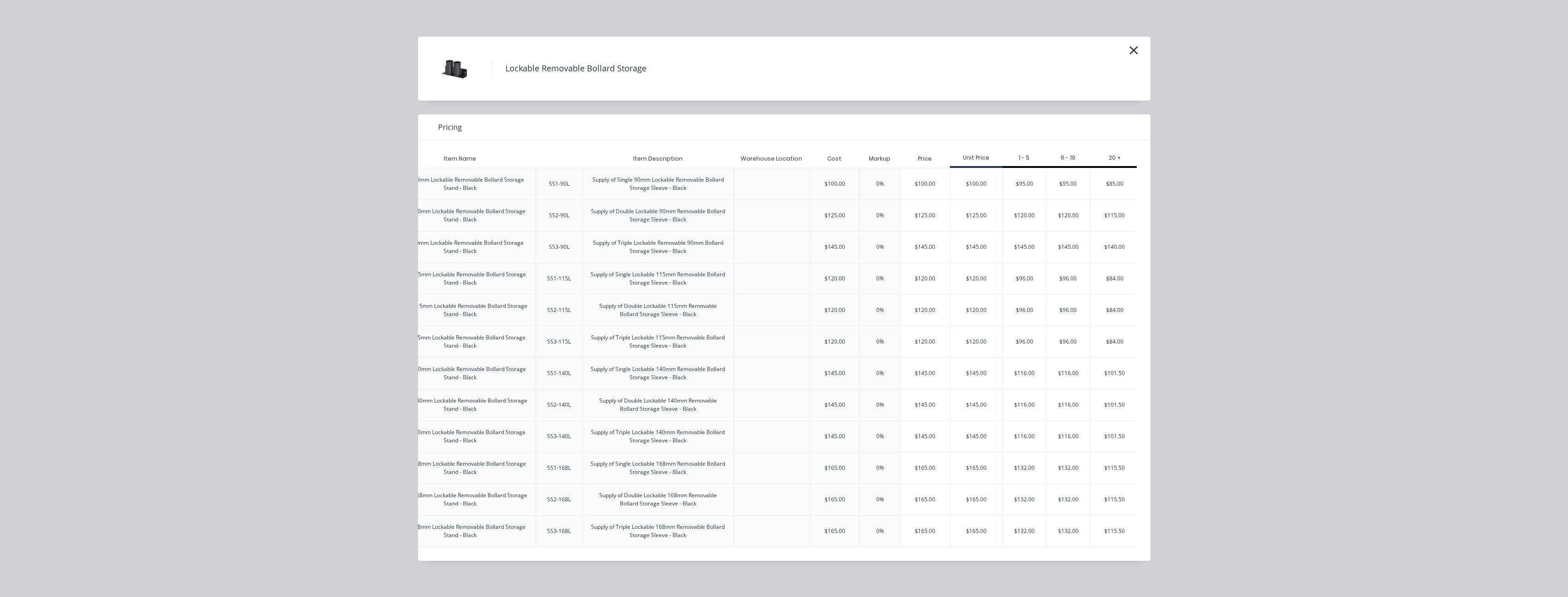
scroll to position [0, 112]
click at [1020, 403] on div "$116.00" at bounding box center [1021, 405] width 43 height 31
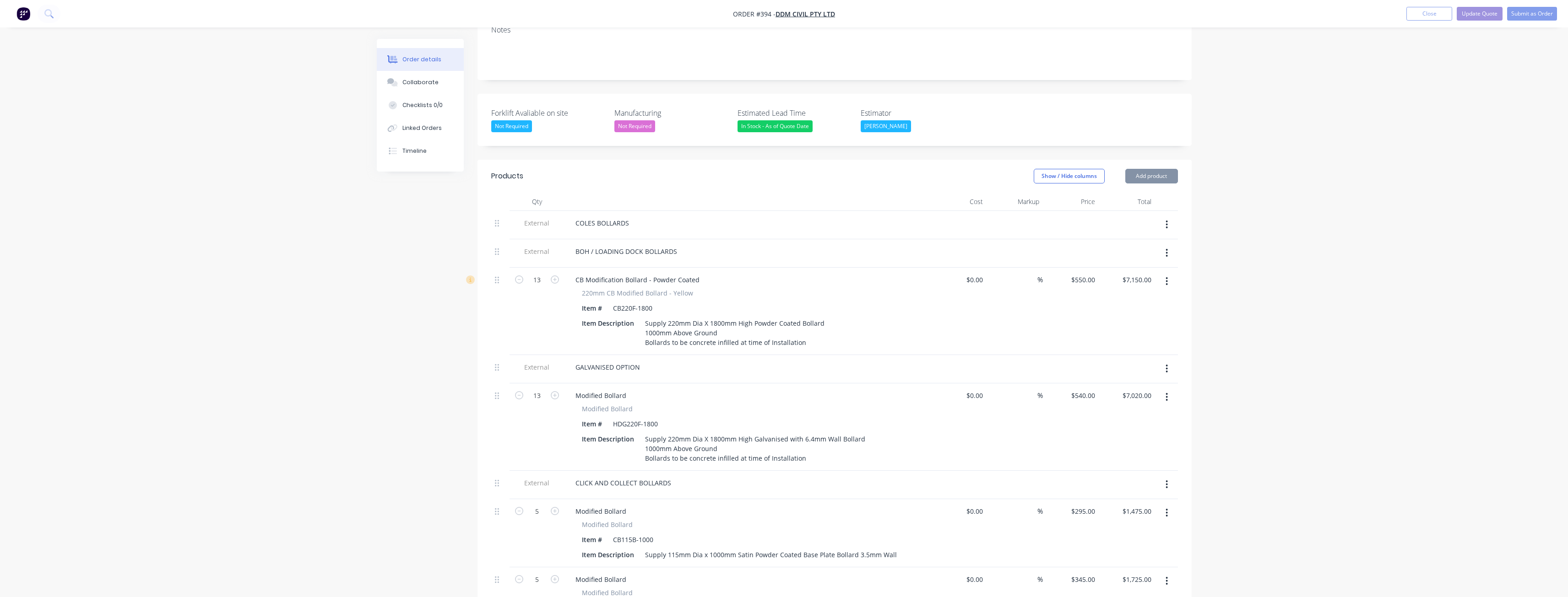
type input "$145.00"
type input "-20"
type input "$116.00"
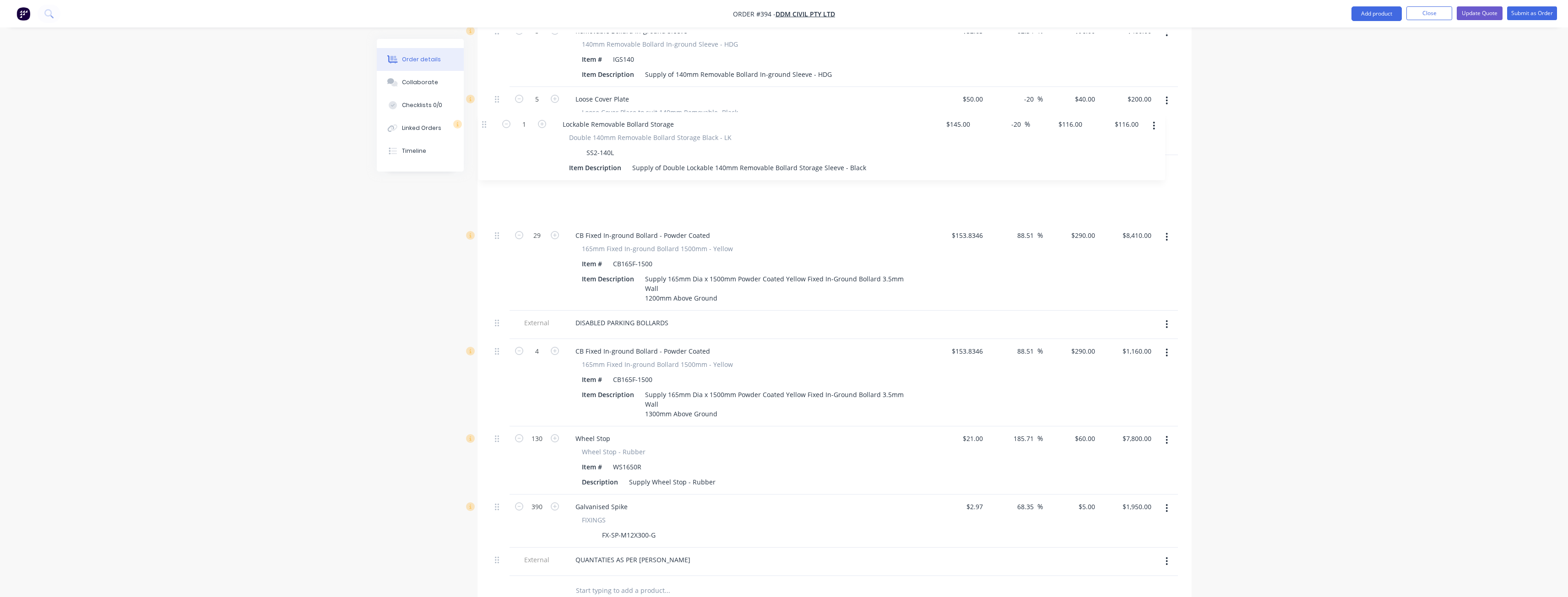
scroll to position [1468, 0]
drag, startPoint x: 496, startPoint y: 456, endPoint x: 484, endPoint y: 125, distance: 331.2
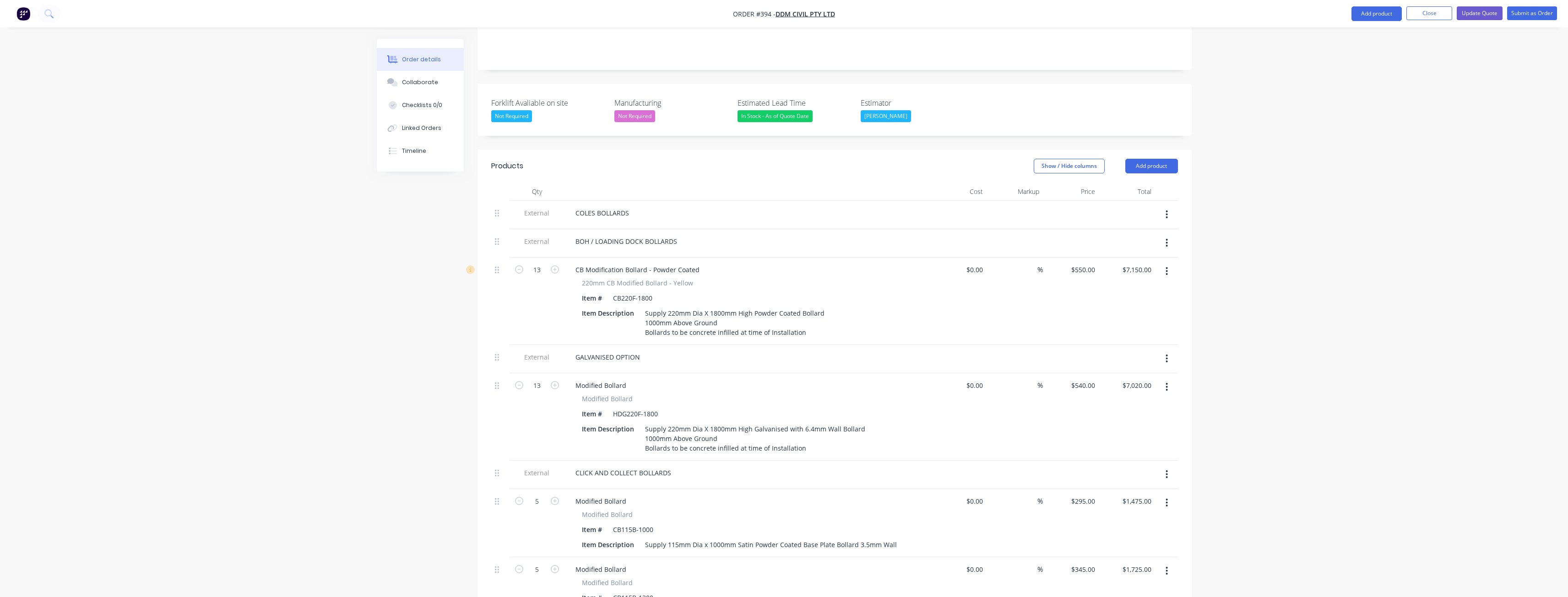
scroll to position [187, 0]
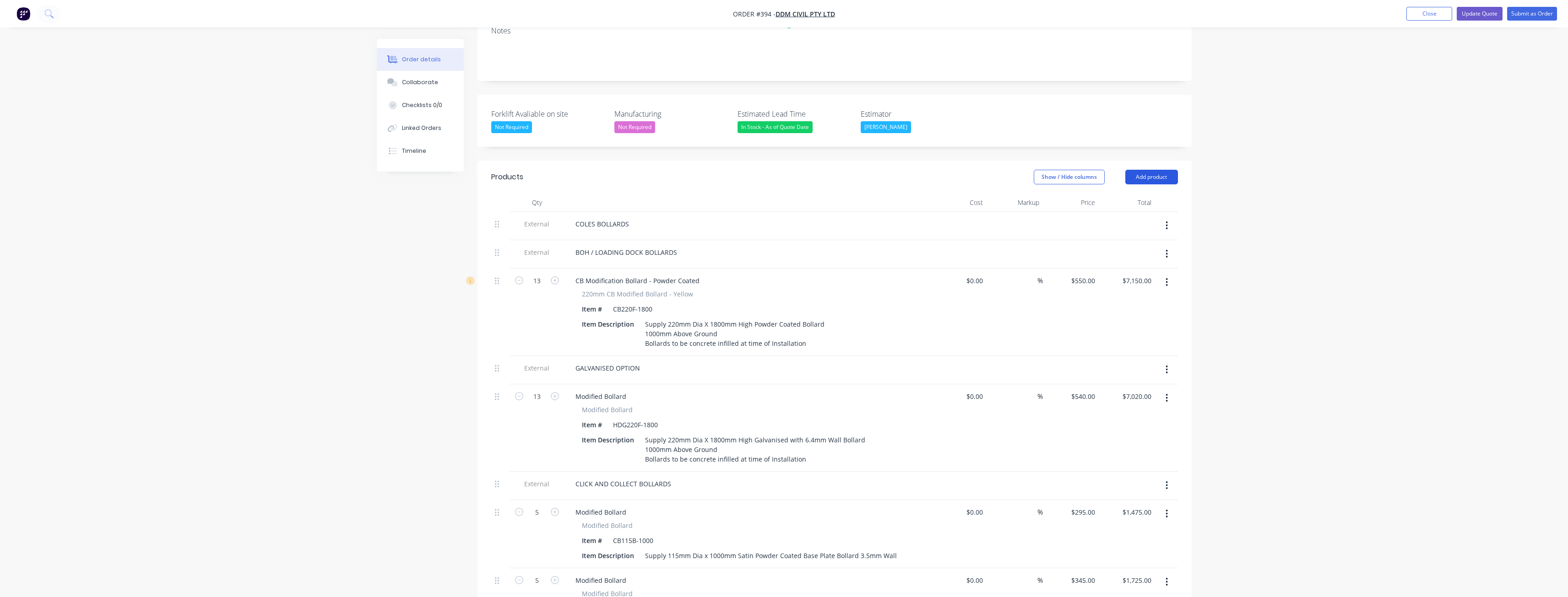
click at [1158, 170] on button "Add product" at bounding box center [1152, 177] width 53 height 15
click at [1135, 194] on div "Product catalogue" at bounding box center [1134, 200] width 70 height 13
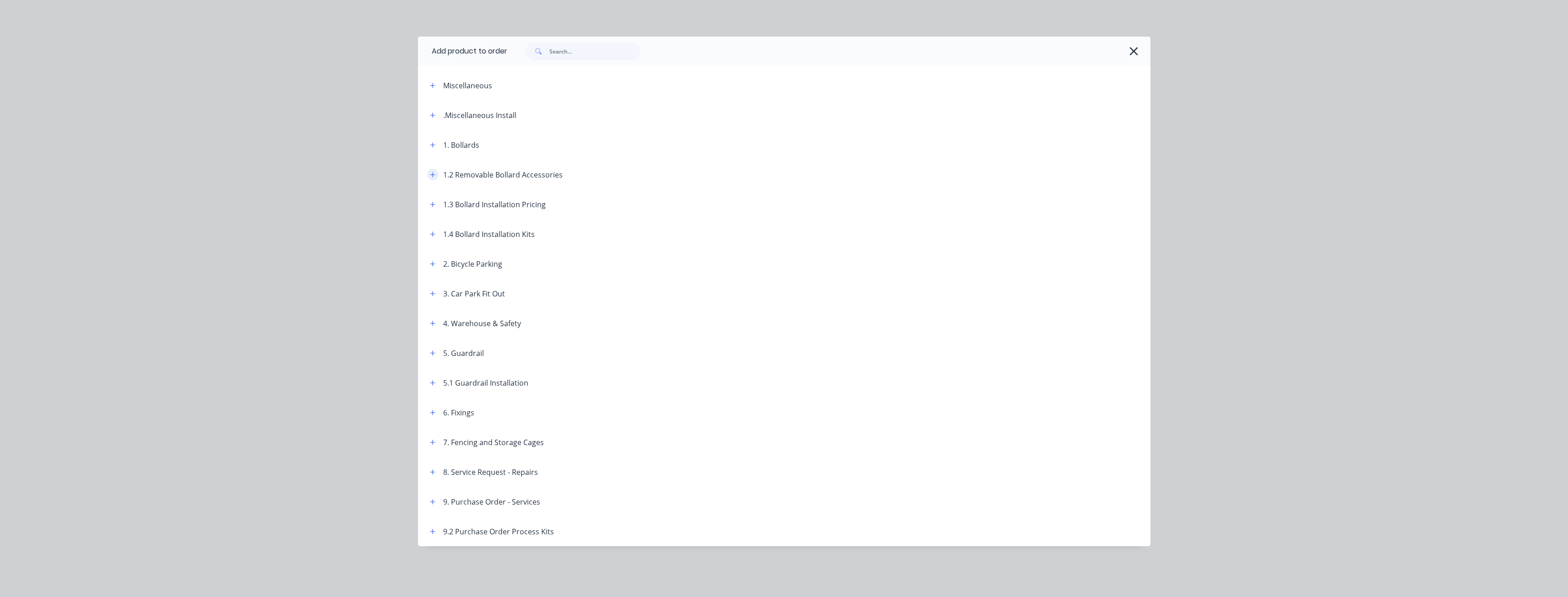
click at [431, 173] on icon "button" at bounding box center [432, 175] width 6 height 6
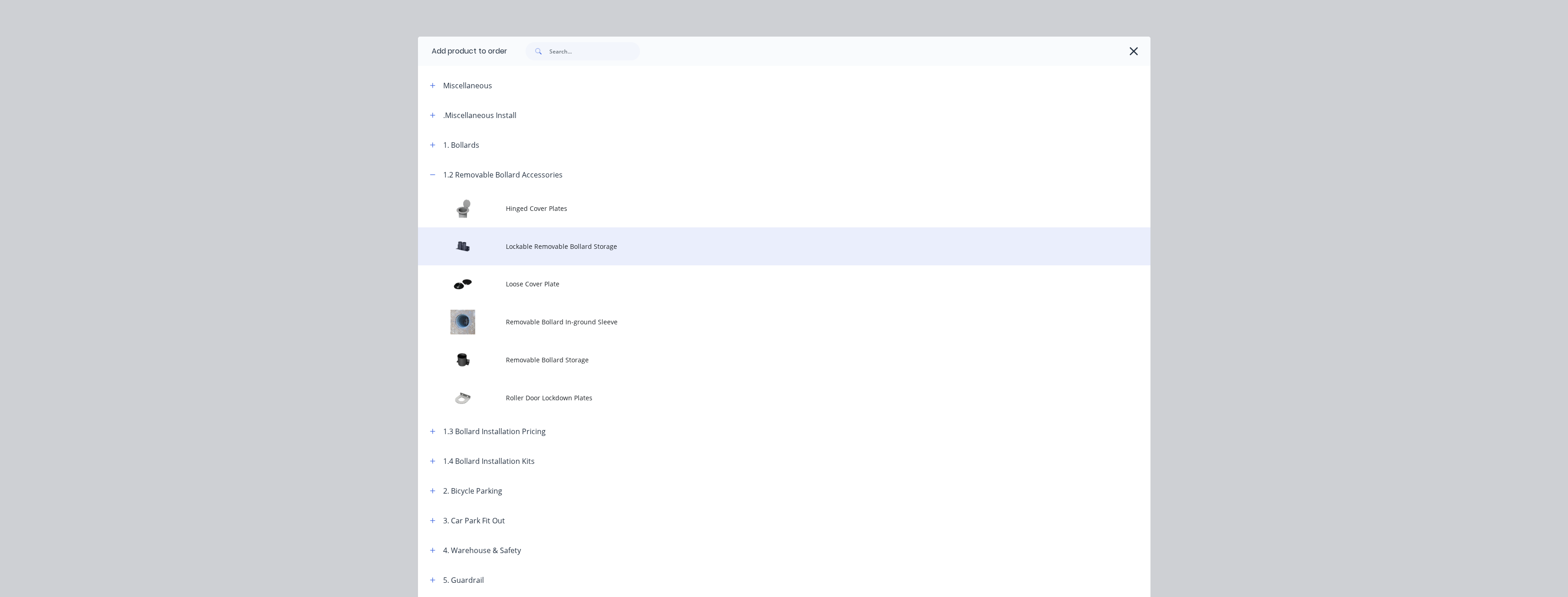
click at [540, 241] on span "Lockable Removable Bollard Storage" at bounding box center [763, 246] width 515 height 10
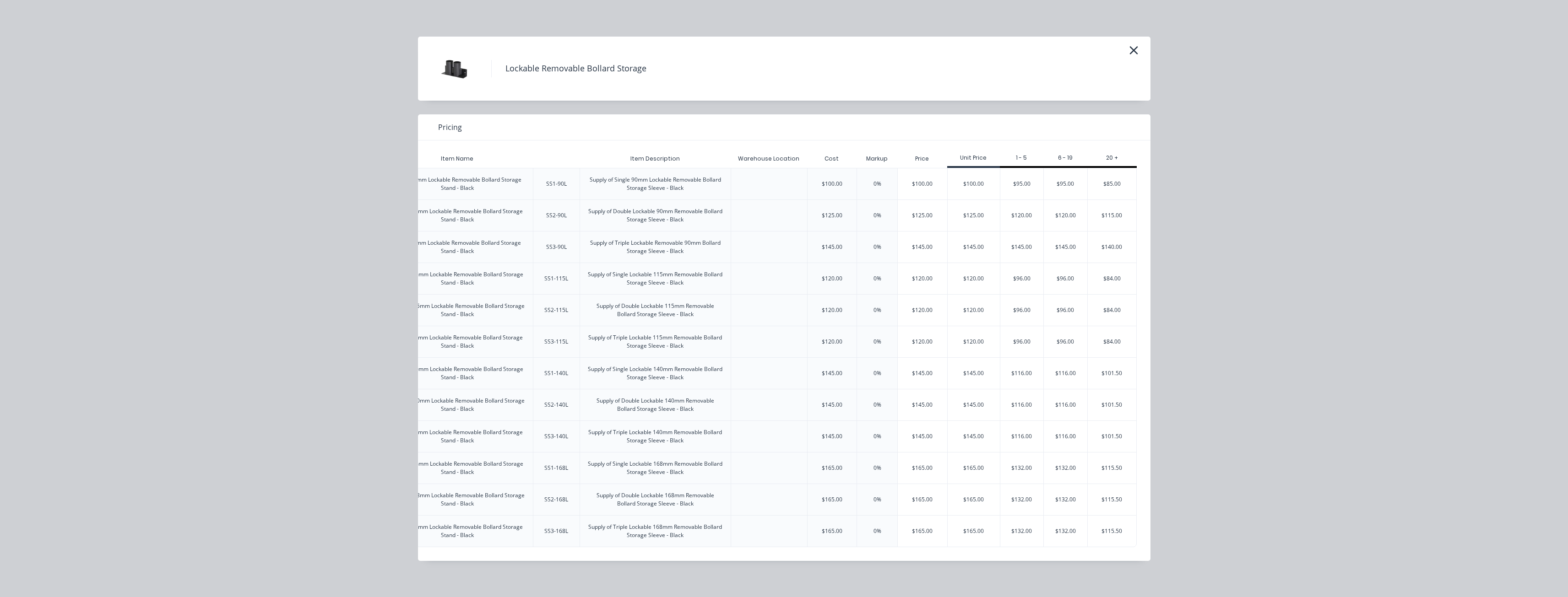
scroll to position [0, 66]
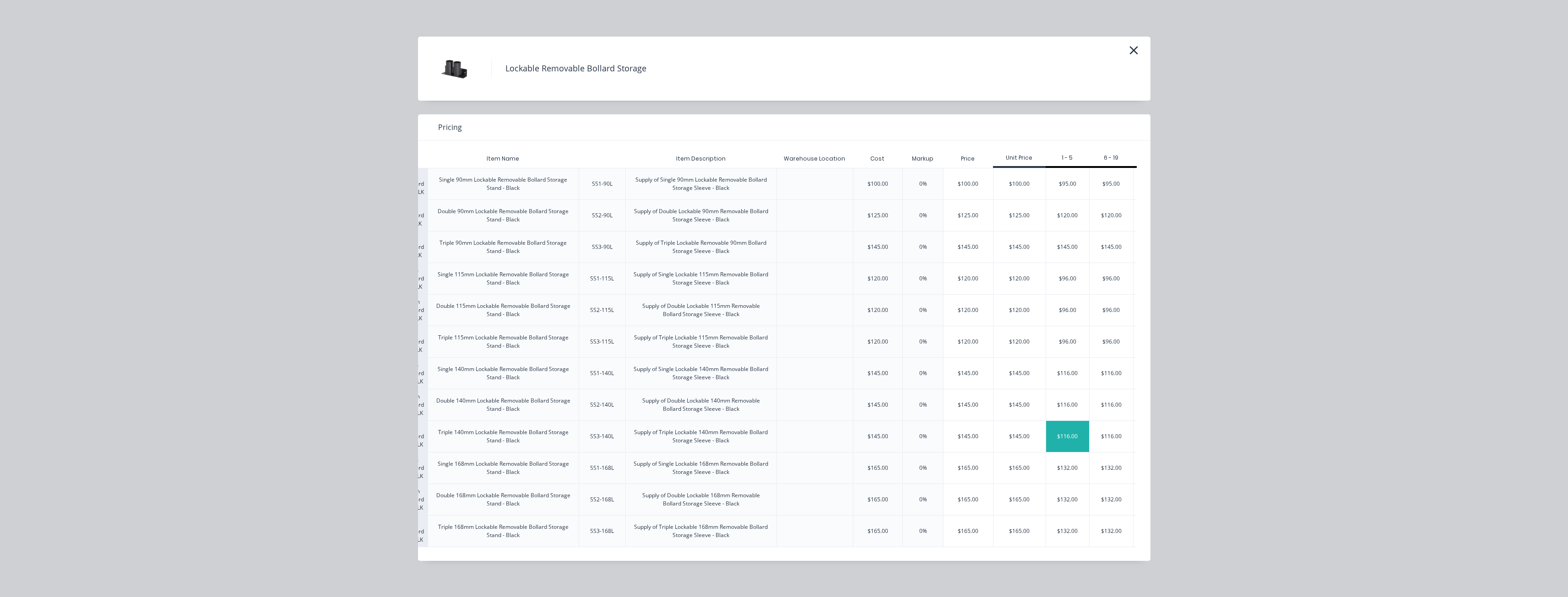
click at [1064, 434] on div "$116.00" at bounding box center [1067, 436] width 43 height 31
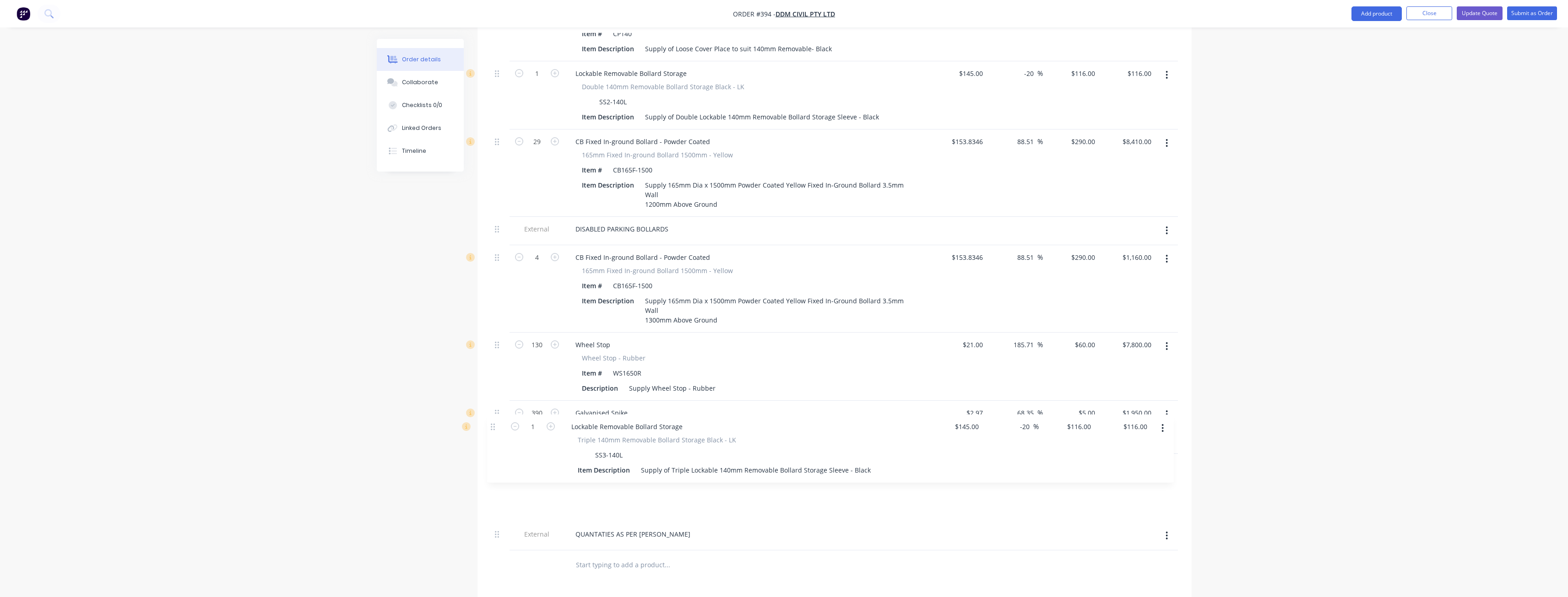
scroll to position [1568, 0]
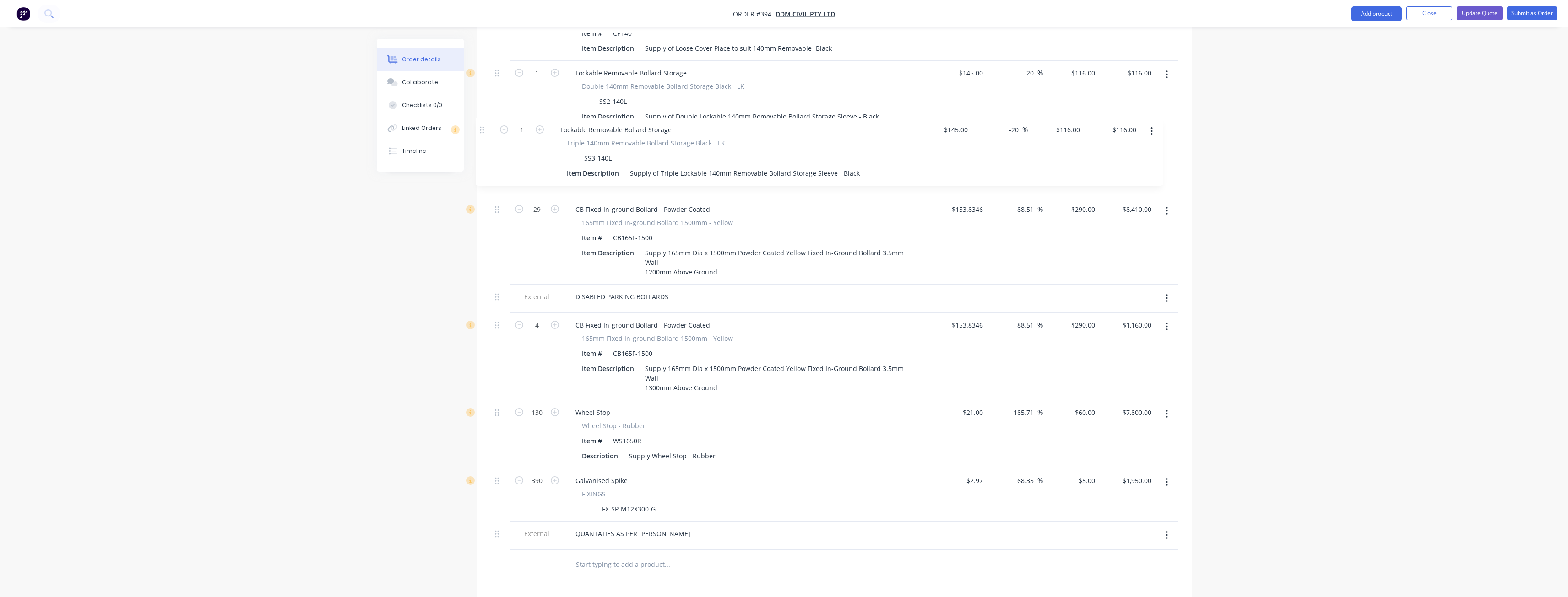
drag, startPoint x: 498, startPoint y: 479, endPoint x: 482, endPoint y: 130, distance: 349.4
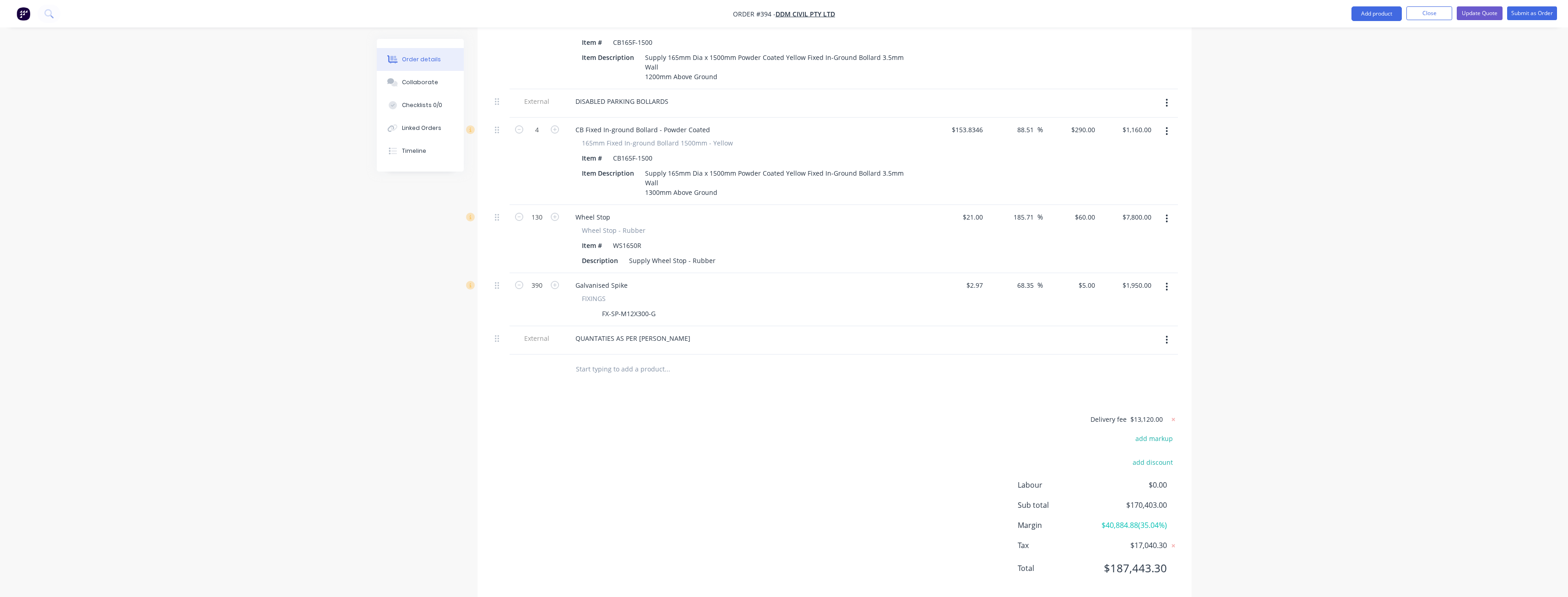
scroll to position [1765, 0]
click at [1174, 414] on icon at bounding box center [1173, 418] width 9 height 9
click at [1142, 412] on button "add delivery fee" at bounding box center [1148, 419] width 59 height 12
type input "12780"
click at [859, 455] on div "Delivery fee Delivery fee Delivery fee name (Optional) 12780 12780 $0 add marku…" at bounding box center [834, 499] width 686 height 174
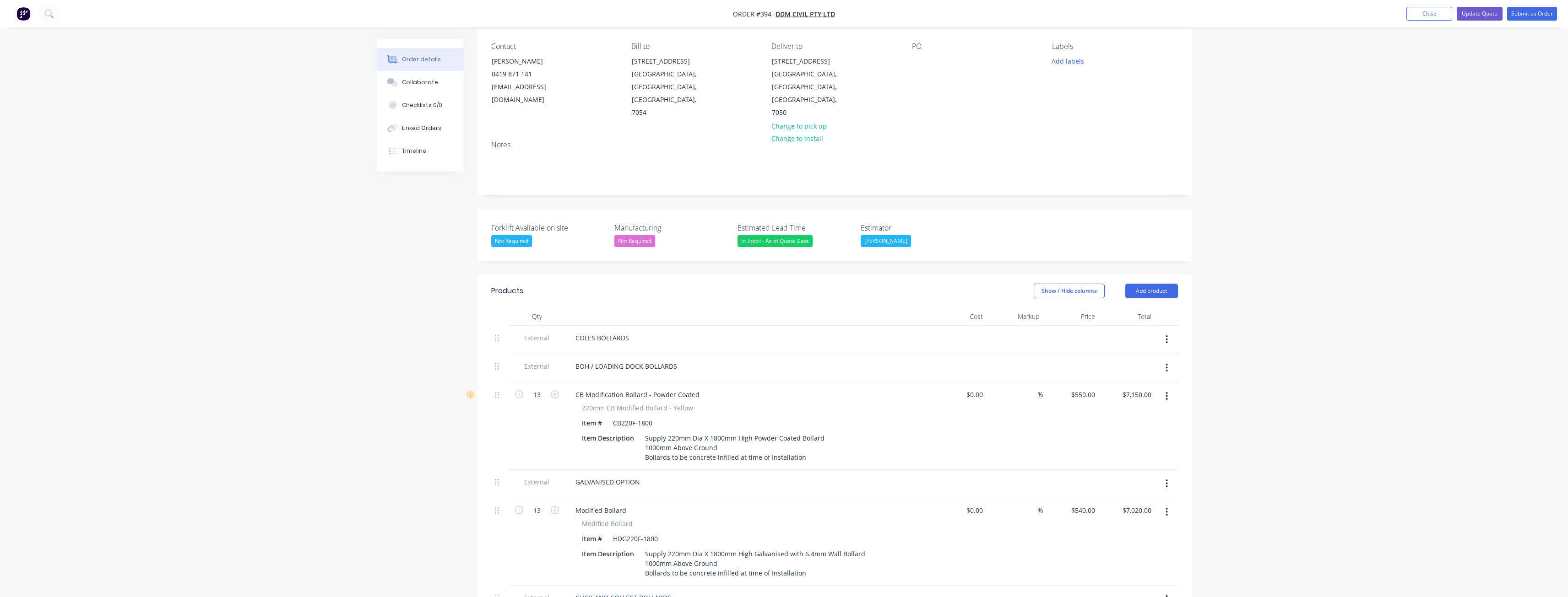
scroll to position [26, 0]
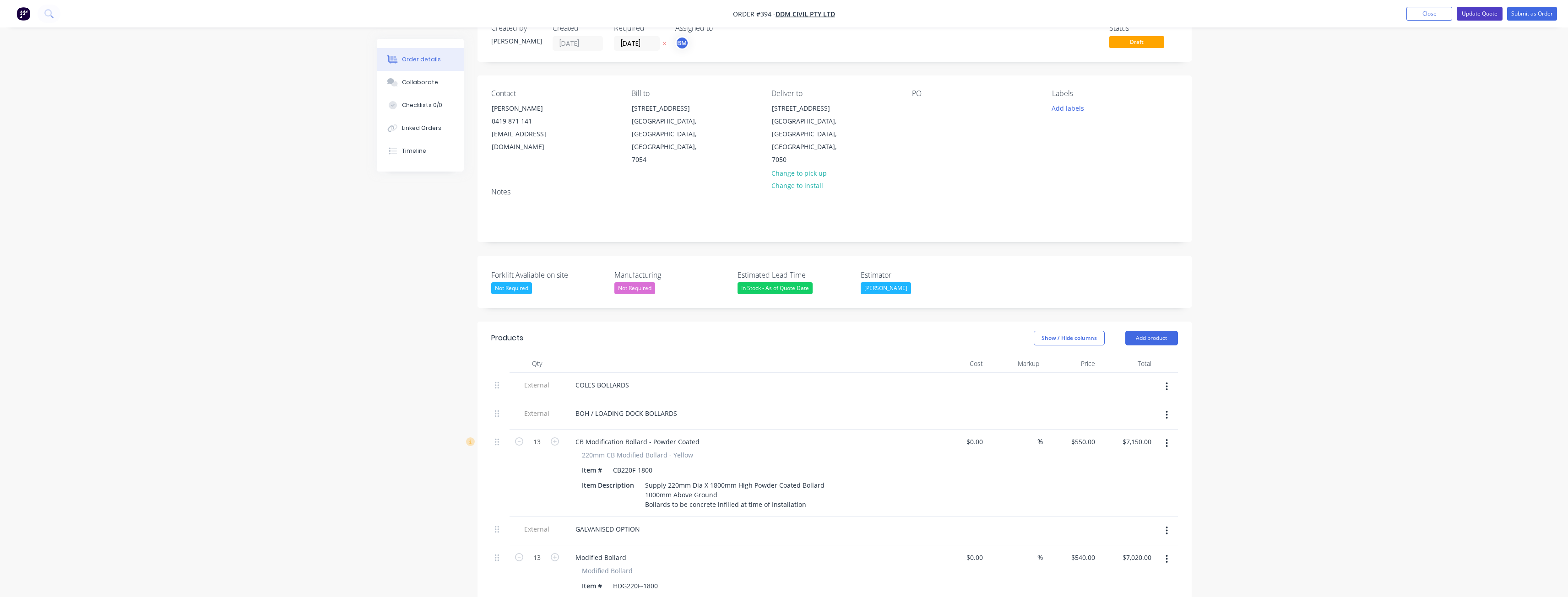
click at [1484, 10] on button "Update Quote" at bounding box center [1479, 13] width 46 height 13
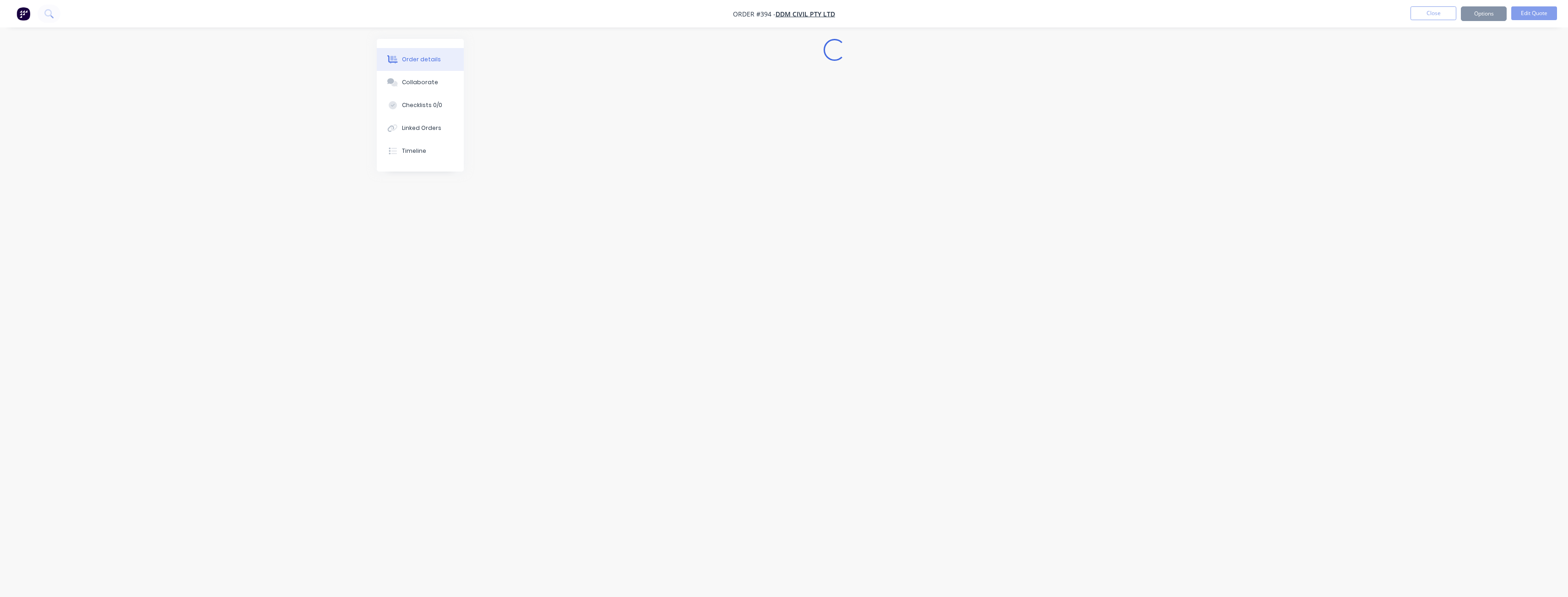
scroll to position [0, 0]
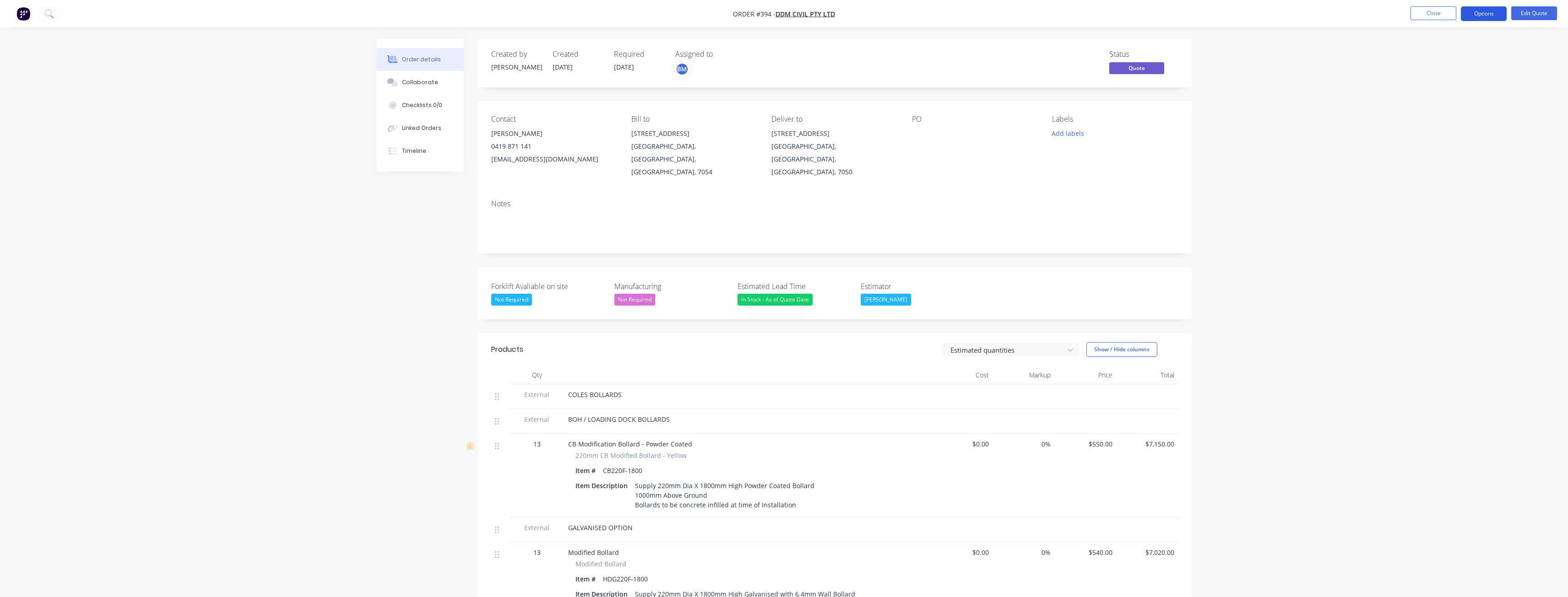
click at [1485, 14] on button "Options" at bounding box center [1484, 13] width 46 height 15
click at [1426, 53] on div "Quote" at bounding box center [1456, 56] width 84 height 13
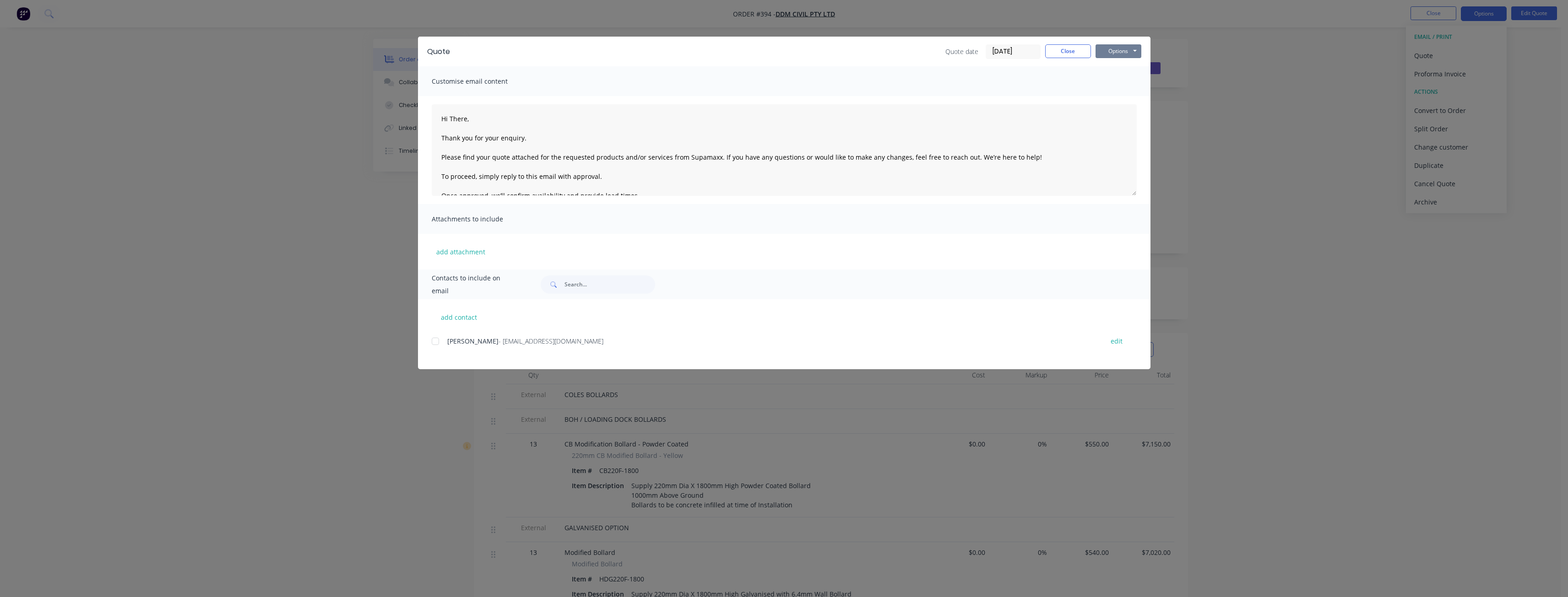
click at [1117, 49] on button "Options" at bounding box center [1118, 51] width 46 height 13
click at [1117, 66] on button "Preview" at bounding box center [1125, 67] width 59 height 15
click at [1064, 46] on button "Close" at bounding box center [1068, 51] width 46 height 13
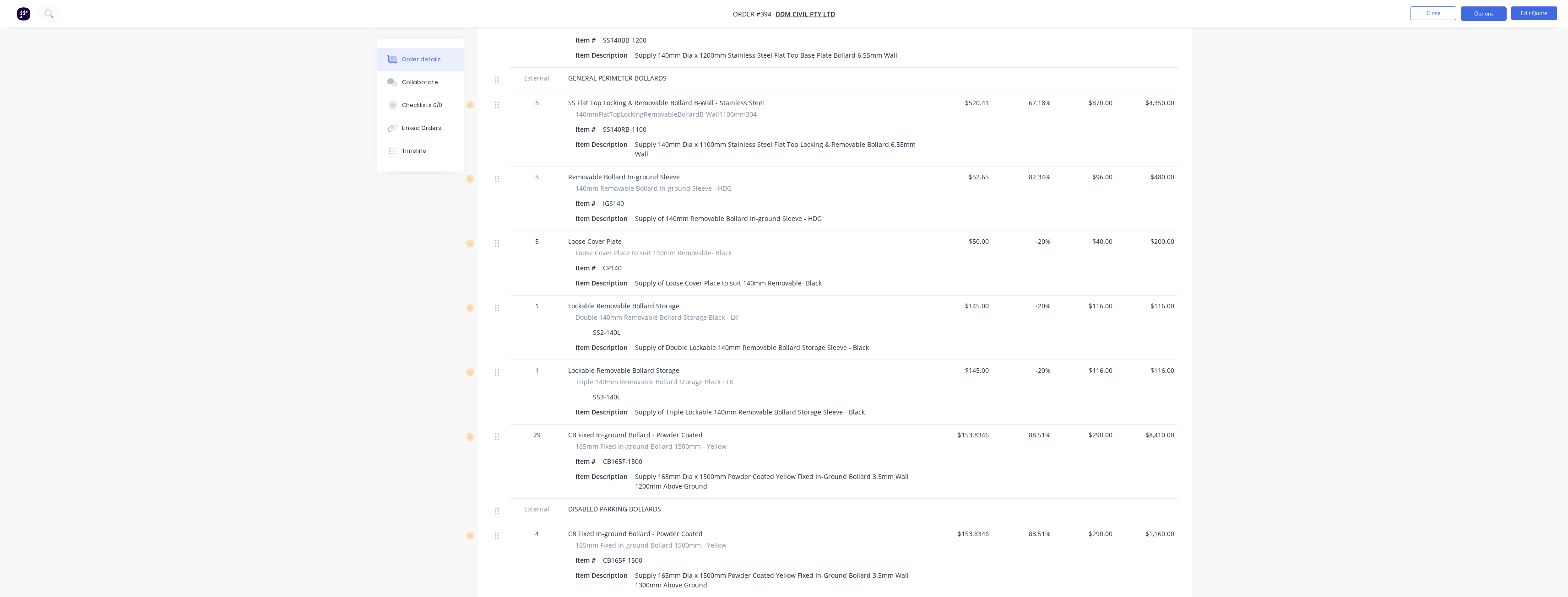
scroll to position [1013, 0]
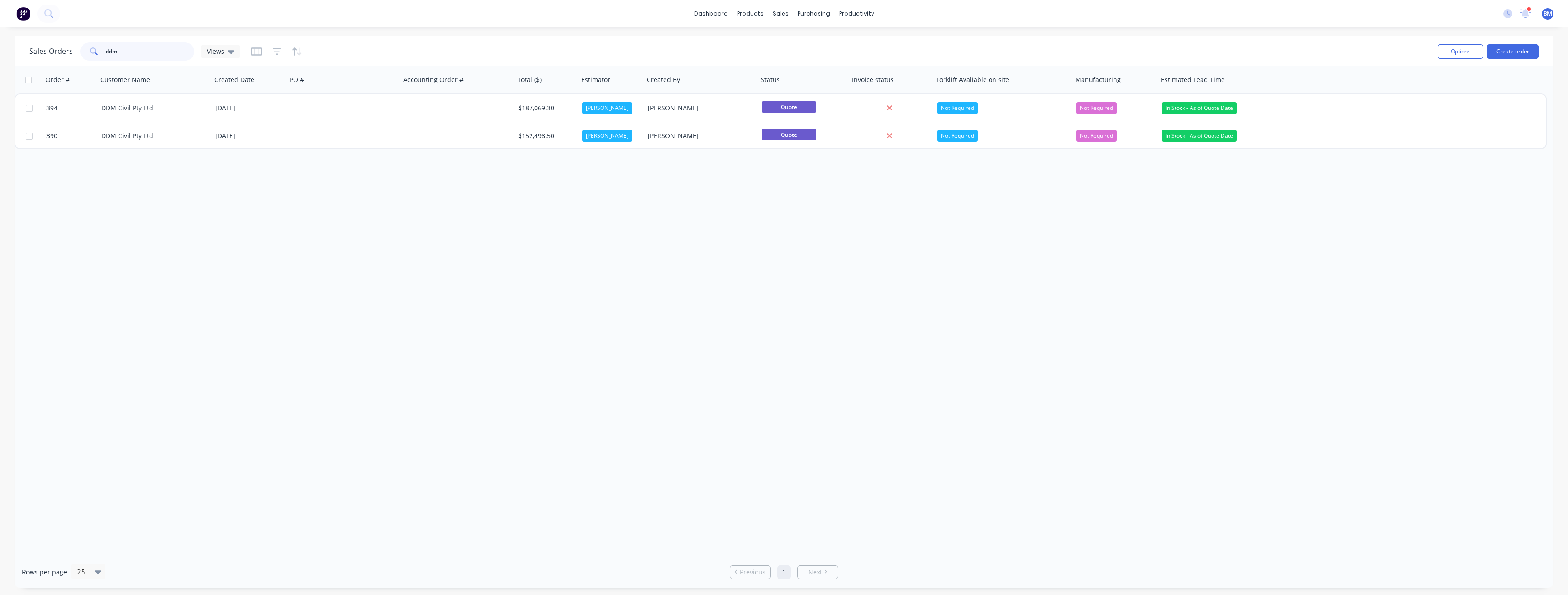
drag, startPoint x: 133, startPoint y: 52, endPoint x: 79, endPoint y: 54, distance: 54.0
click at [79, 54] on div "Sales Orders ddm Views" at bounding box center [135, 52] width 211 height 18
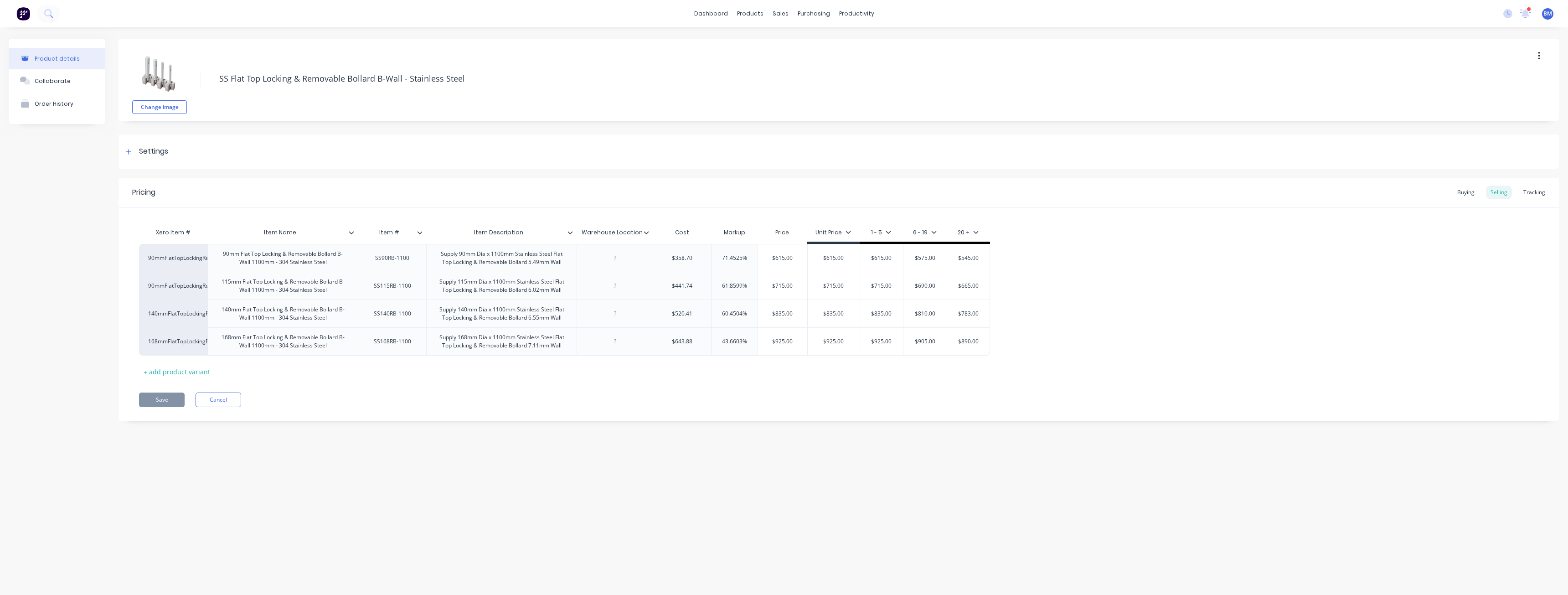
click at [26, 13] on img at bounding box center [23, 13] width 13 height 13
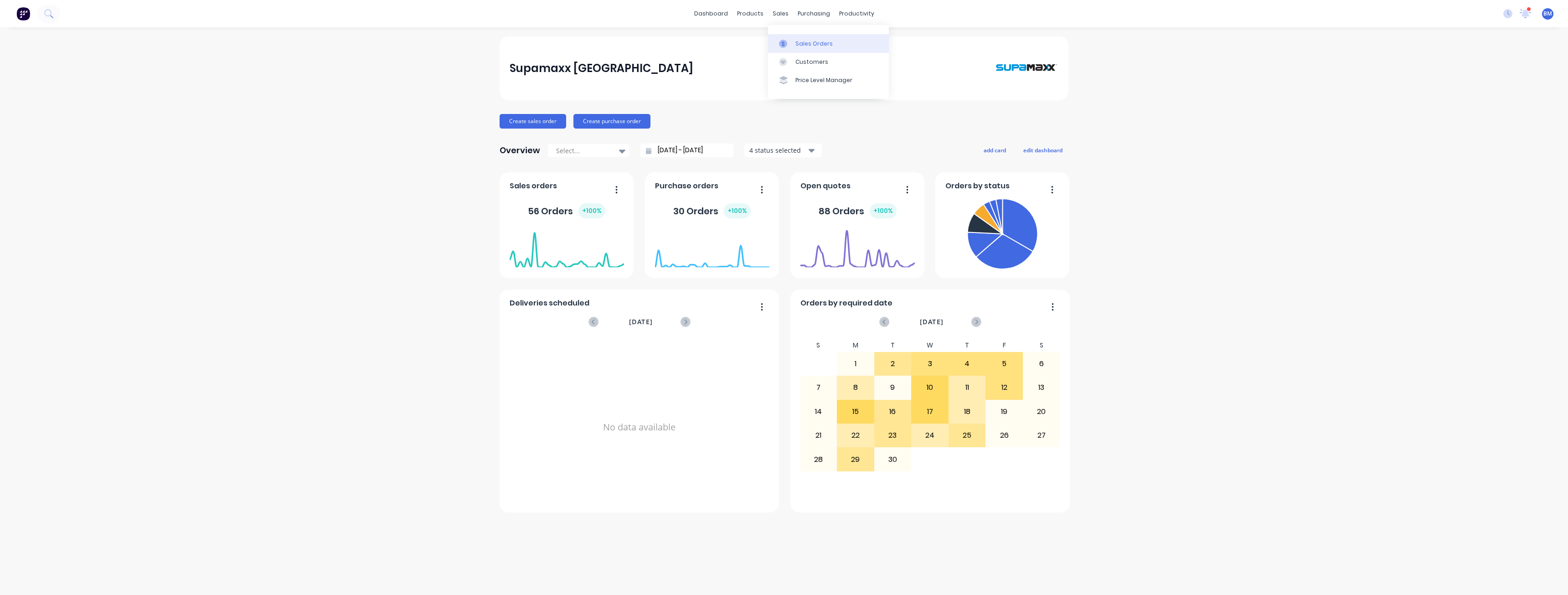
click at [803, 44] on div "Sales Orders" at bounding box center [814, 43] width 37 height 8
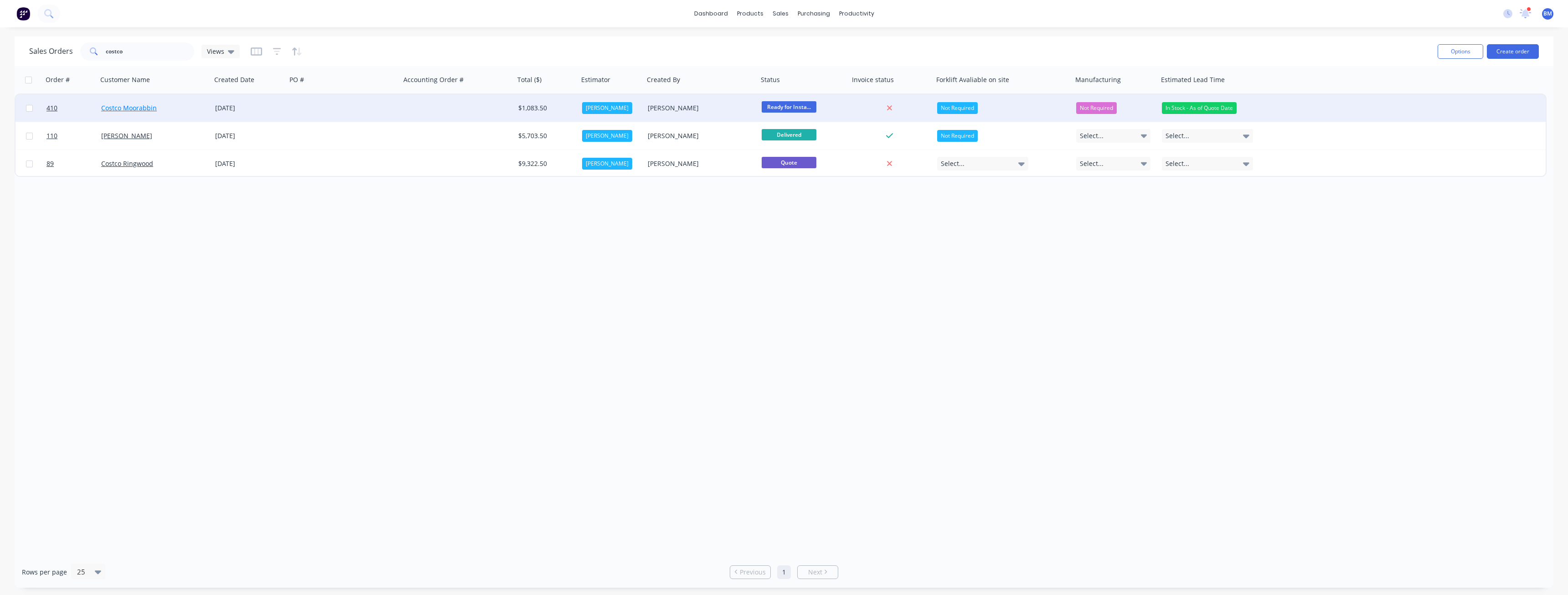
click at [144, 110] on link "Costco Moorabbin" at bounding box center [128, 108] width 55 height 9
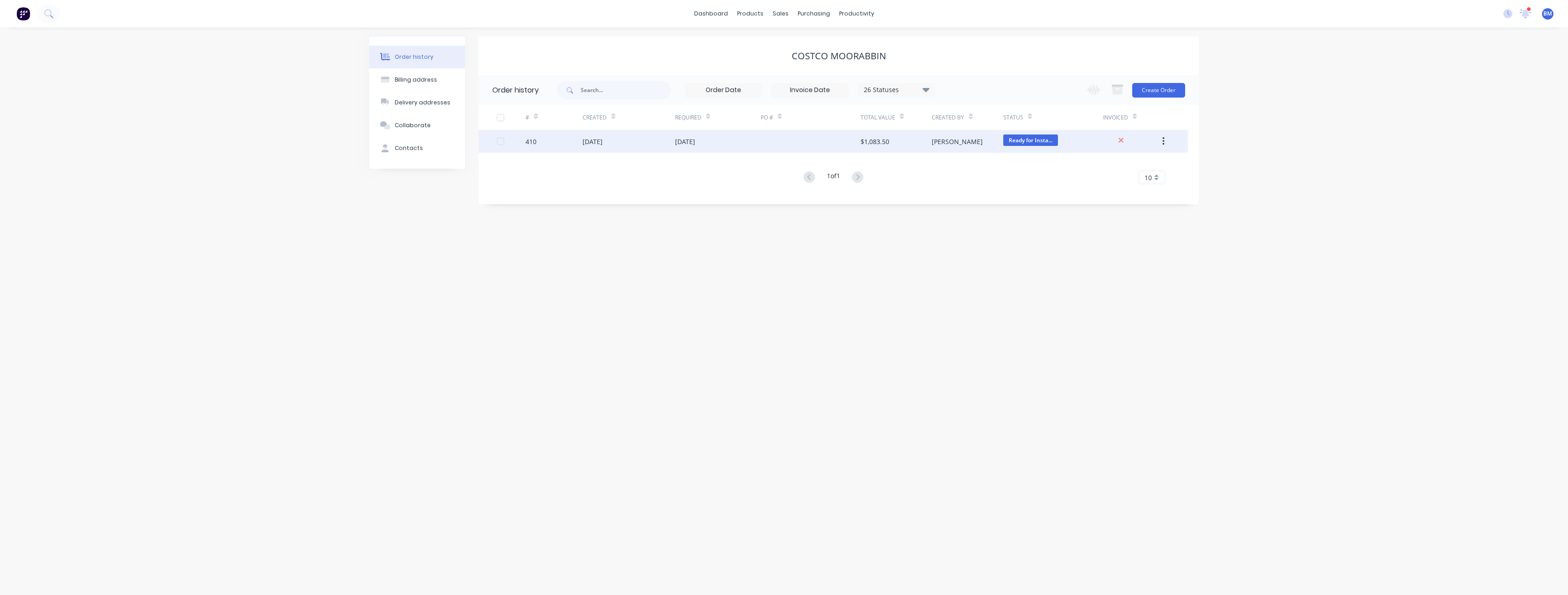
click at [970, 142] on div "[PERSON_NAME]" at bounding box center [967, 141] width 71 height 23
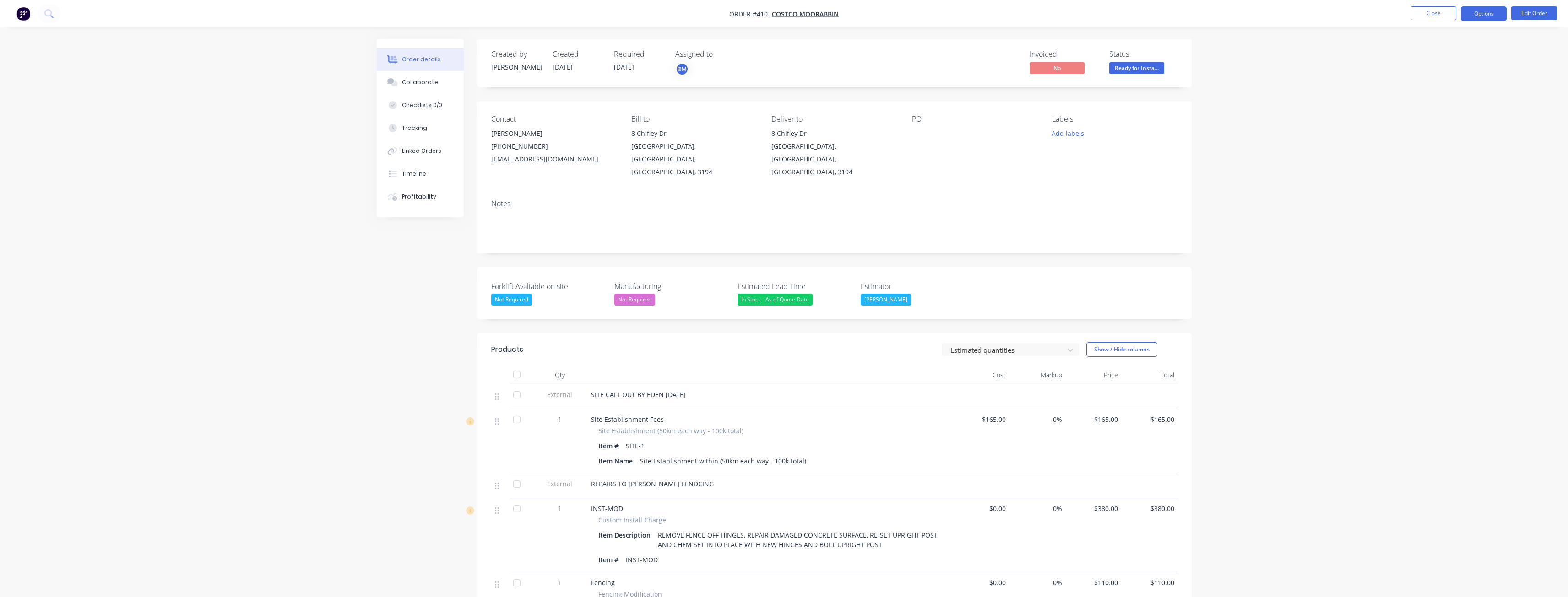
click at [1490, 12] on button "Options" at bounding box center [1484, 13] width 46 height 15
click at [1426, 55] on div "Invoice" at bounding box center [1456, 56] width 84 height 13
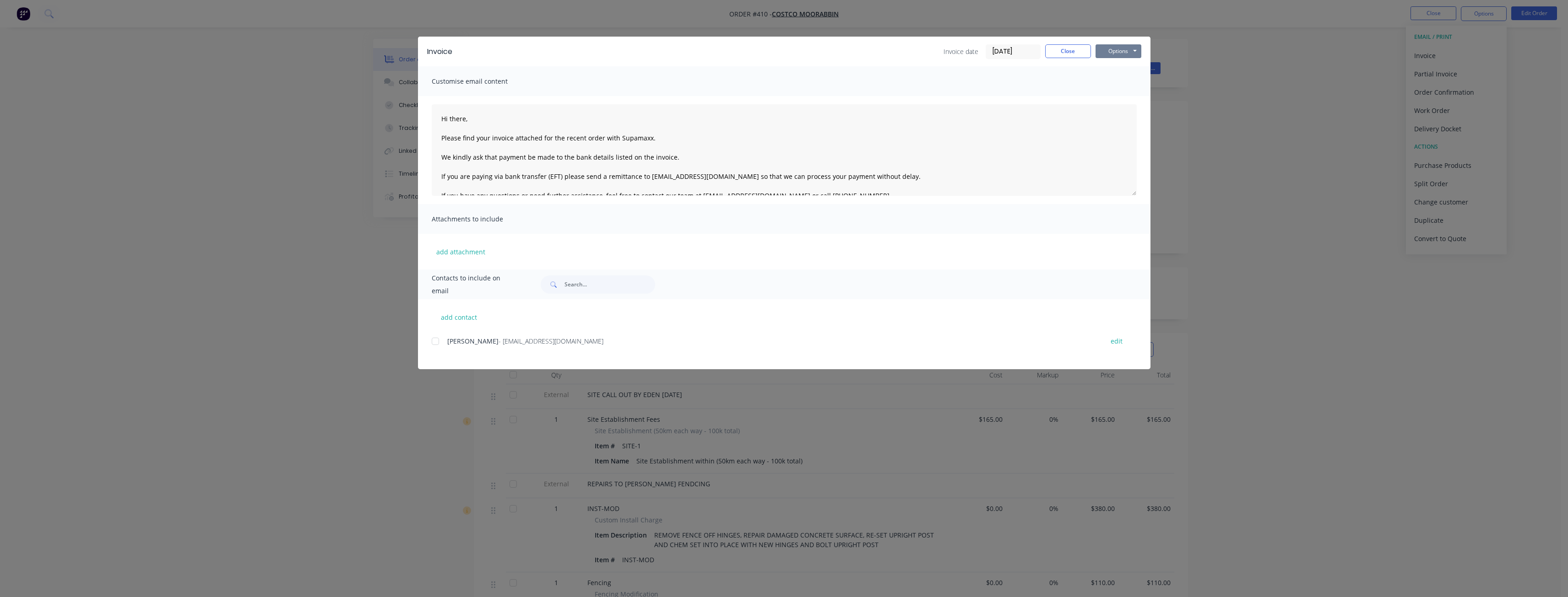
click at [1124, 52] on button "Options" at bounding box center [1118, 51] width 46 height 13
click at [1123, 65] on button "Preview" at bounding box center [1125, 67] width 59 height 15
click at [460, 317] on button "add contact" at bounding box center [459, 317] width 55 height 13
select select "AU"
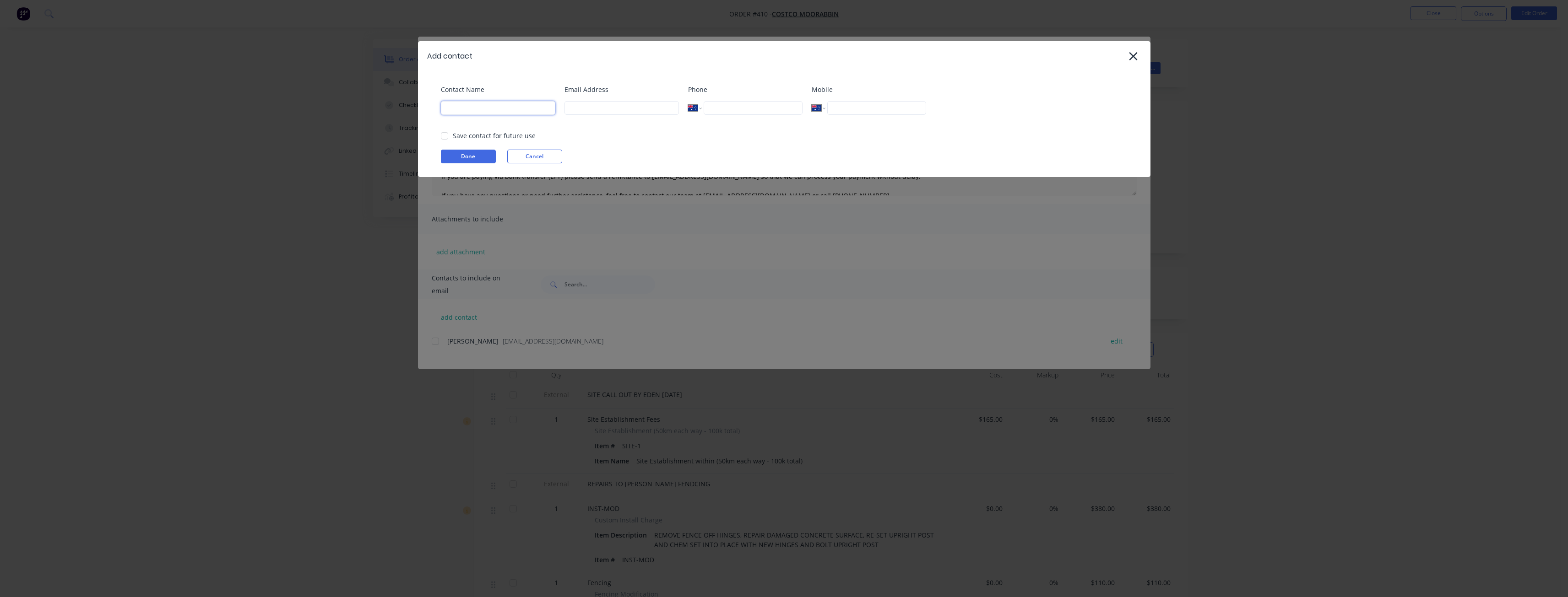
click at [492, 108] on input at bounding box center [498, 108] width 114 height 13
type input "[PERSON_NAME]"
click at [594, 110] on input at bounding box center [621, 108] width 114 height 13
type input "budd@supamaxx.com.au"
type input "0474 196 301"
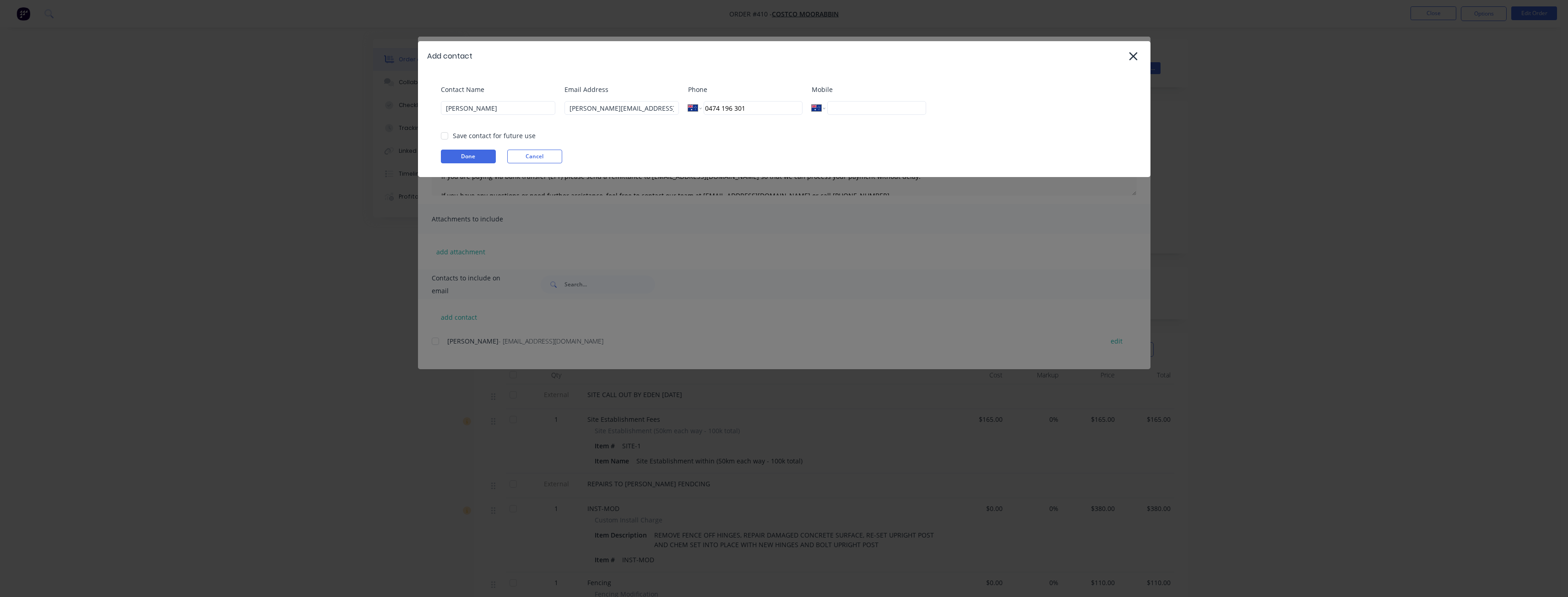
drag, startPoint x: 726, startPoint y: 114, endPoint x: 638, endPoint y: 115, distance: 88.0
click at [638, 115] on div "Contact Name Budd Martin Email Address budd@supamaxx.com.au Phone International…" at bounding box center [789, 103] width 696 height 37
click at [455, 153] on button "Done" at bounding box center [468, 156] width 55 height 13
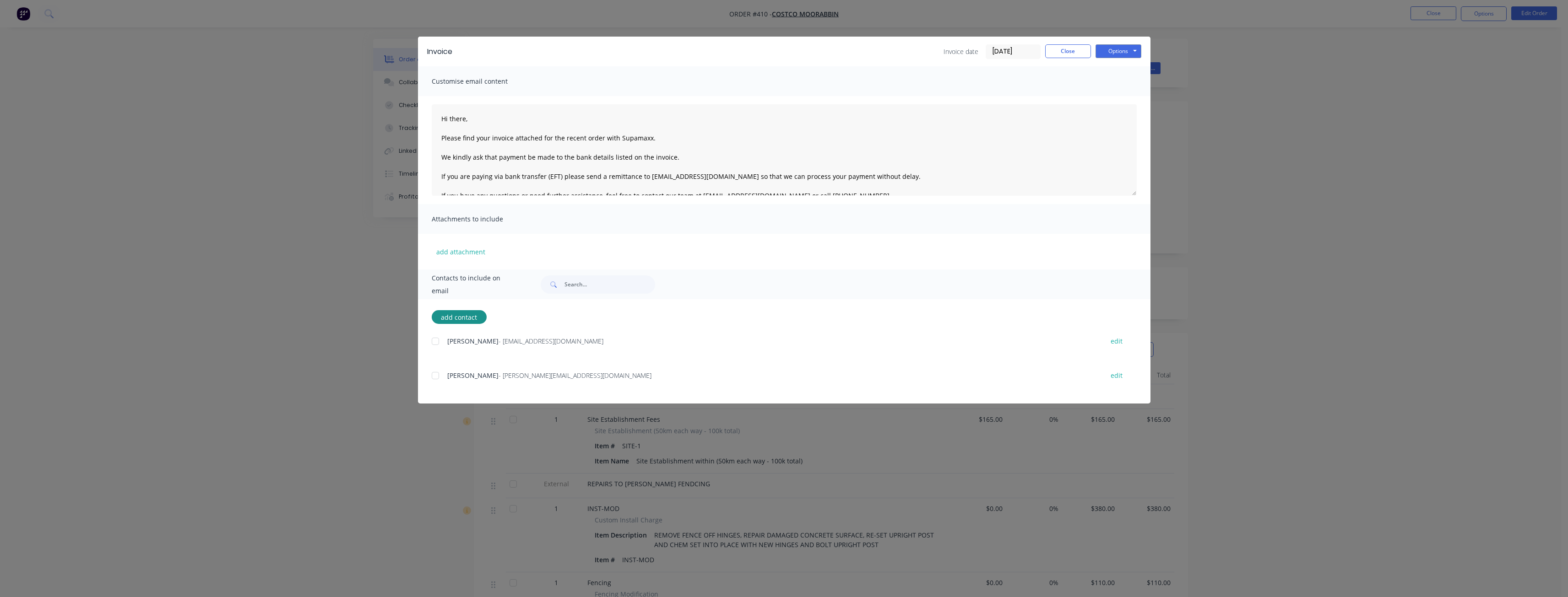
drag, startPoint x: 435, startPoint y: 373, endPoint x: 529, endPoint y: 314, distance: 111.0
click at [436, 373] on div at bounding box center [435, 376] width 18 height 18
click at [1113, 52] on button "Options" at bounding box center [1118, 51] width 46 height 13
click at [1116, 95] on button "Email" at bounding box center [1125, 98] width 59 height 15
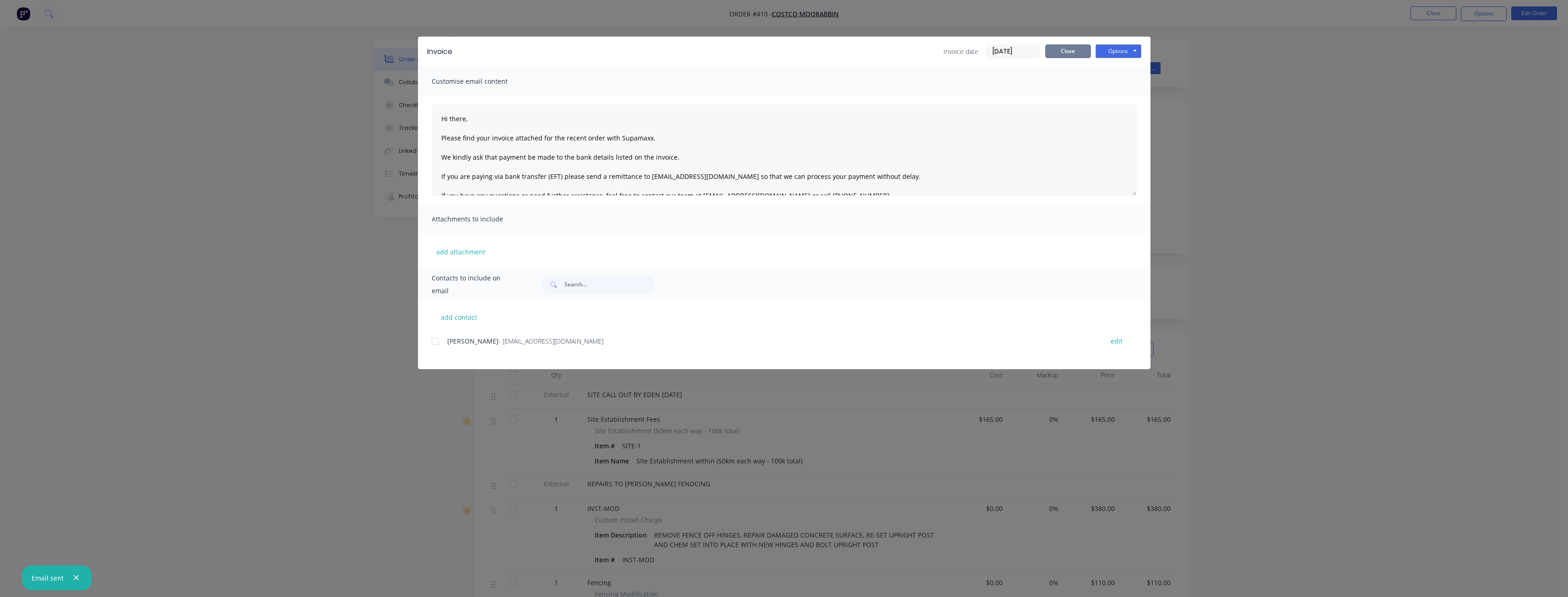
click at [1071, 54] on button "Close" at bounding box center [1068, 51] width 46 height 13
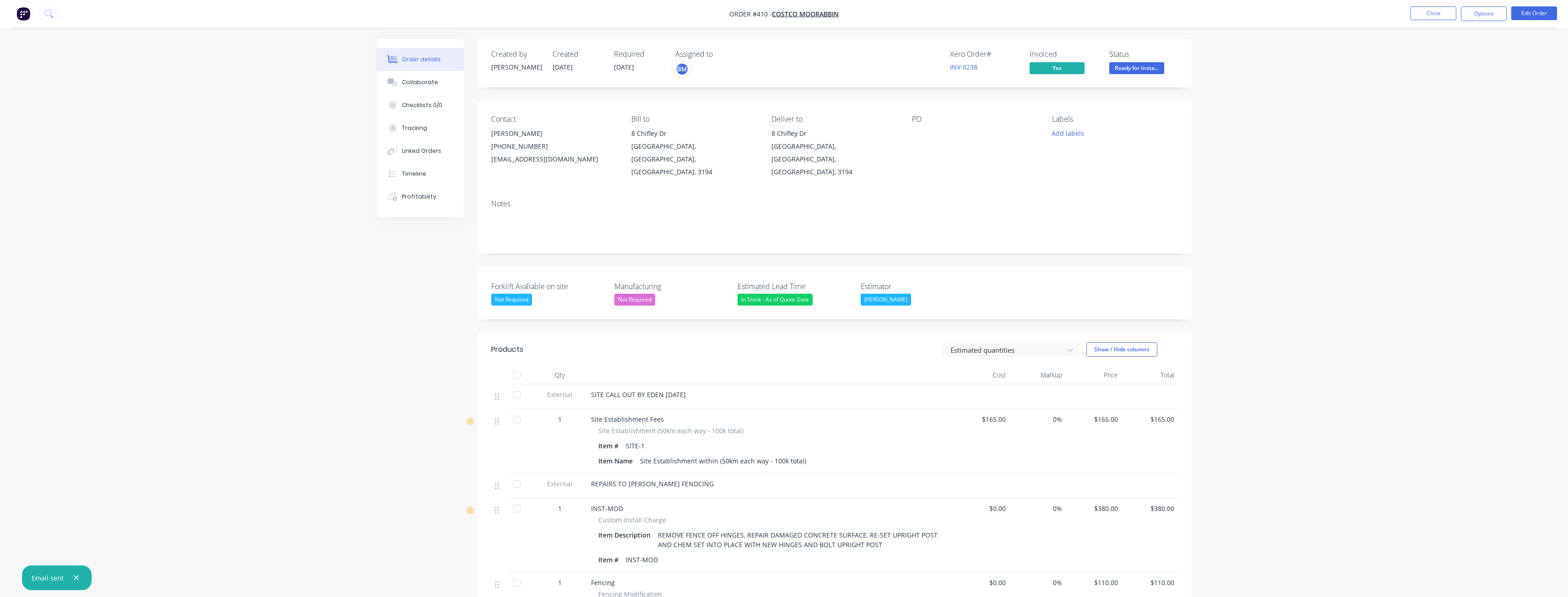
click at [128, 354] on div "Order details Collaborate Checklists 0/0 Tracking Linked Orders Timeline Profit…" at bounding box center [784, 432] width 1568 height 865
click at [73, 577] on icon "button" at bounding box center [76, 577] width 6 height 8
click at [1431, 10] on button "Close" at bounding box center [1433, 13] width 46 height 13
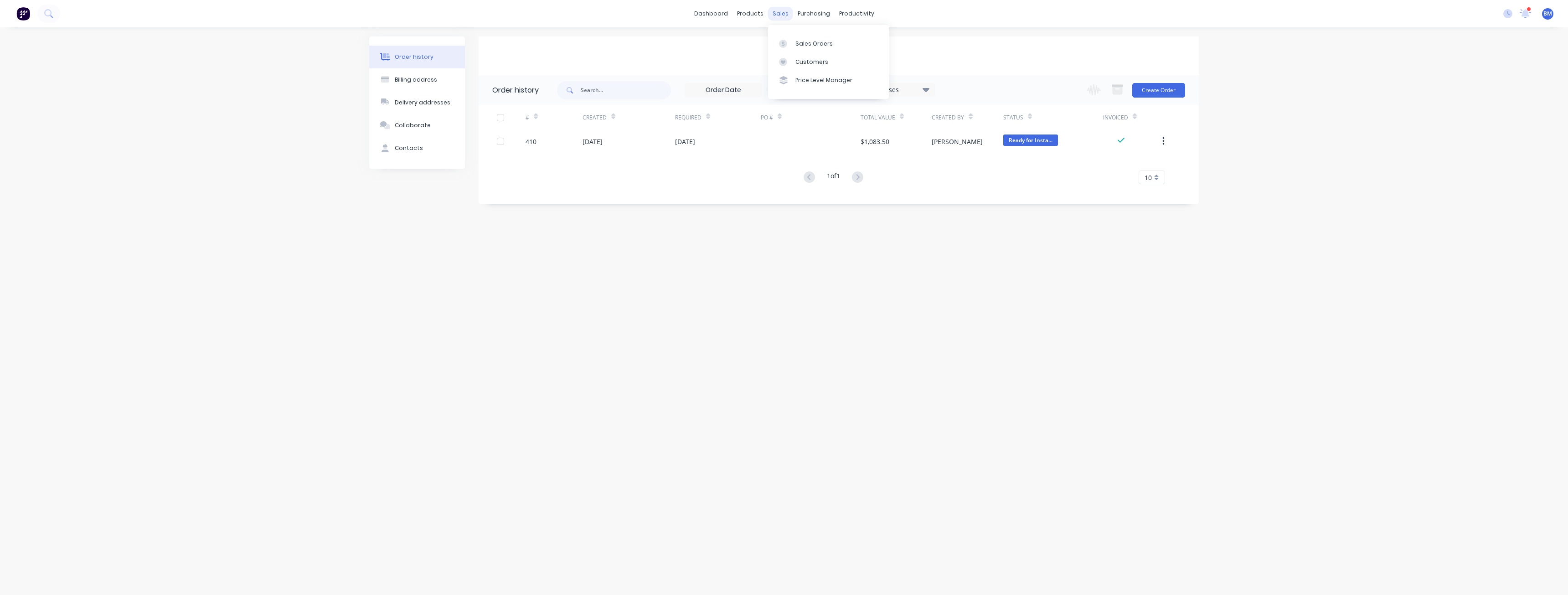
click at [776, 12] on div "sales" at bounding box center [780, 13] width 25 height 13
click at [797, 40] on div "Sales Orders" at bounding box center [814, 43] width 37 height 8
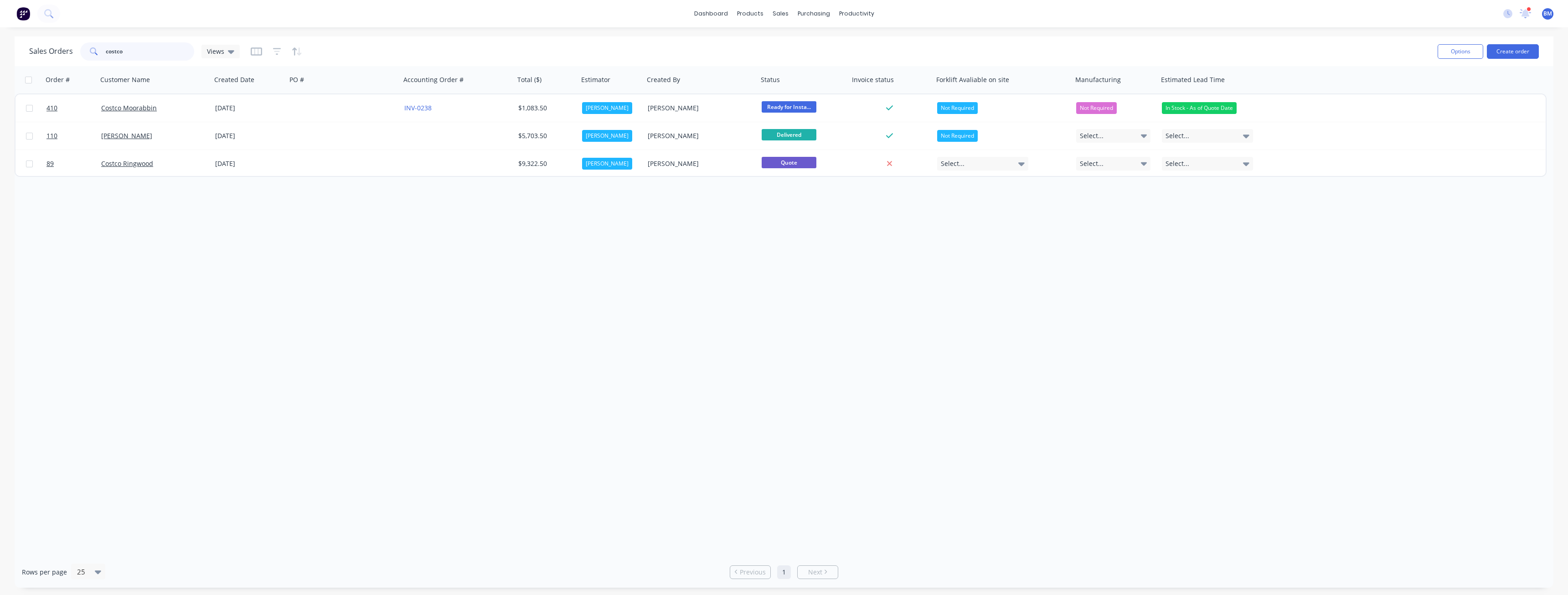
drag, startPoint x: 136, startPoint y: 53, endPoint x: 8, endPoint y: 65, distance: 128.6
click at [8, 65] on div "Sales Orders costco Views Options Create order Order # Customer Name Created Da…" at bounding box center [784, 312] width 1568 height 551
